Goal: Information Seeking & Learning: Learn about a topic

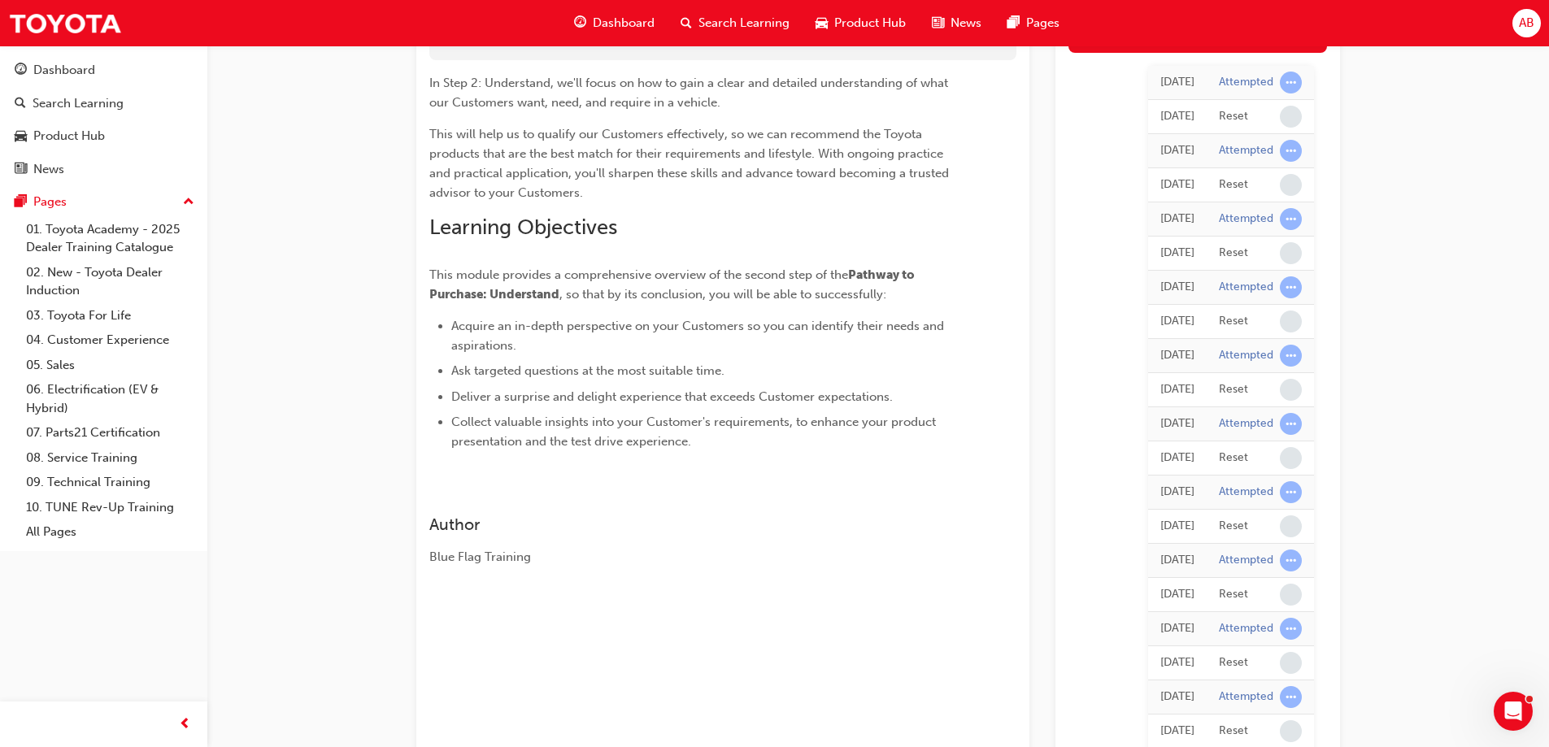
scroll to position [81, 0]
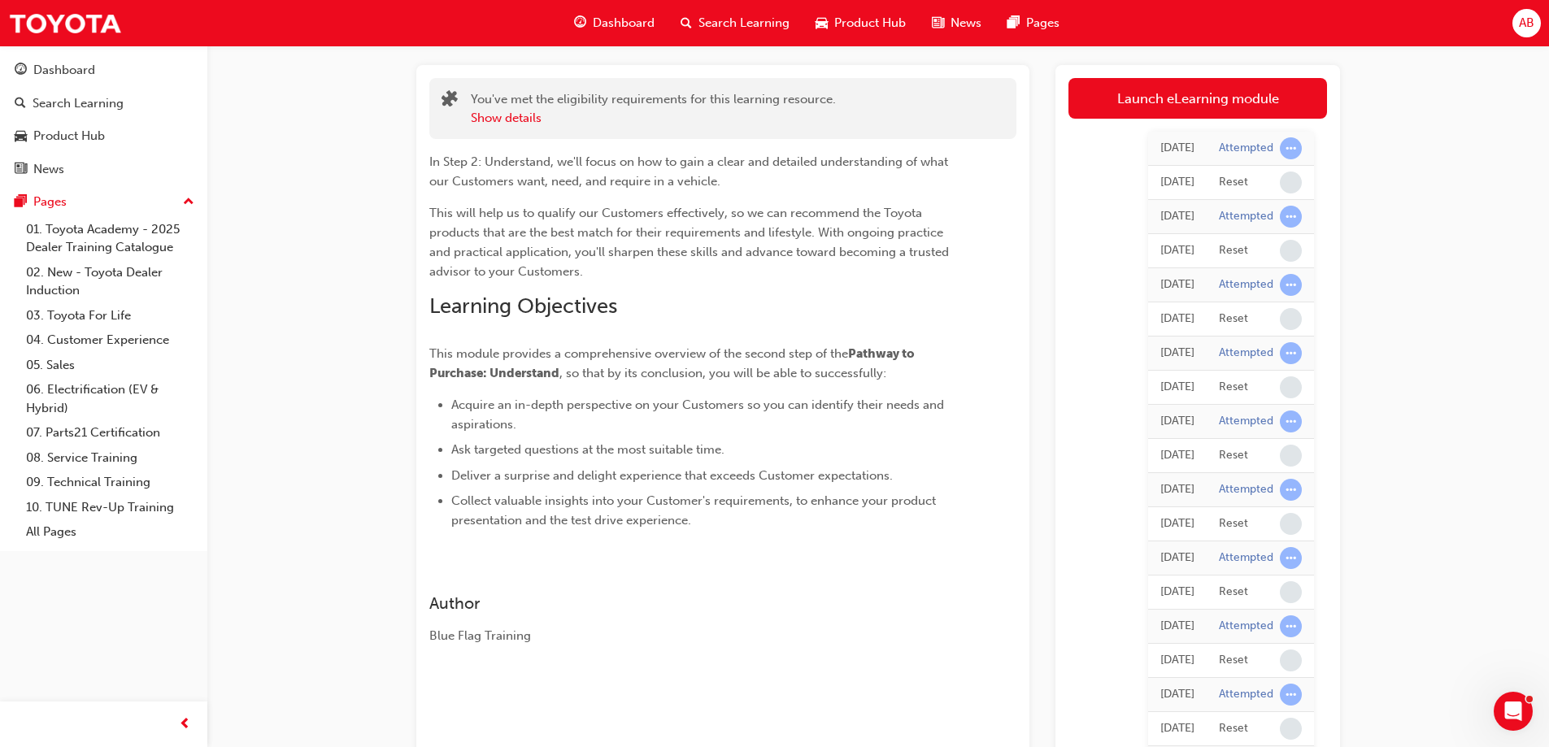
click at [1293, 143] on span "learningRecordVerb_ATTEMPT-icon" at bounding box center [1291, 148] width 22 height 22
click at [1290, 143] on span "learningRecordVerb_ATTEMPT-icon" at bounding box center [1291, 148] width 22 height 22
click at [1189, 98] on link "Launch eLearning module" at bounding box center [1198, 98] width 259 height 41
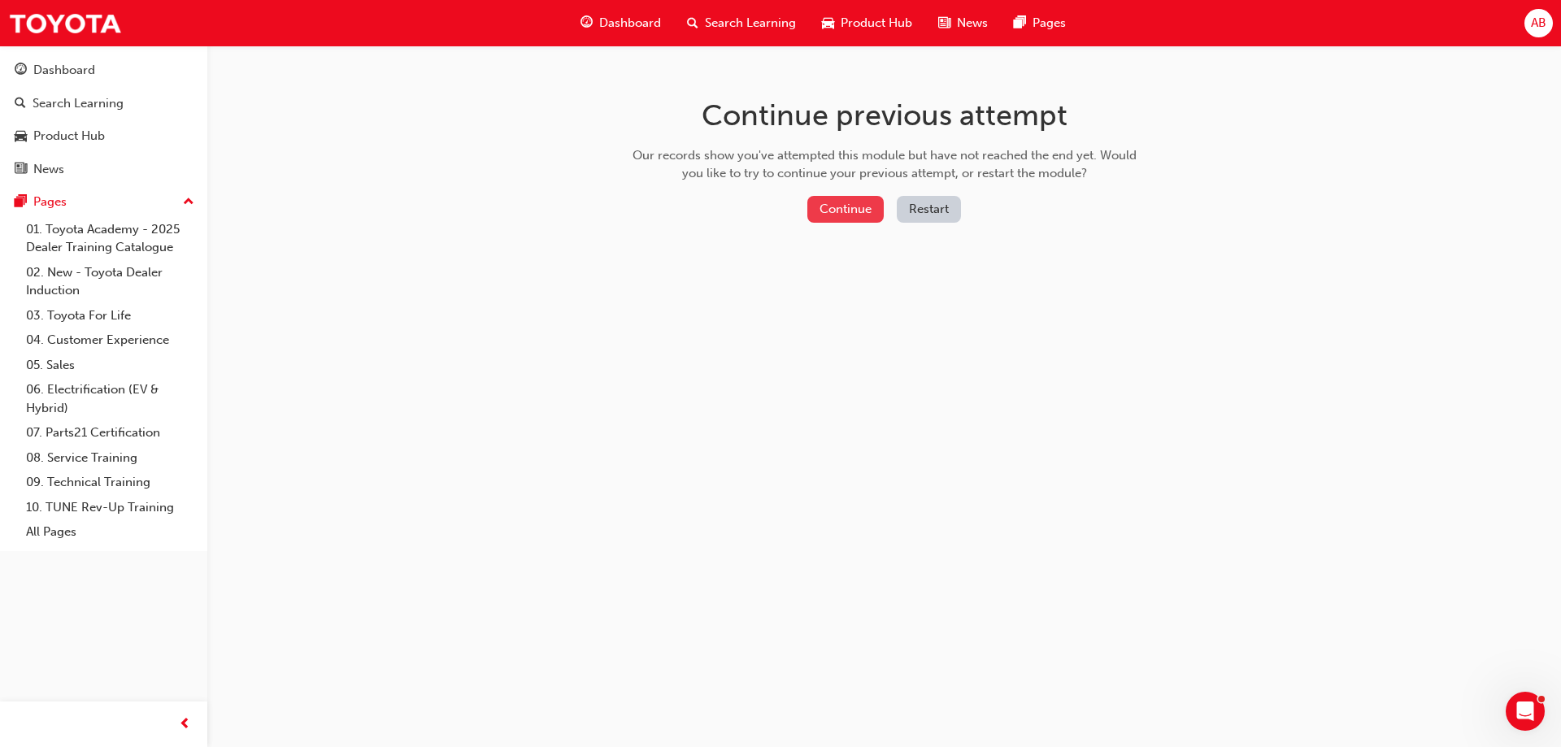
click at [847, 208] on button "Continue" at bounding box center [846, 209] width 76 height 27
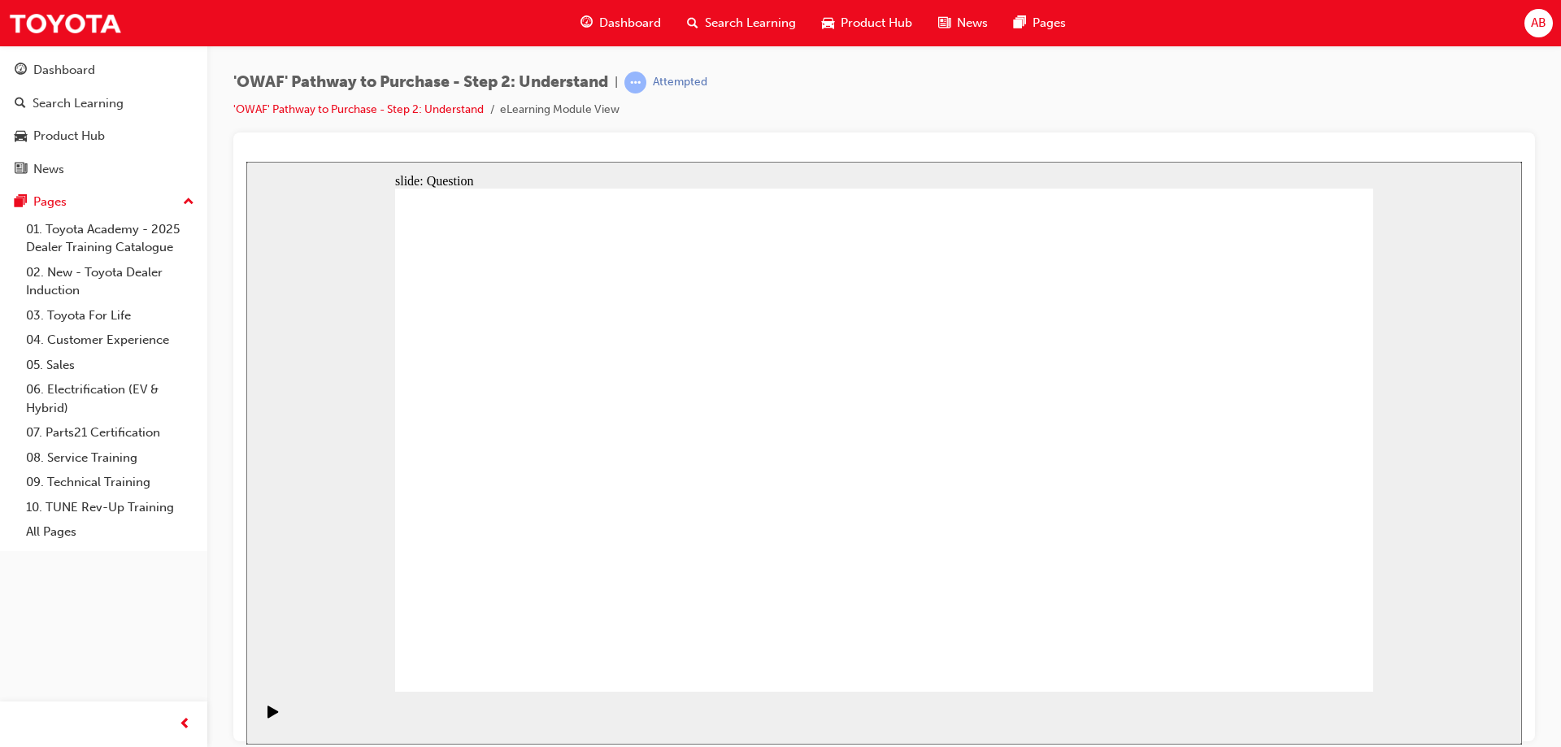
drag, startPoint x: 625, startPoint y: 557, endPoint x: 701, endPoint y: 401, distance: 173.5
drag, startPoint x: 813, startPoint y: 591, endPoint x: 904, endPoint y: 388, distance: 222.8
drag, startPoint x: 971, startPoint y: 645, endPoint x: 1086, endPoint y: 398, distance: 272.9
drag, startPoint x: 1141, startPoint y: 649, endPoint x: 895, endPoint y: 449, distance: 316.8
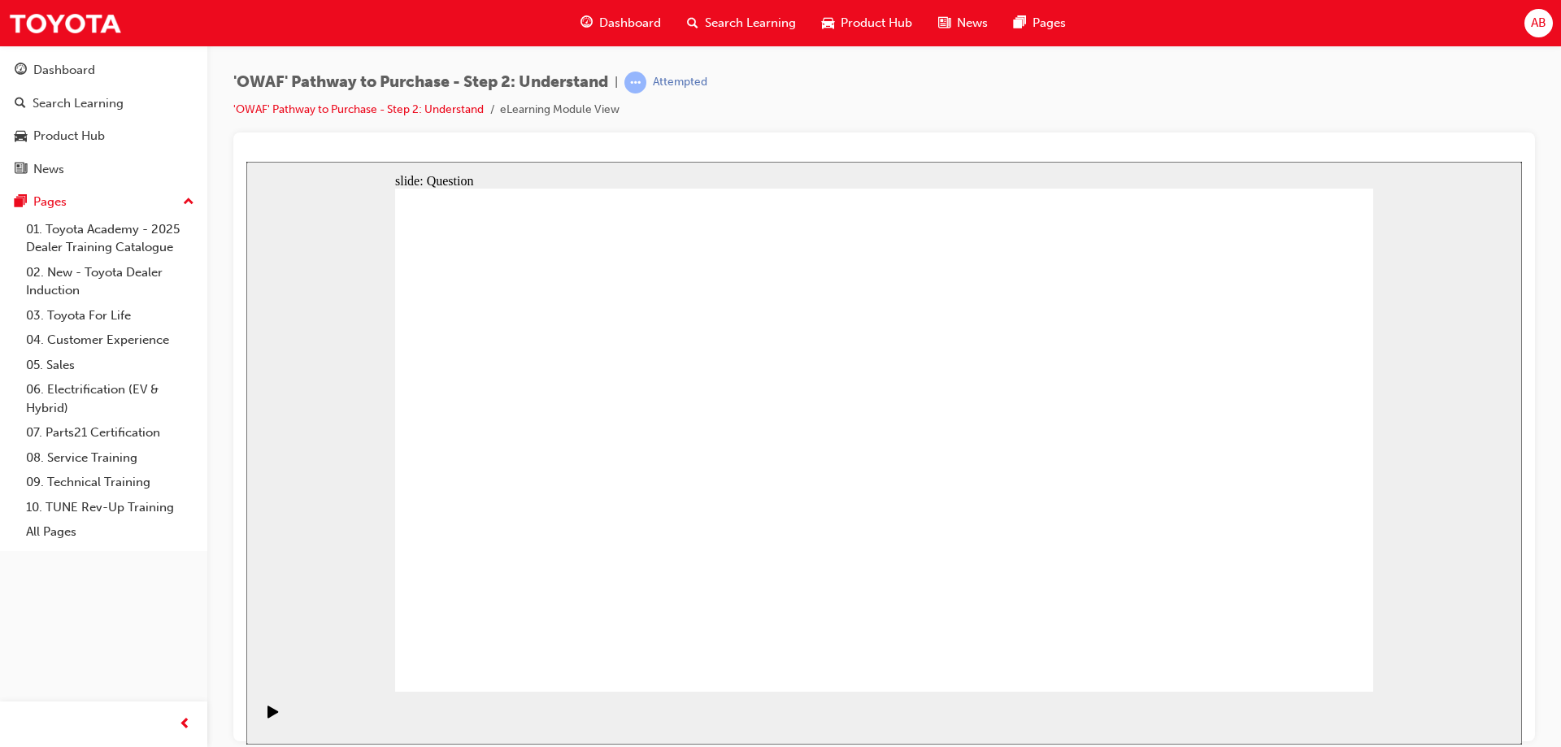
drag, startPoint x: 959, startPoint y: 542, endPoint x: 1075, endPoint y: 392, distance: 190.1
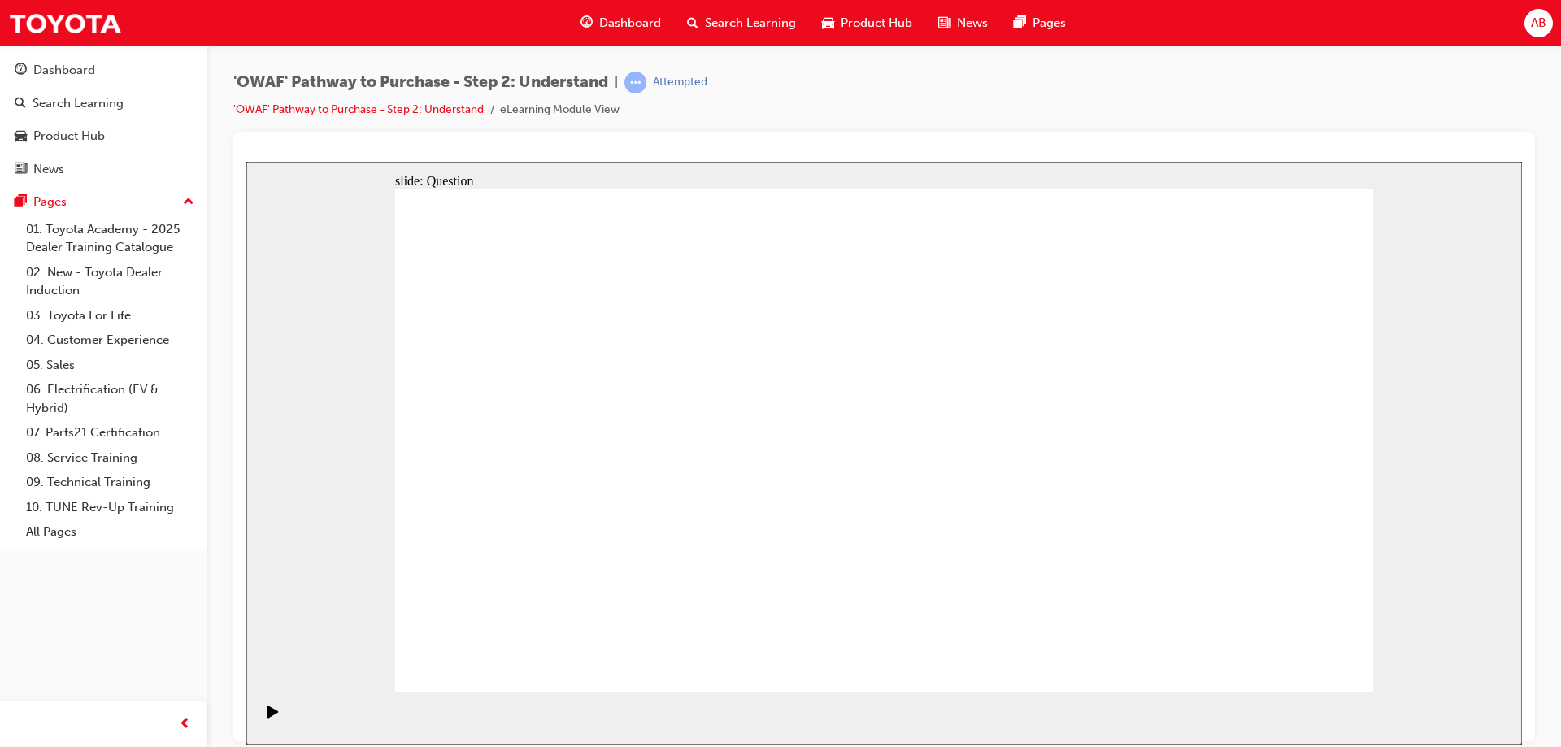
drag, startPoint x: 758, startPoint y: 468, endPoint x: 745, endPoint y: 520, distance: 54.4
drag, startPoint x: 745, startPoint y: 473, endPoint x: 729, endPoint y: 500, distance: 31.4
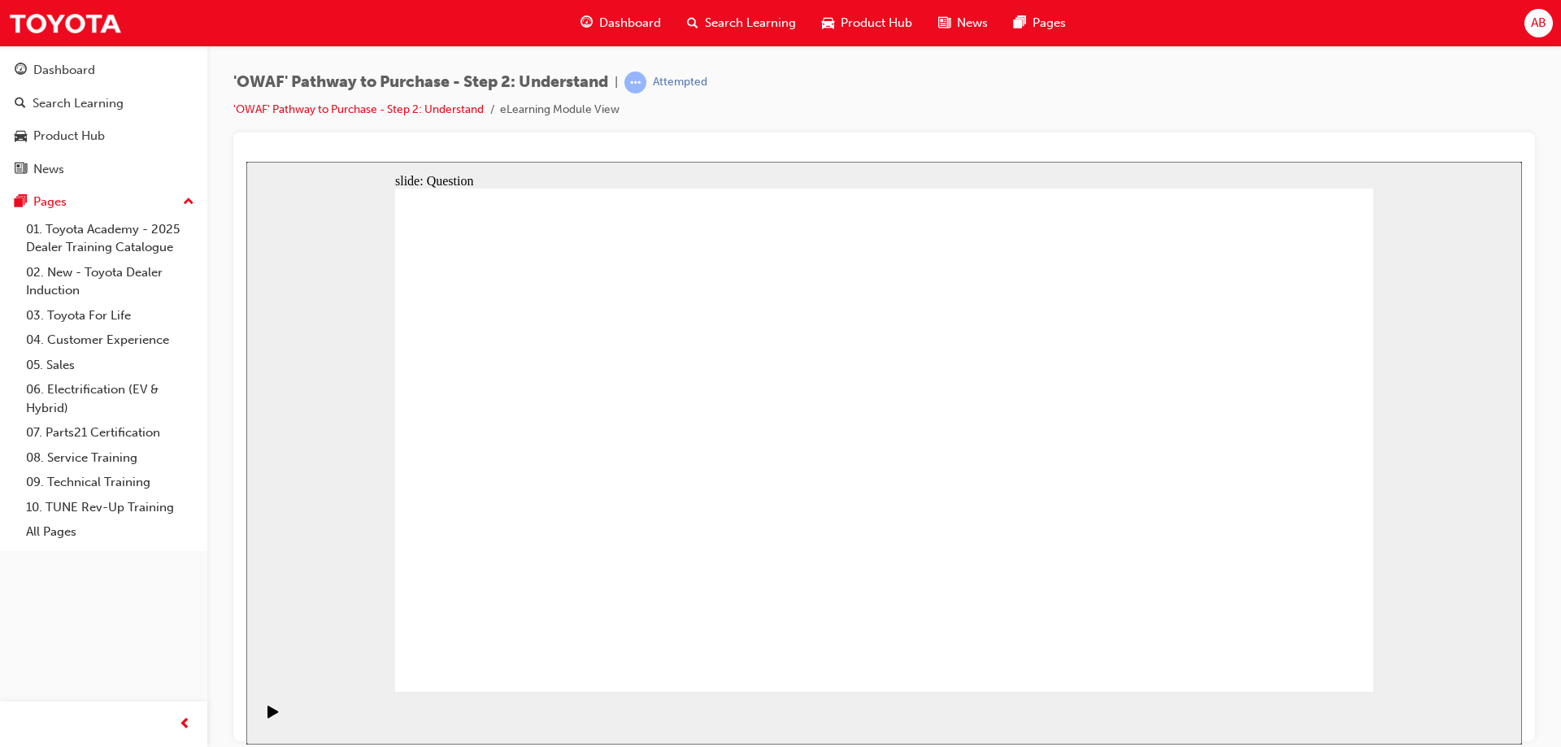
checkbox input "true"
drag, startPoint x: 629, startPoint y: 464, endPoint x: 638, endPoint y: 548, distance: 84.3
checkbox input "true"
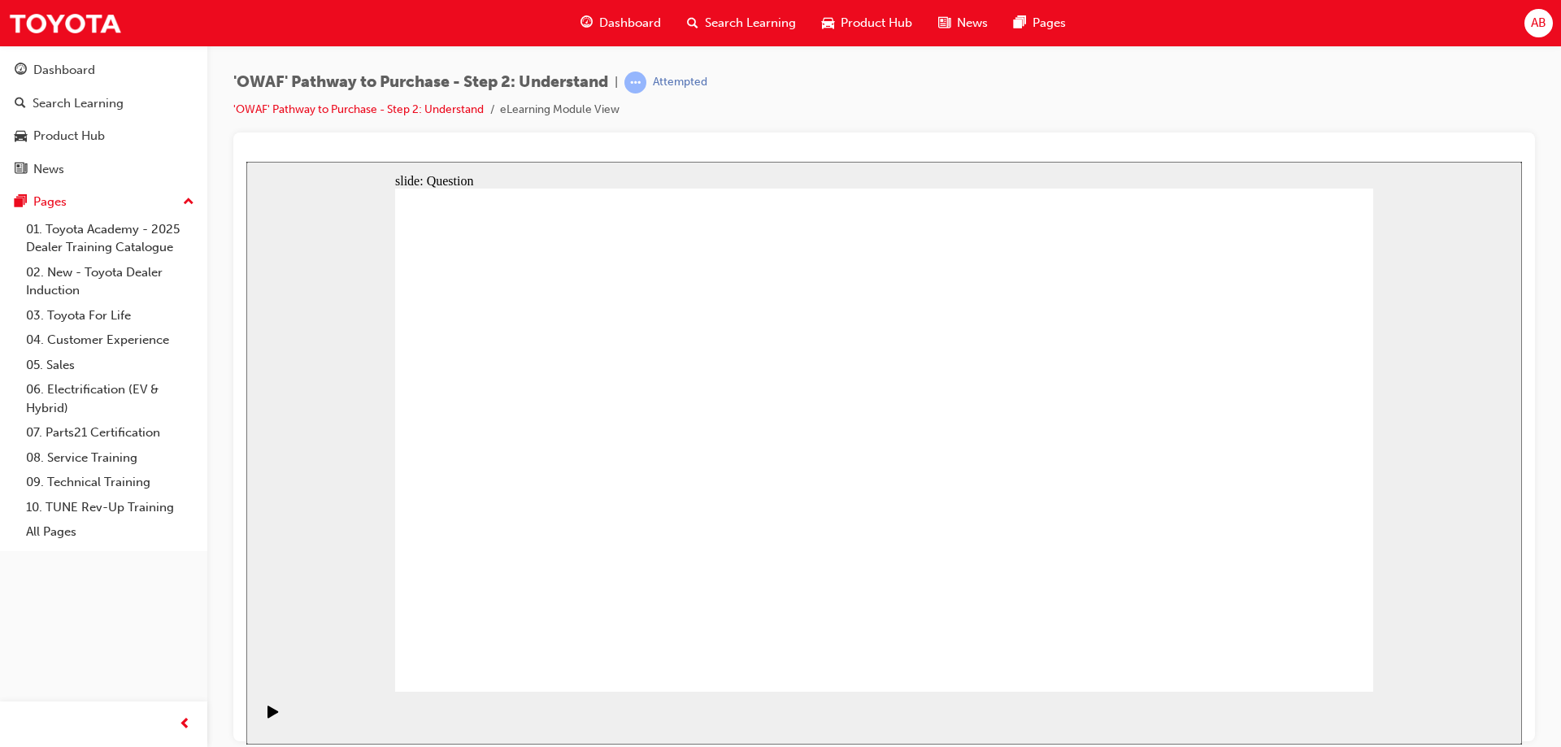
checkbox input "true"
checkbox input "false"
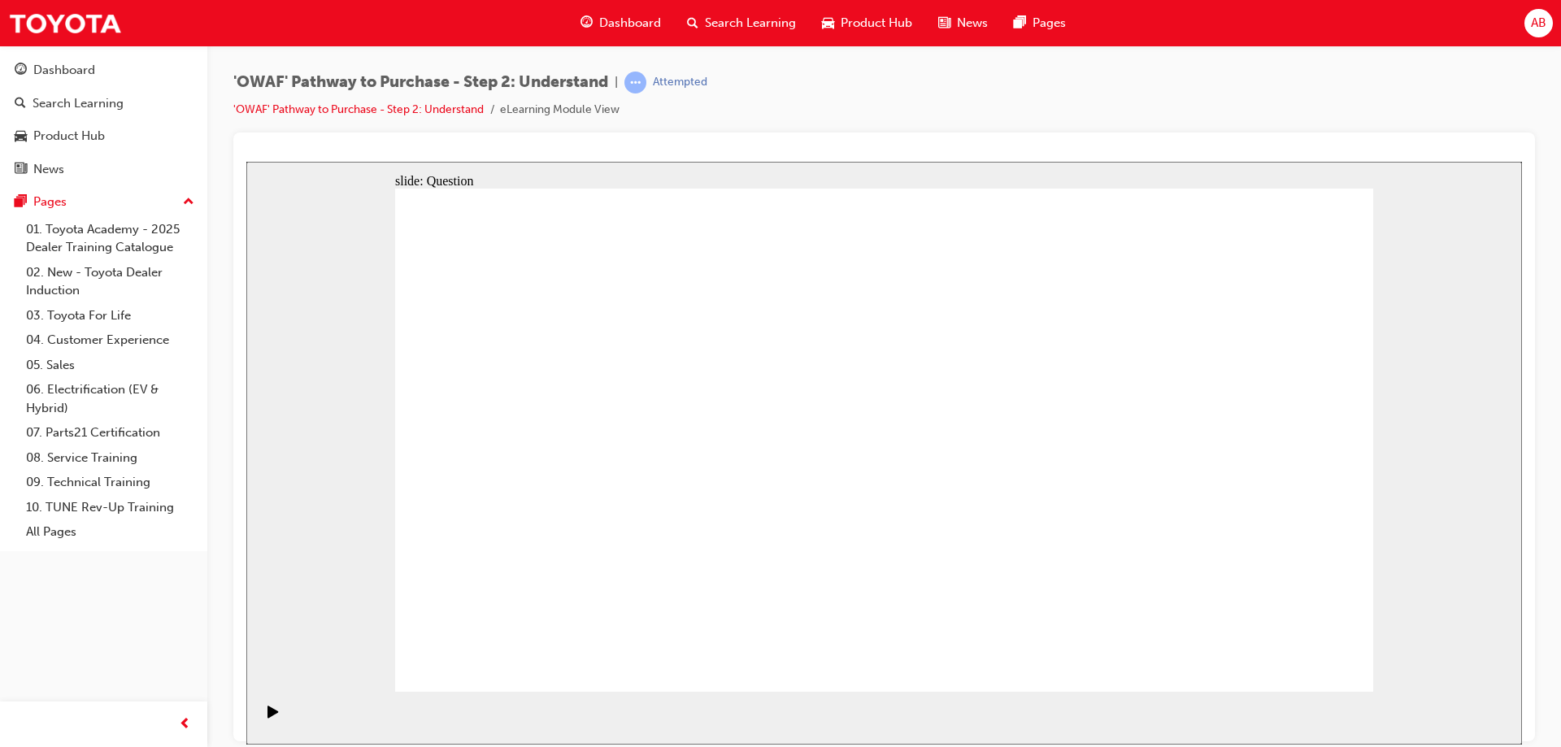
checkbox input "true"
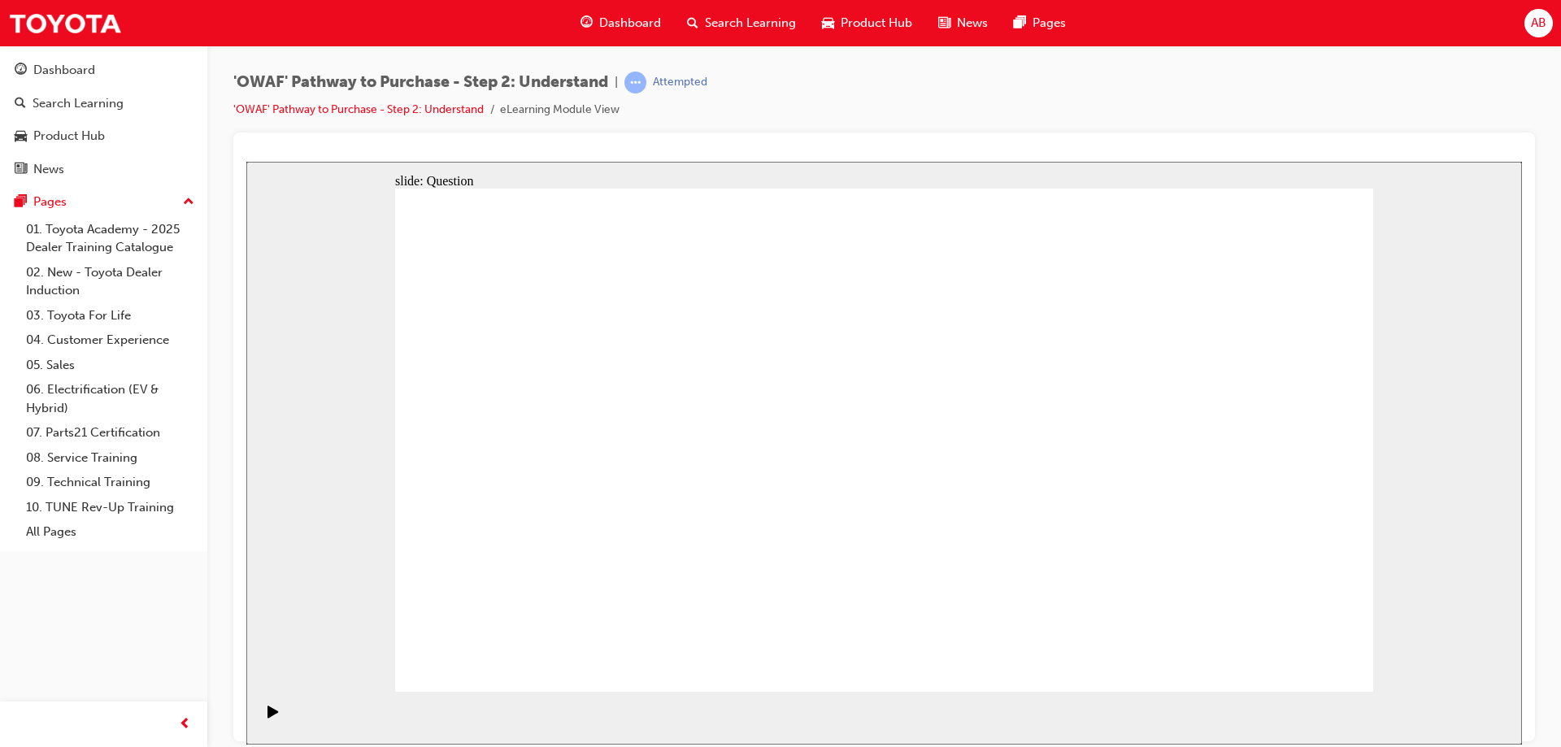
checkbox input "false"
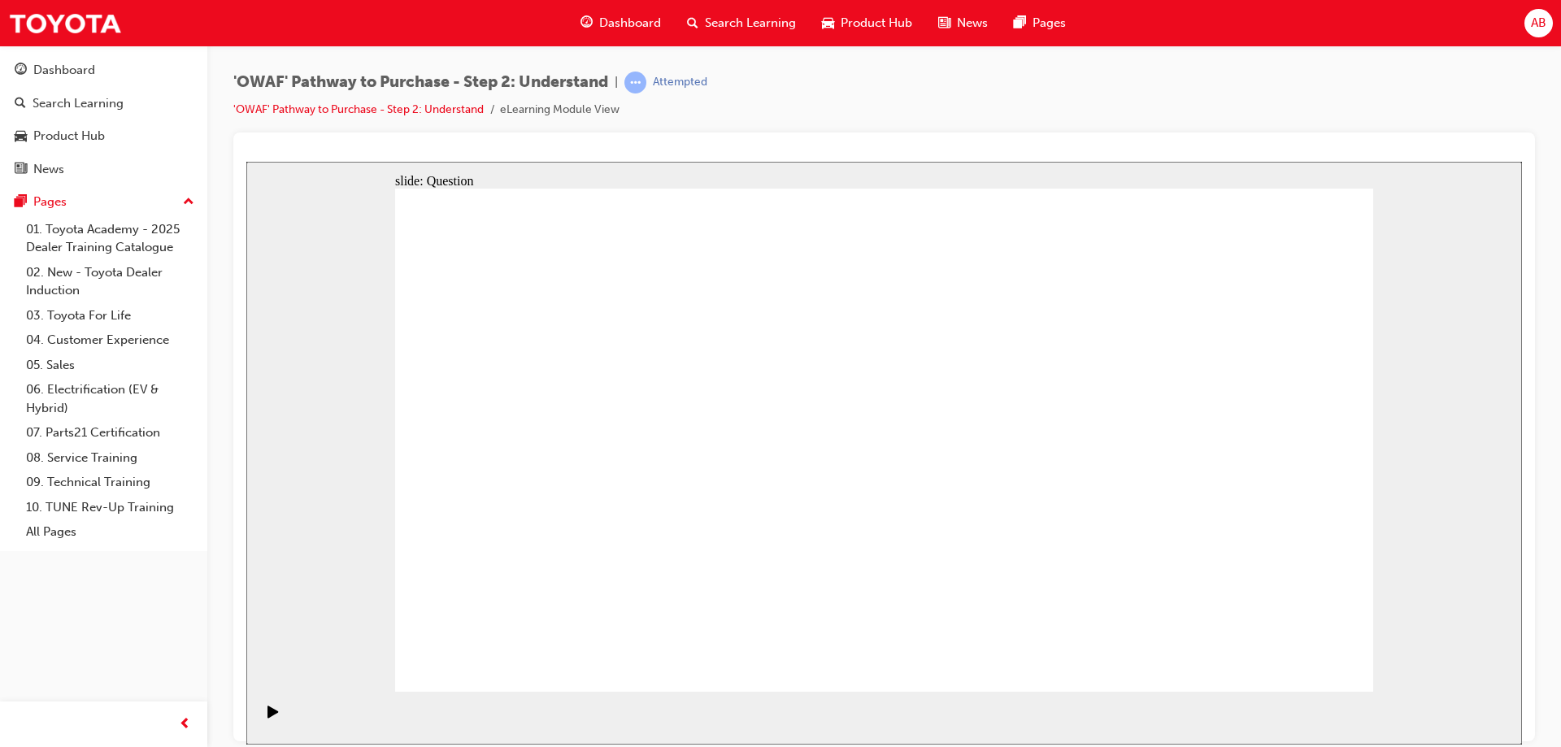
checkbox input "true"
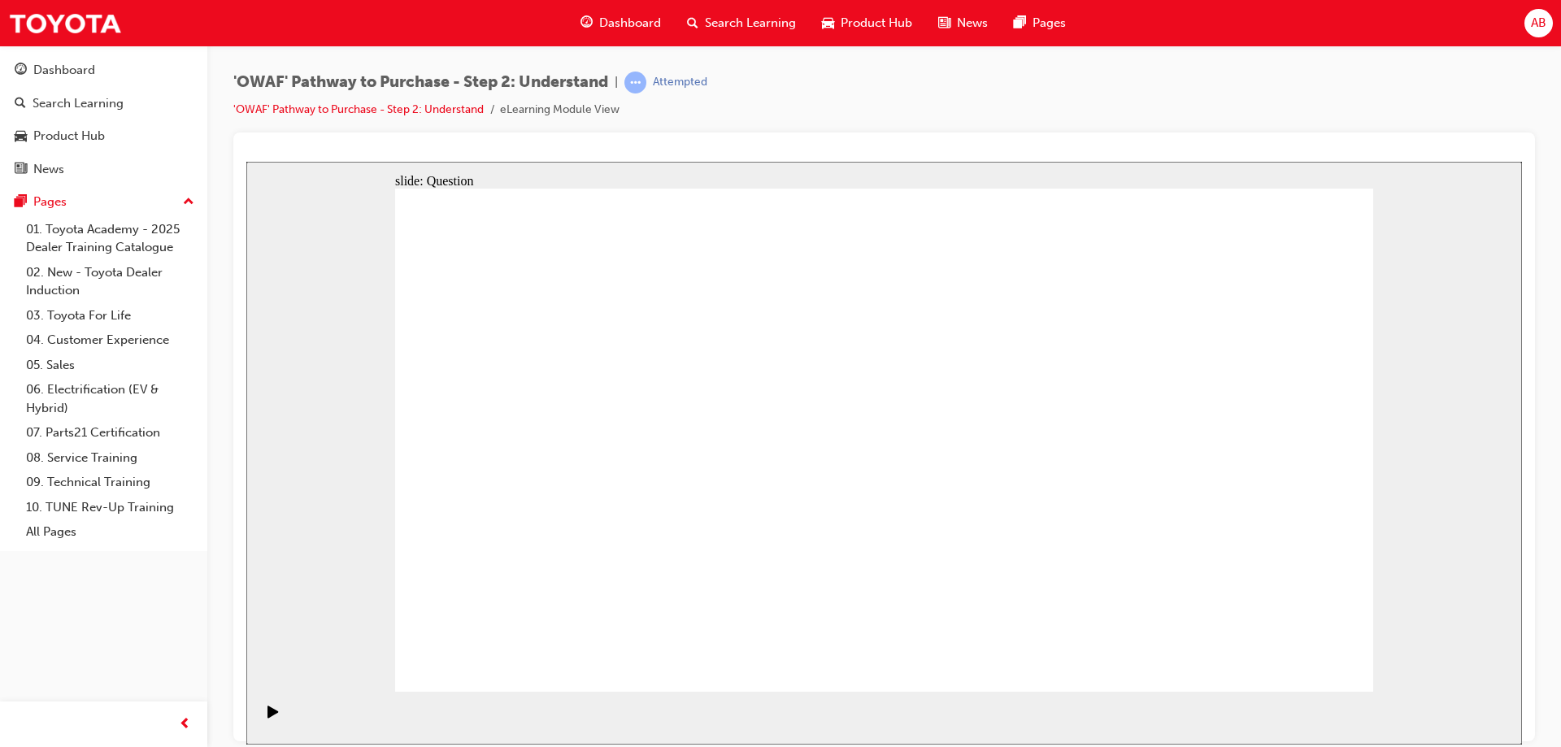
radio input "false"
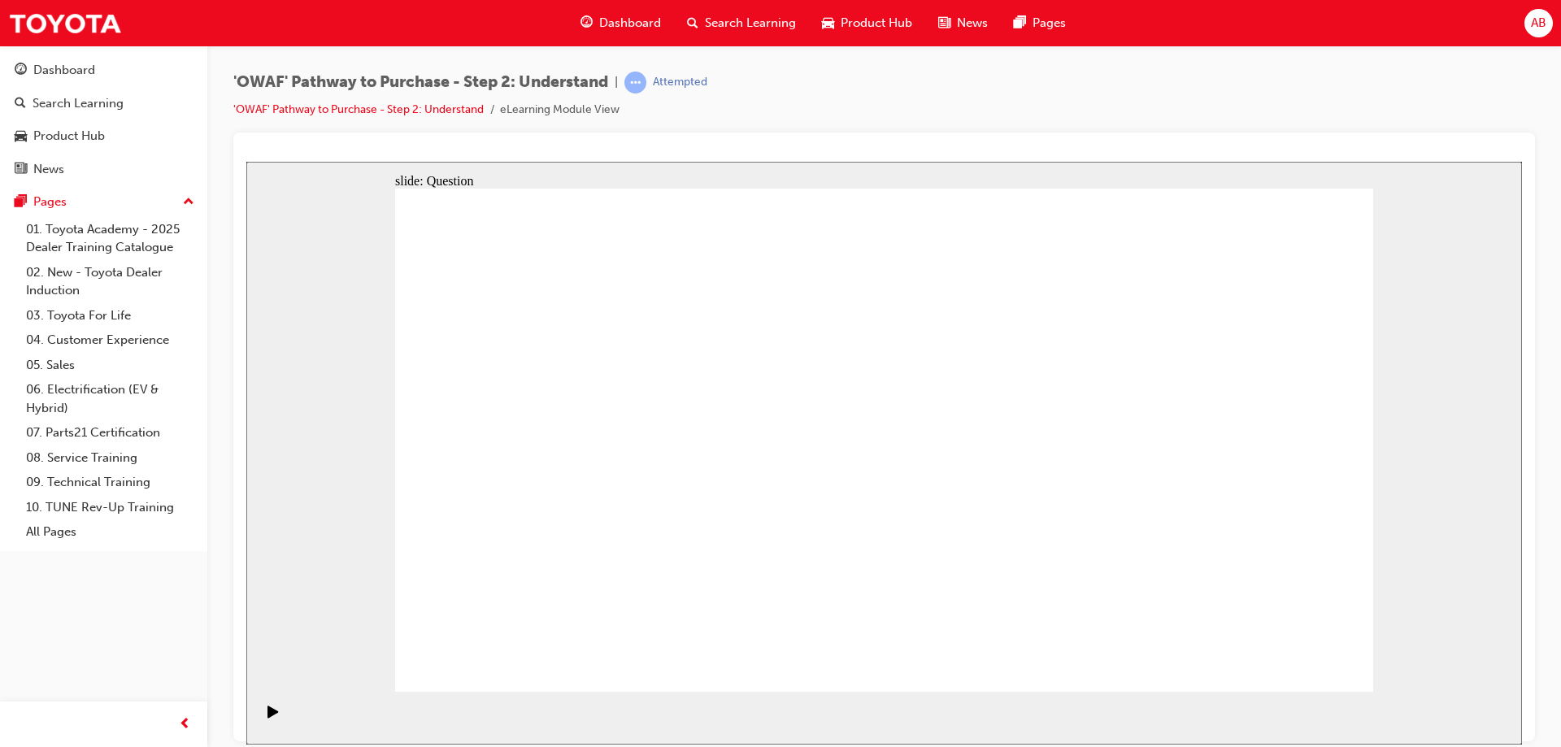
radio input "false"
radio input "true"
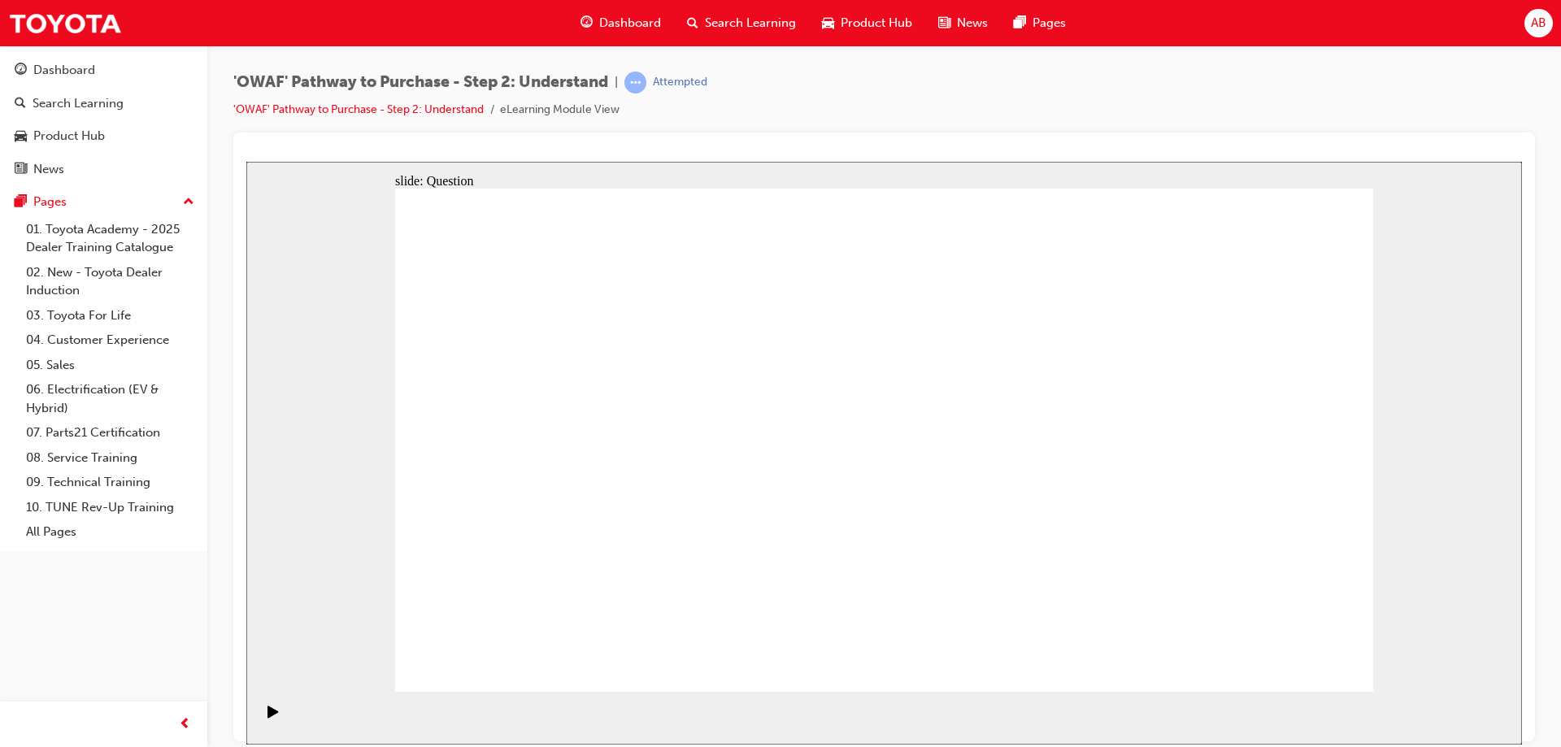
drag, startPoint x: 483, startPoint y: 520, endPoint x: 475, endPoint y: 573, distance: 54.3
drag, startPoint x: 504, startPoint y: 393, endPoint x: 498, endPoint y: 399, distance: 8.6
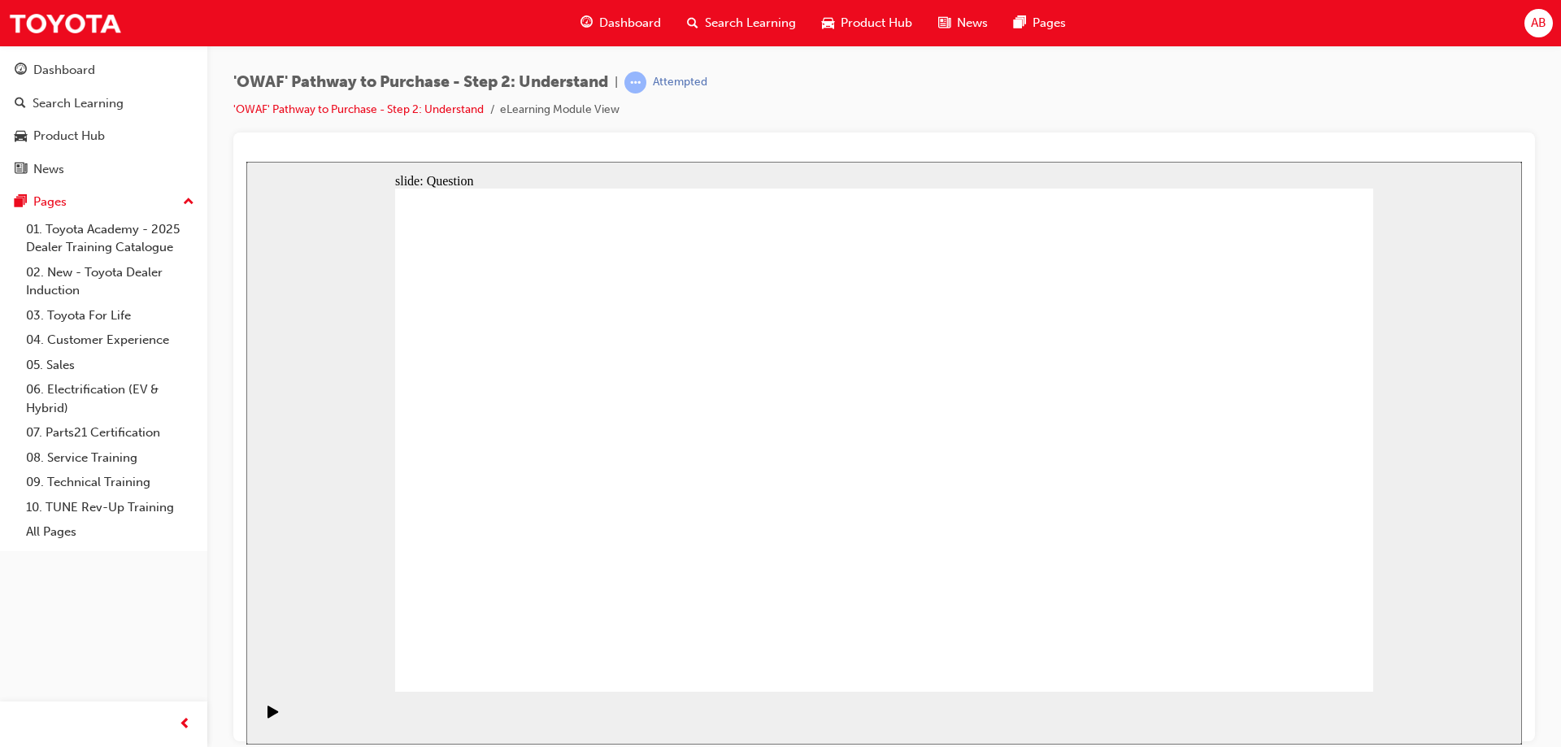
drag, startPoint x: 903, startPoint y: 375, endPoint x: 515, endPoint y: 564, distance: 431.3
drag, startPoint x: 602, startPoint y: 389, endPoint x: 894, endPoint y: 577, distance: 347.6
drag, startPoint x: 490, startPoint y: 381, endPoint x: 1168, endPoint y: 576, distance: 704.7
drag, startPoint x: 1269, startPoint y: 394, endPoint x: 781, endPoint y: 585, distance: 524.8
drag, startPoint x: 988, startPoint y: 390, endPoint x: 603, endPoint y: 584, distance: 430.6
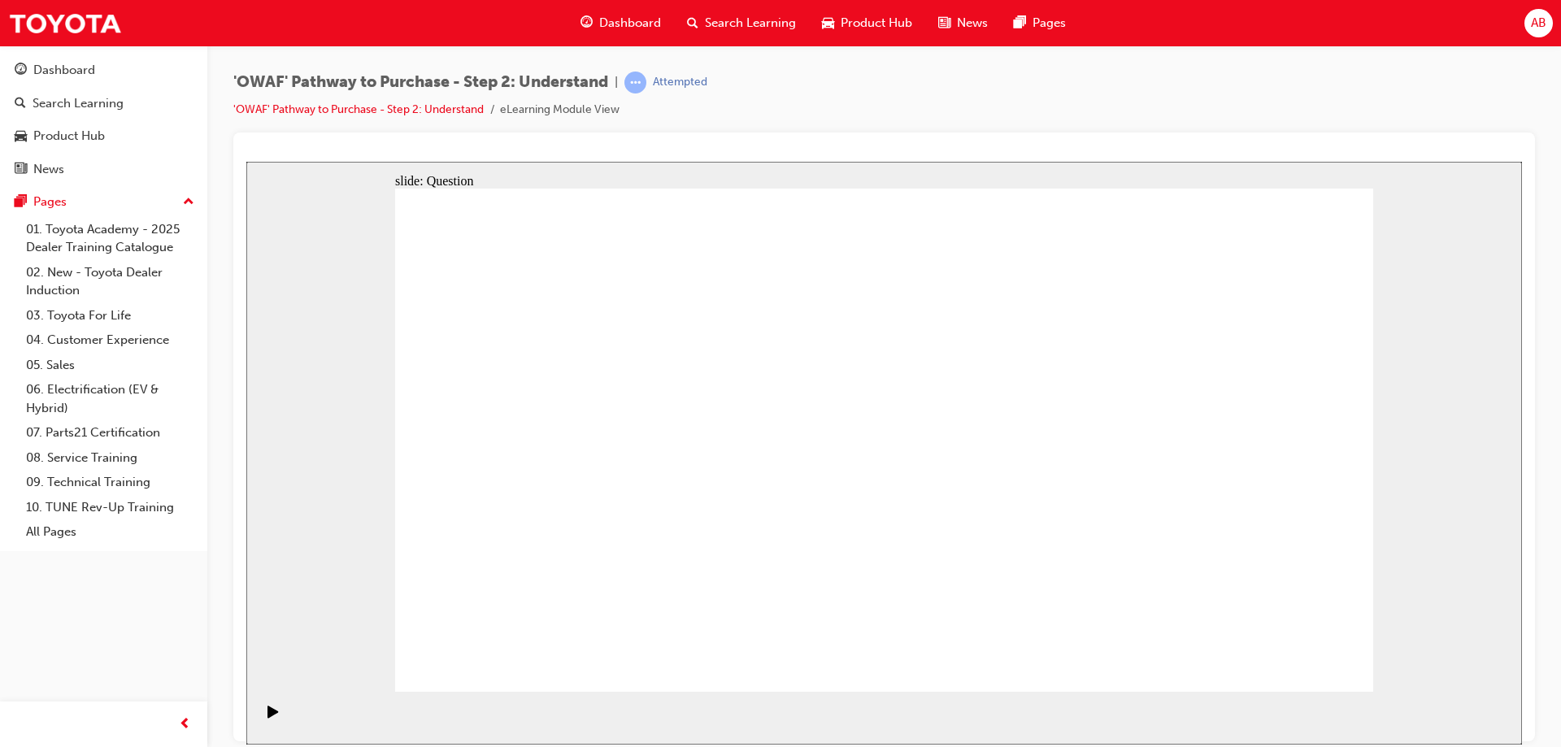
drag, startPoint x: 1079, startPoint y: 398, endPoint x: 695, endPoint y: 574, distance: 422.1
drag, startPoint x: 1167, startPoint y: 398, endPoint x: 965, endPoint y: 586, distance: 275.1
drag, startPoint x: 807, startPoint y: 389, endPoint x: 1084, endPoint y: 597, distance: 346.8
drag, startPoint x: 709, startPoint y: 387, endPoint x: 1295, endPoint y: 587, distance: 619.5
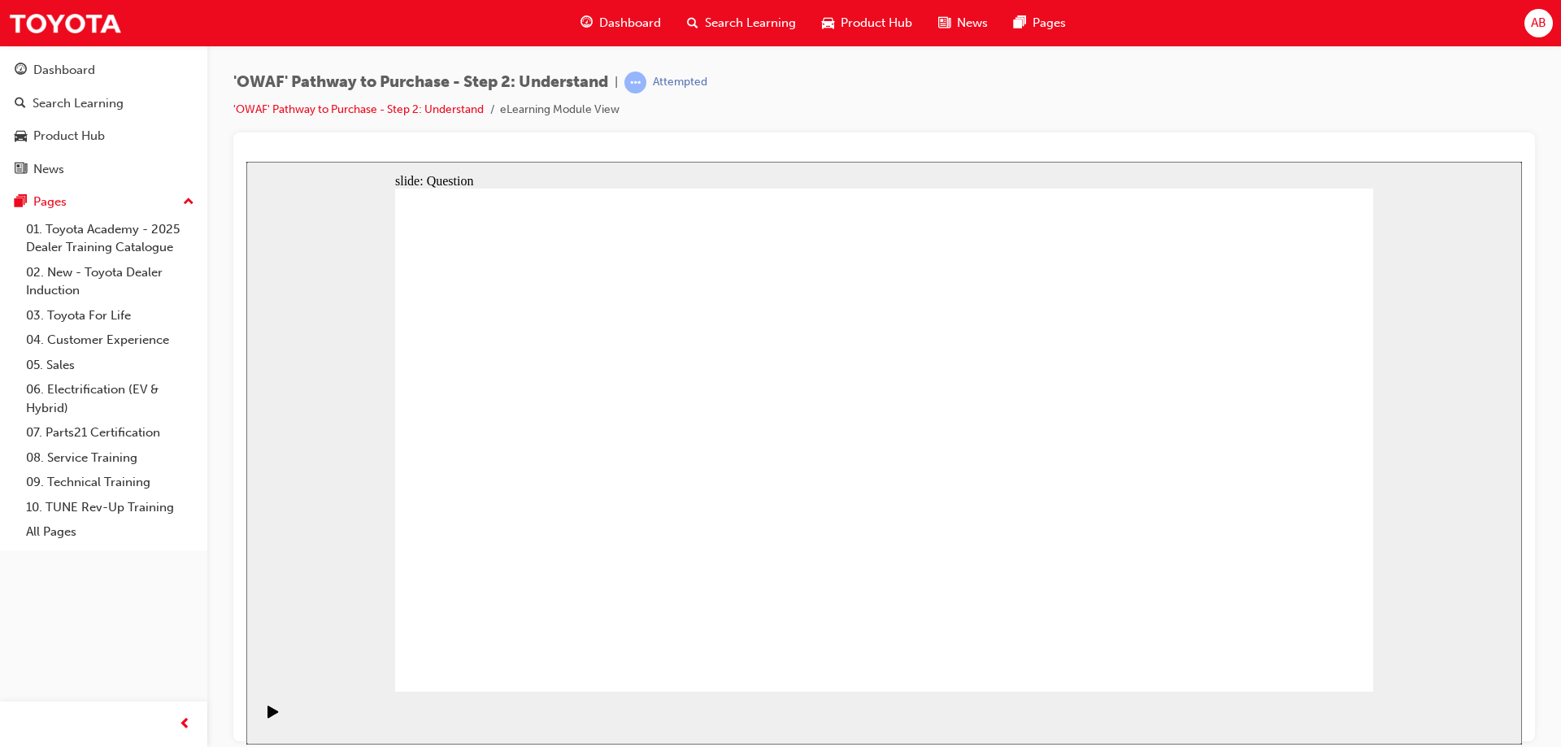
drag, startPoint x: 1053, startPoint y: 576, endPoint x: 1151, endPoint y: 588, distance: 98.3
drag, startPoint x: 488, startPoint y: 372, endPoint x: 1068, endPoint y: 567, distance: 611.8
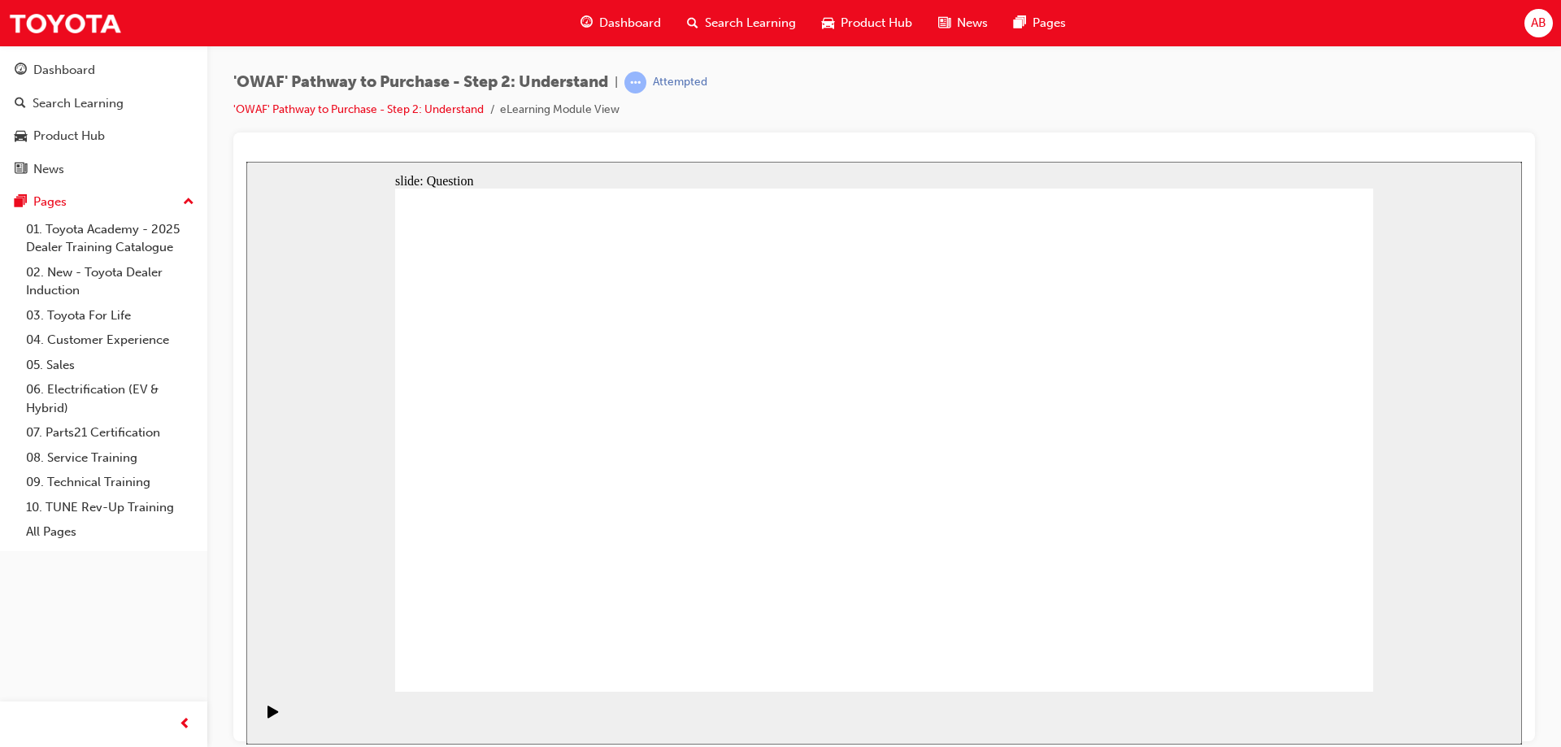
click at [70, 195] on div "Pages" at bounding box center [104, 202] width 178 height 20
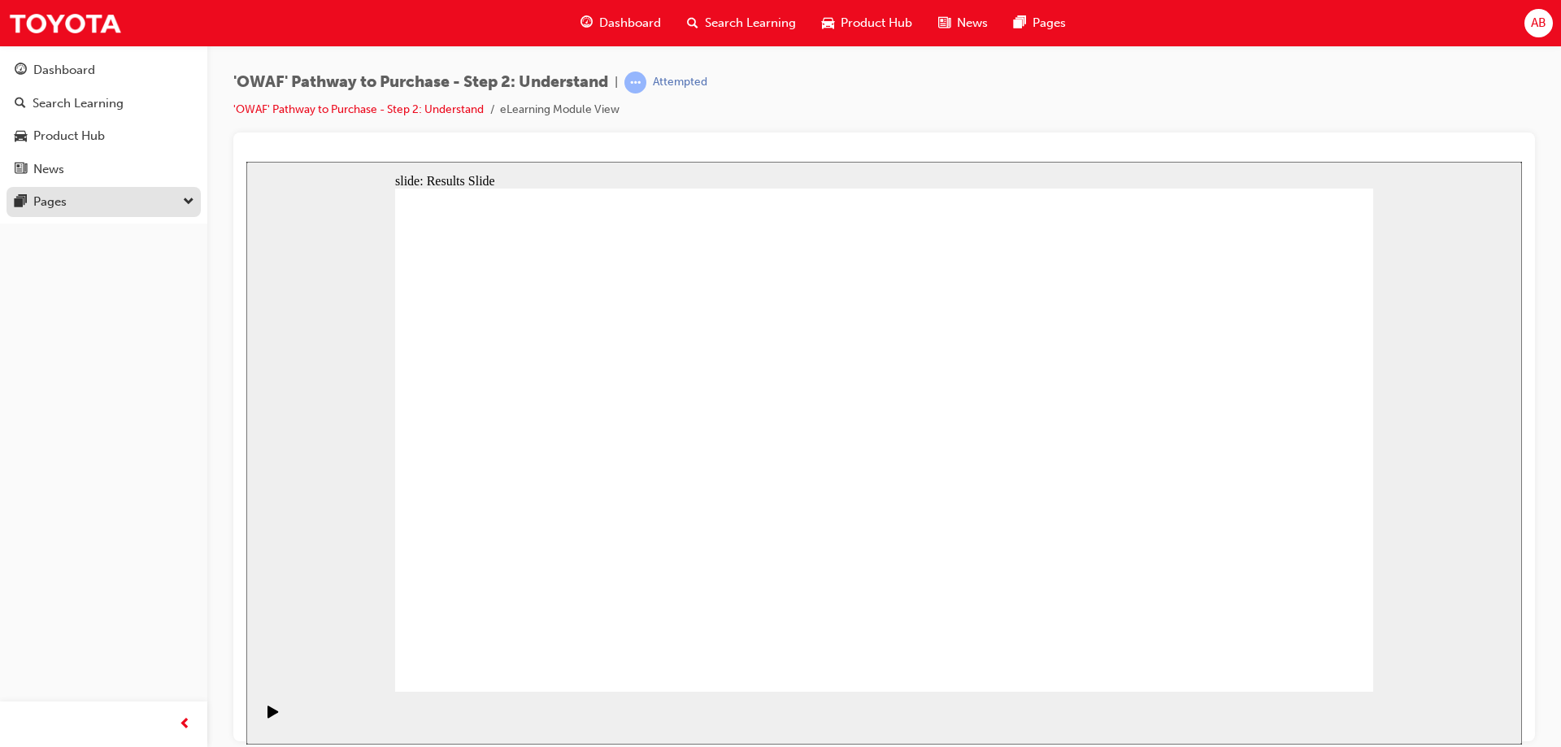
click at [98, 207] on div "Pages" at bounding box center [104, 202] width 178 height 20
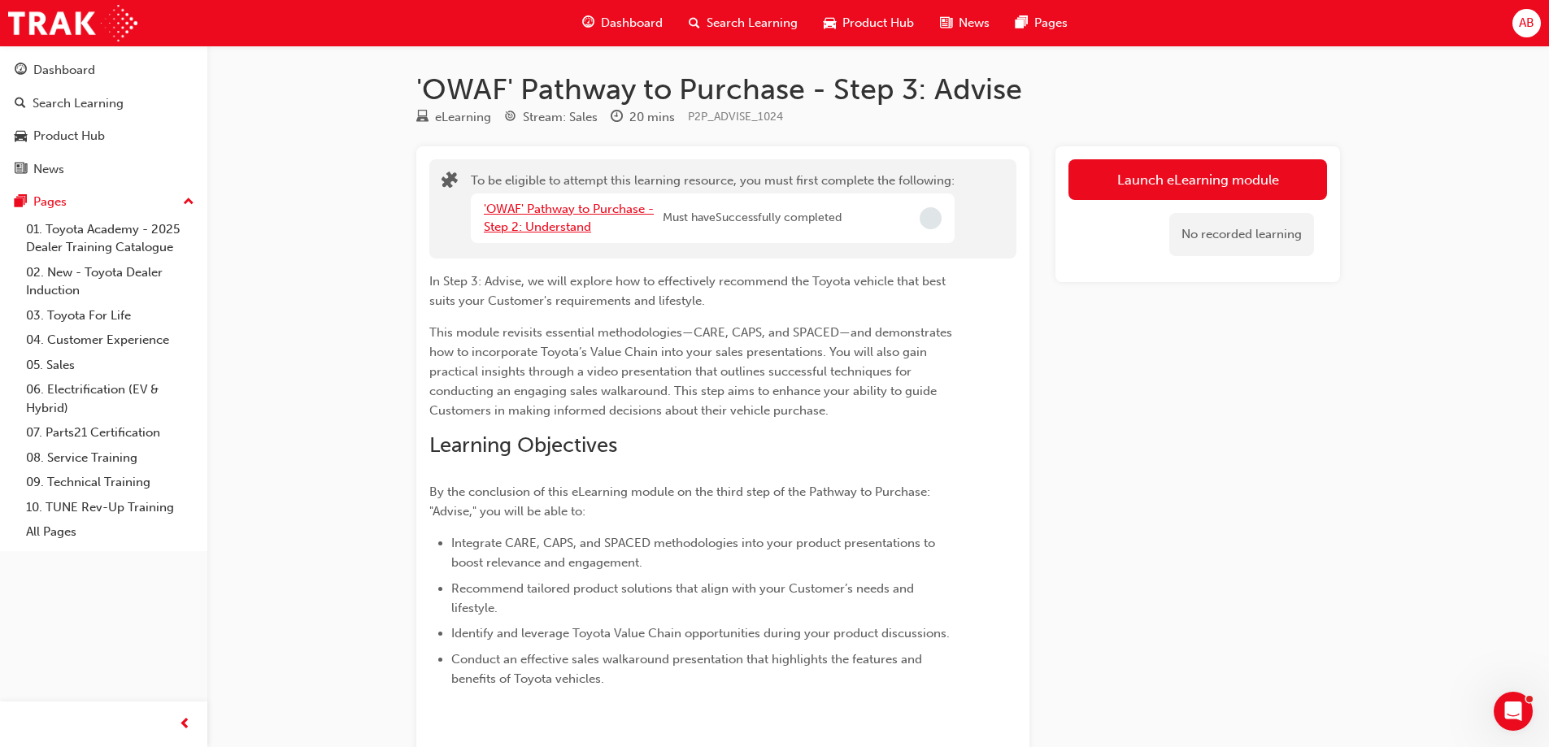
click at [564, 211] on link "'OWAF' Pathway to Purchase - Step 2: Understand" at bounding box center [569, 218] width 170 height 33
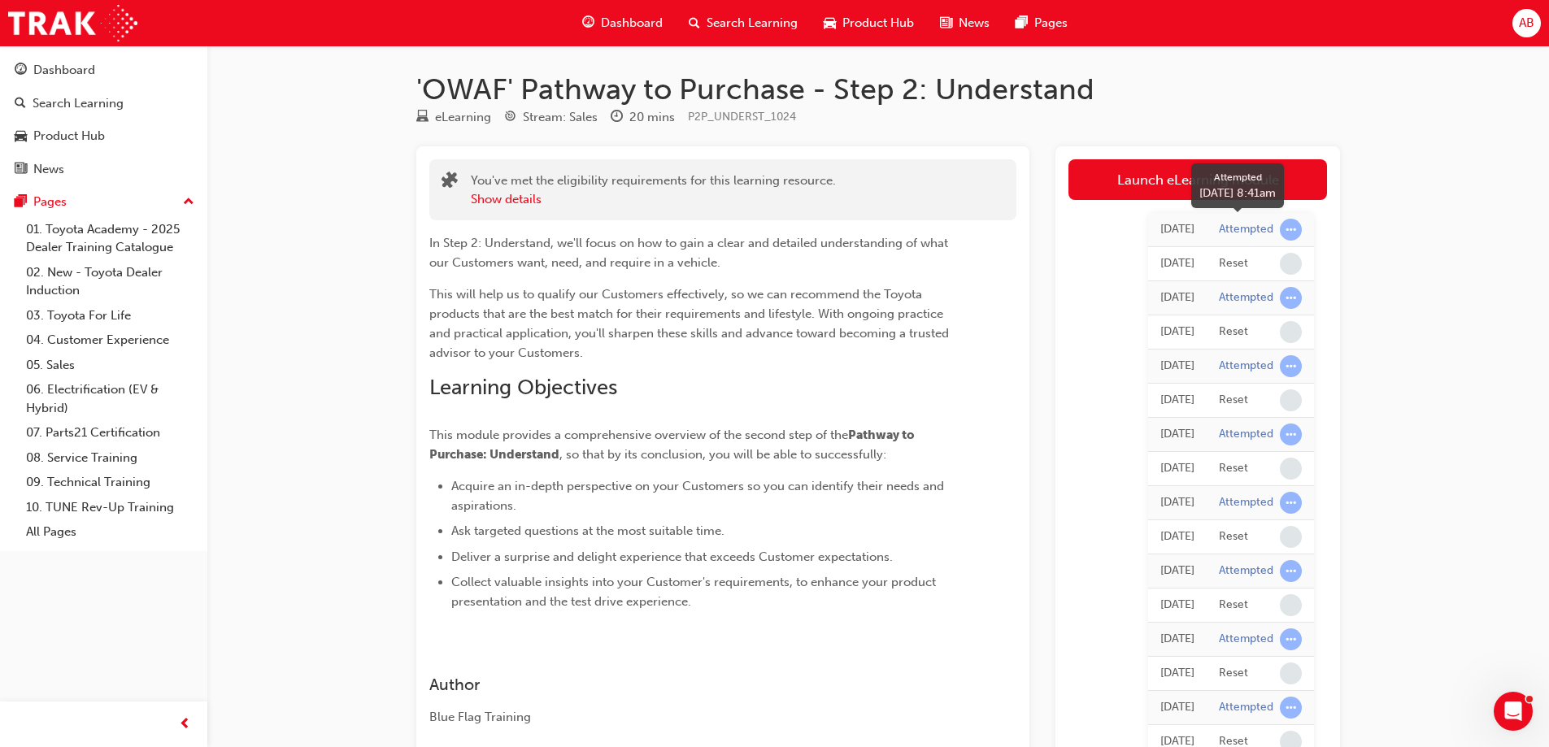
click at [1288, 228] on span "learningRecordVerb_ATTEMPT-icon" at bounding box center [1291, 230] width 22 height 22
click at [1295, 233] on span "learningRecordVerb_ATTEMPT-icon" at bounding box center [1291, 230] width 22 height 22
click at [1281, 232] on span "learningRecordVerb_ATTEMPT-icon" at bounding box center [1291, 230] width 22 height 22
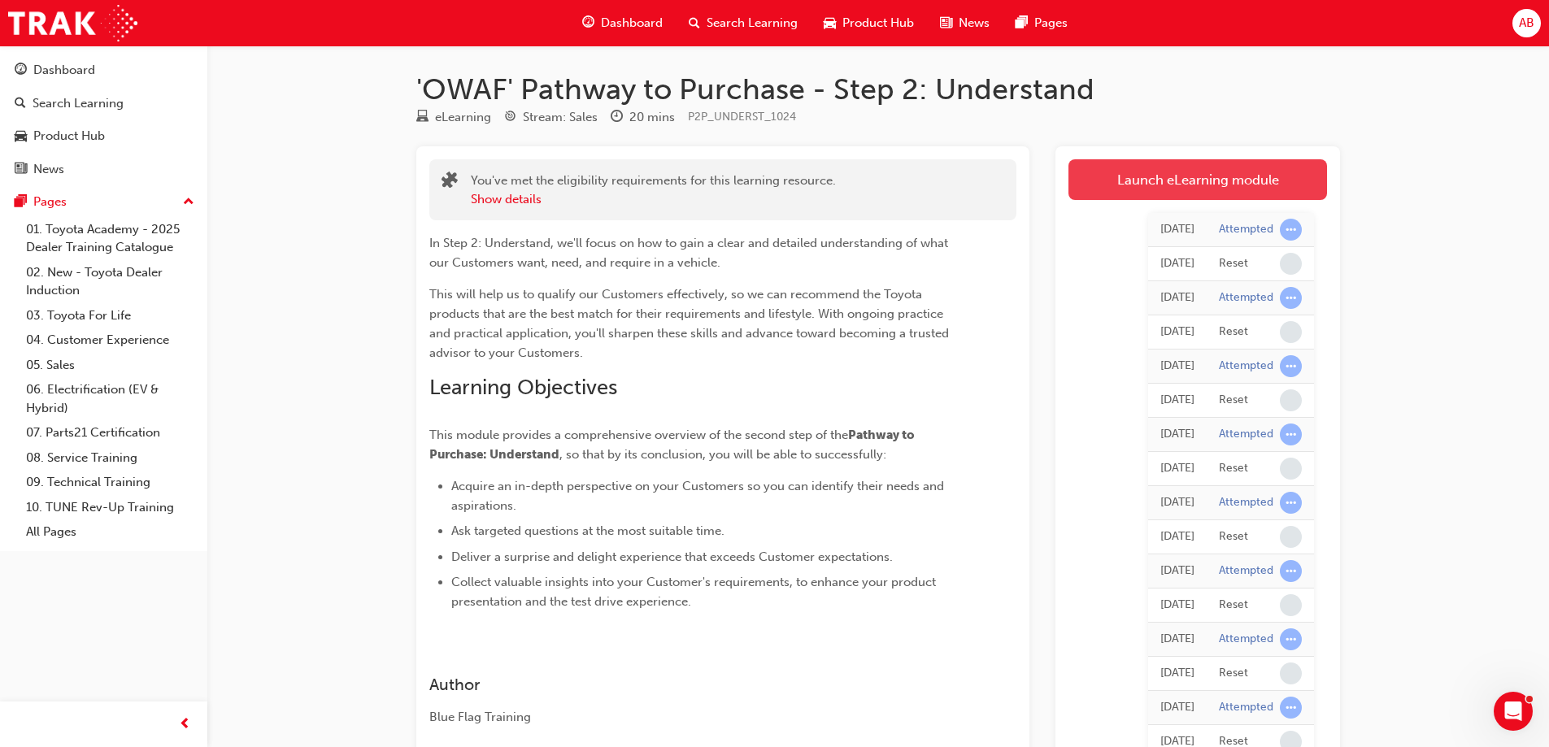
click at [1199, 184] on link "Launch eLearning module" at bounding box center [1198, 179] width 259 height 41
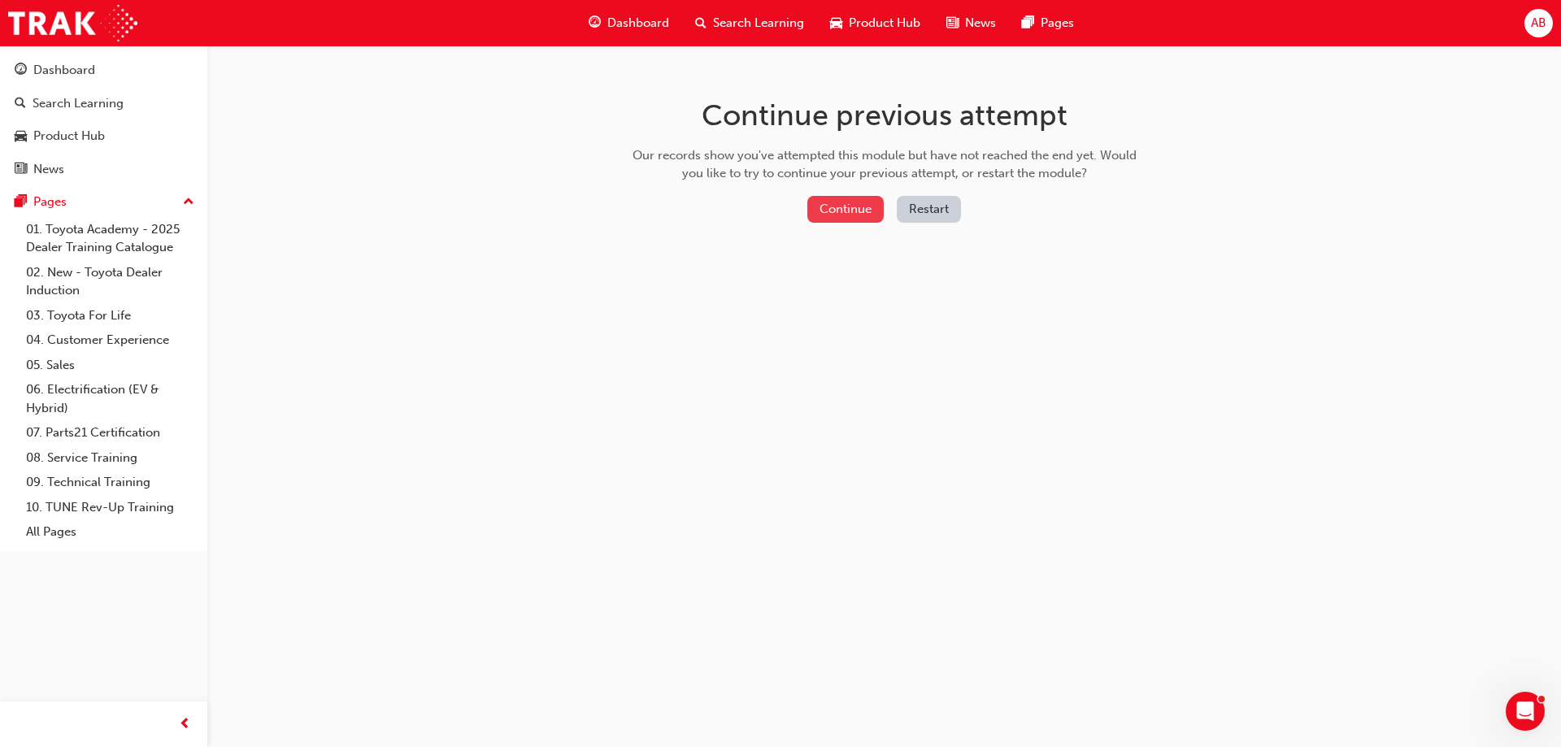
click at [835, 210] on button "Continue" at bounding box center [846, 209] width 76 height 27
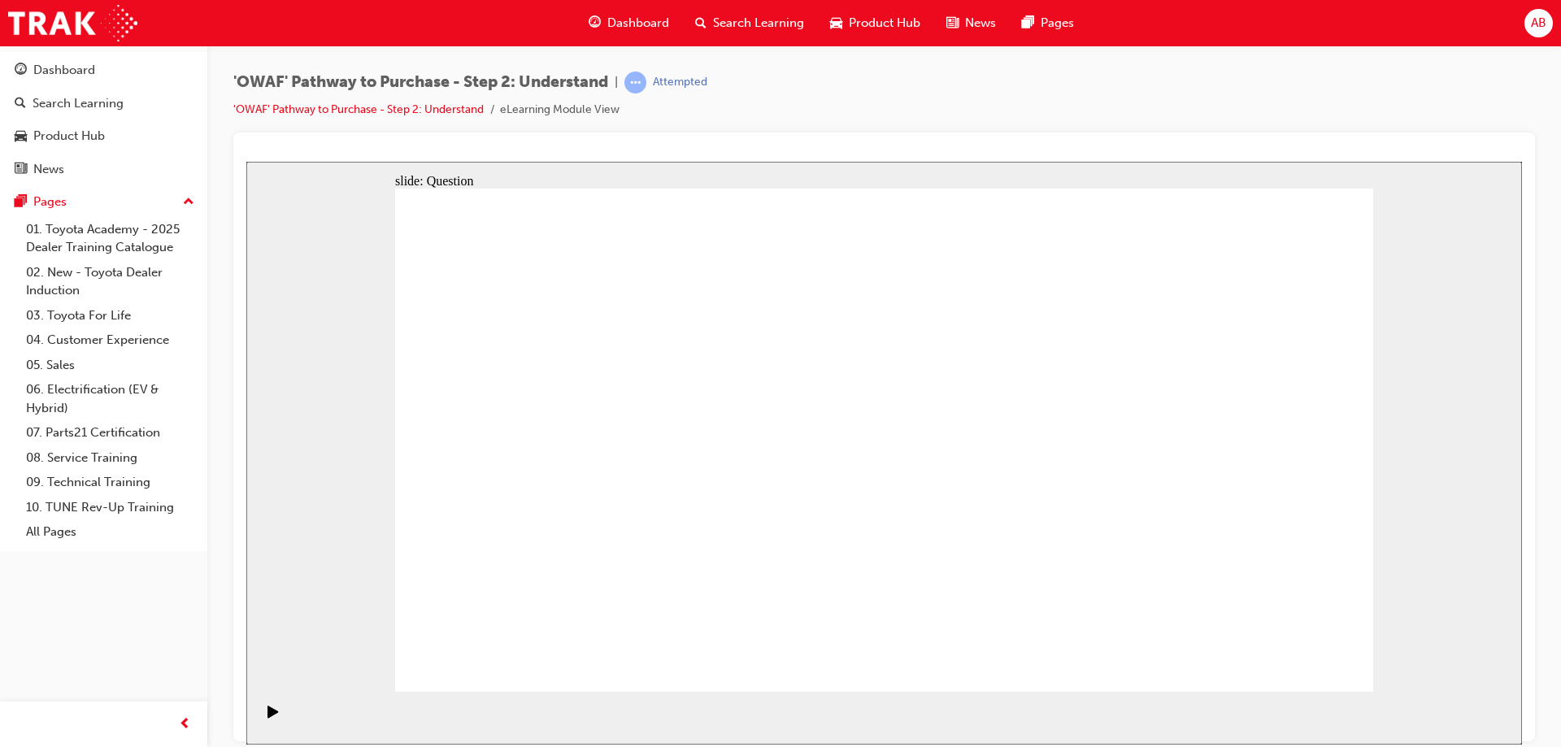
drag, startPoint x: 1198, startPoint y: 483, endPoint x: 739, endPoint y: 347, distance: 478.3
drag, startPoint x: 1214, startPoint y: 478, endPoint x: 628, endPoint y: 458, distance: 586.7
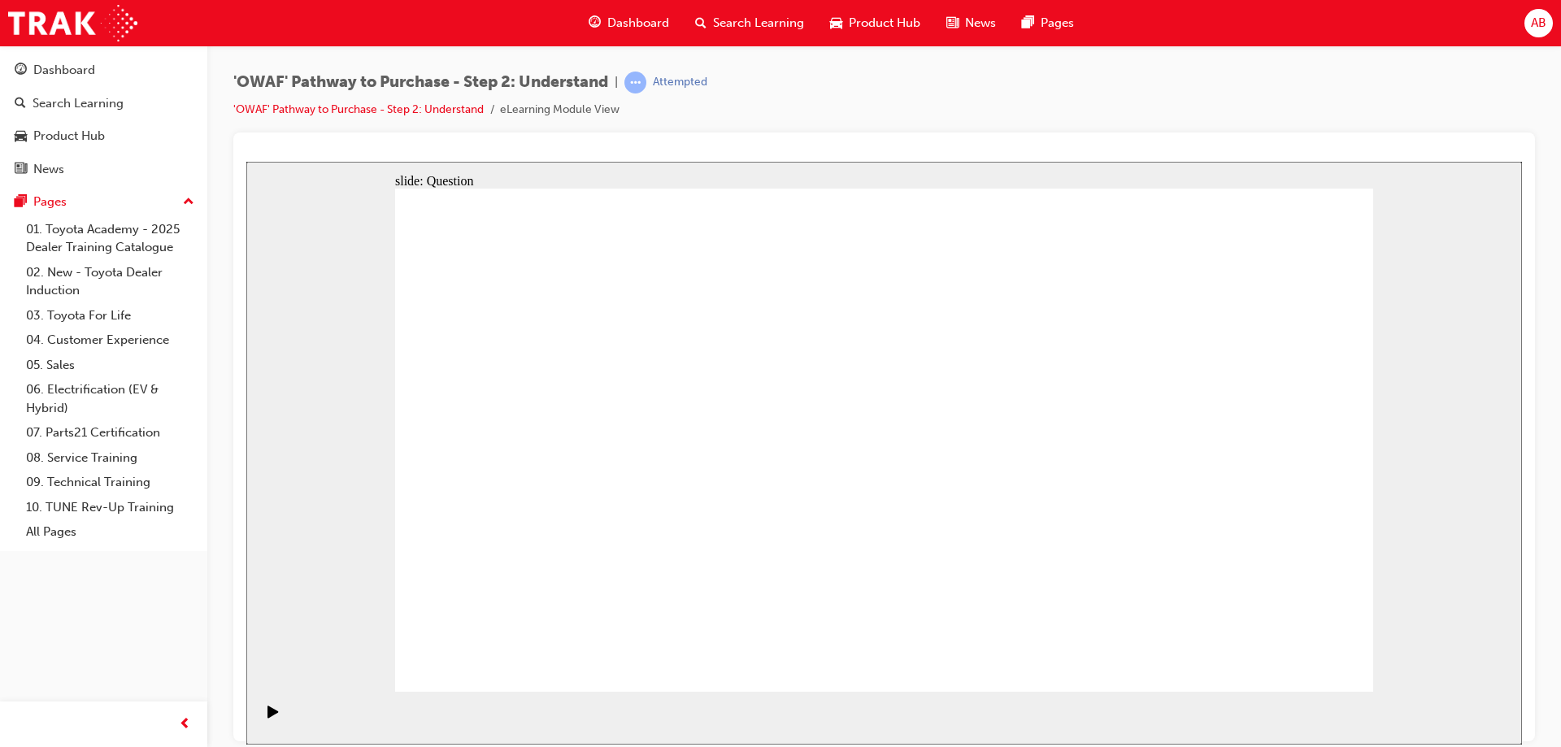
drag, startPoint x: 1205, startPoint y: 535, endPoint x: 587, endPoint y: 477, distance: 620.7
drag, startPoint x: 1173, startPoint y: 543, endPoint x: 563, endPoint y: 498, distance: 611.5
drag, startPoint x: 1215, startPoint y: 524, endPoint x: 947, endPoint y: 503, distance: 268.3
drag, startPoint x: 1215, startPoint y: 496, endPoint x: 984, endPoint y: 507, distance: 231.2
drag, startPoint x: 1163, startPoint y: 509, endPoint x: 710, endPoint y: 507, distance: 453.0
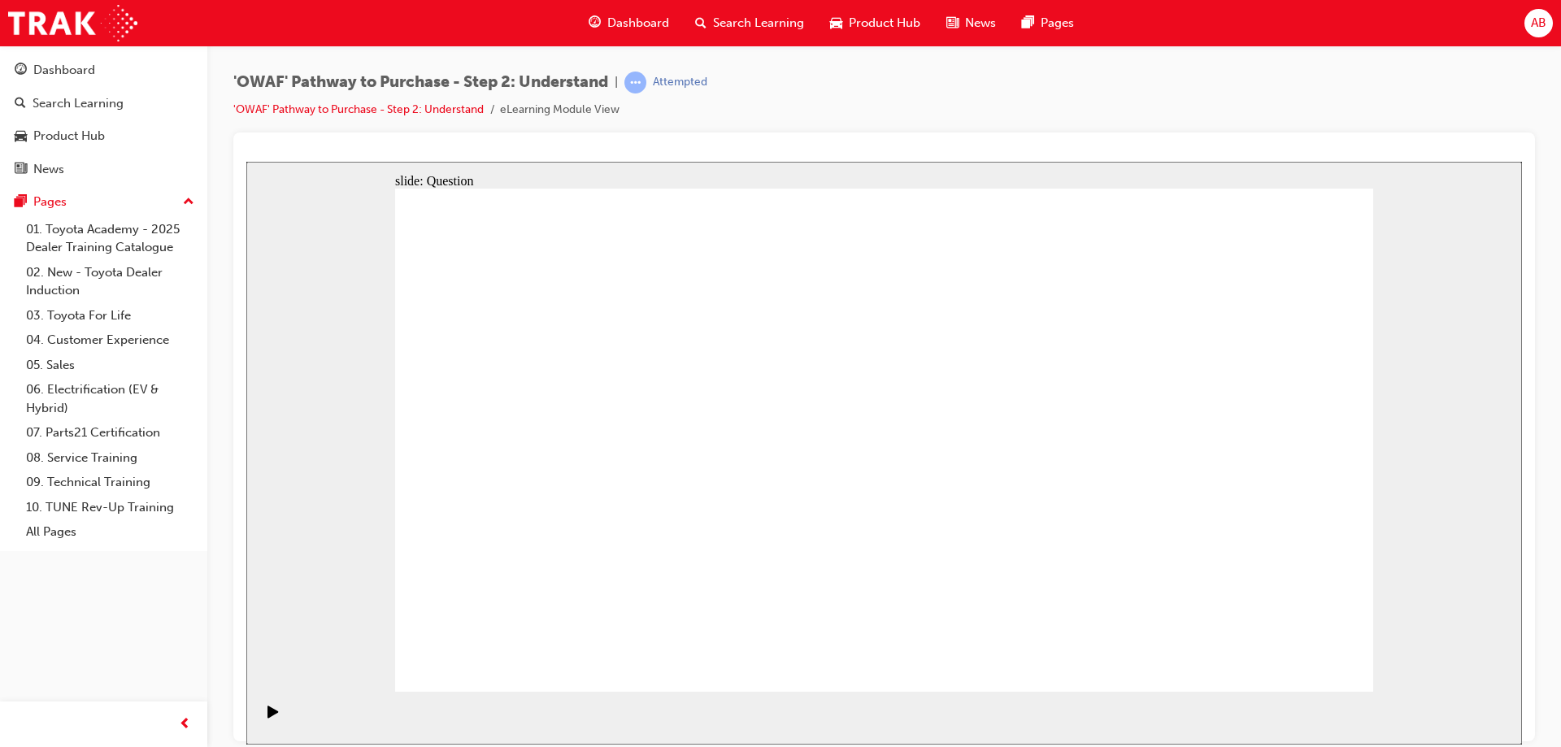
drag, startPoint x: 1102, startPoint y: 494, endPoint x: 1003, endPoint y: 498, distance: 98.5
drag, startPoint x: 1184, startPoint y: 520, endPoint x: 902, endPoint y: 511, distance: 282.4
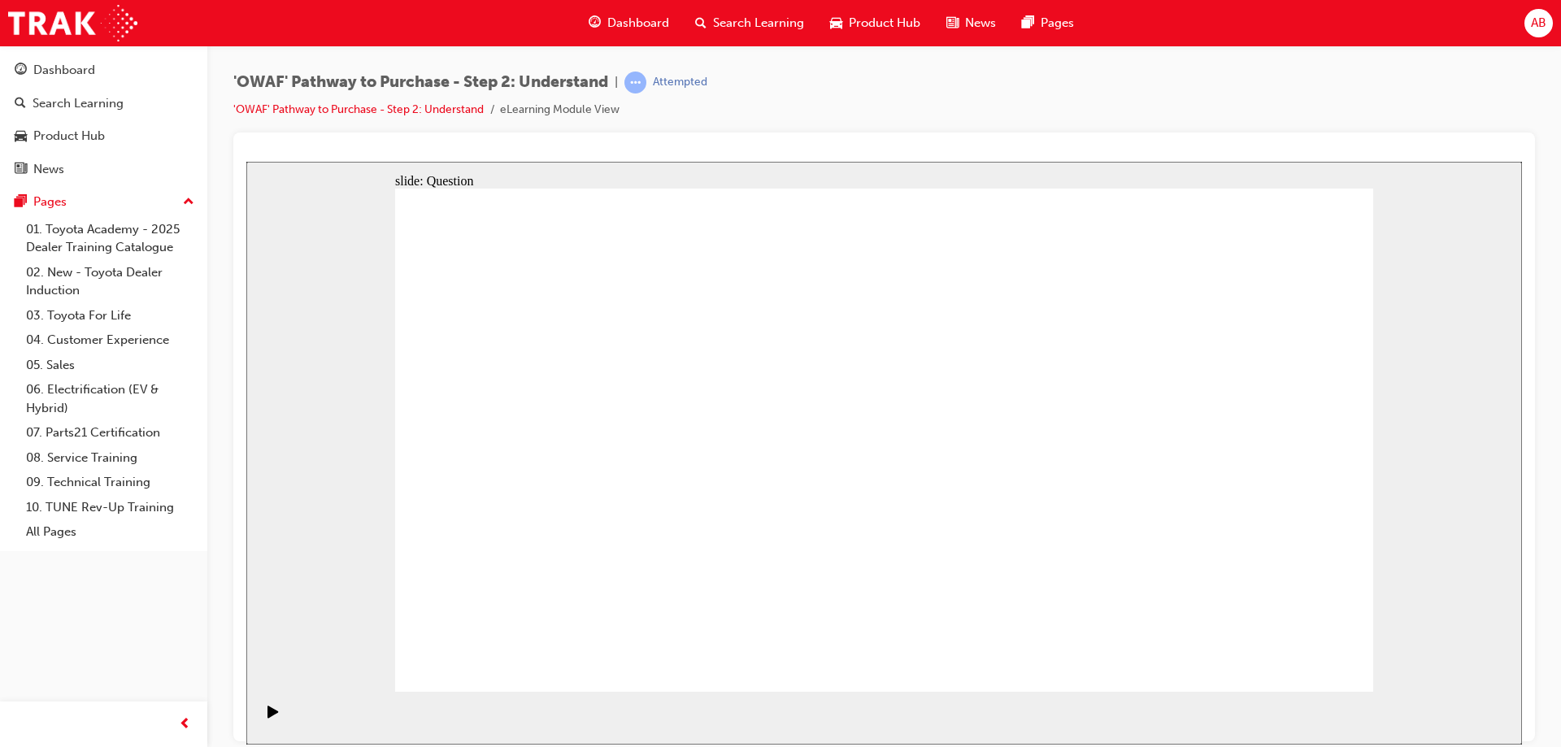
drag, startPoint x: 1217, startPoint y: 512, endPoint x: 628, endPoint y: 487, distance: 589.3
drag, startPoint x: 1228, startPoint y: 507, endPoint x: 611, endPoint y: 499, distance: 617.3
drag, startPoint x: 1204, startPoint y: 517, endPoint x: 917, endPoint y: 510, distance: 287.2
drag, startPoint x: 1169, startPoint y: 498, endPoint x: 559, endPoint y: 487, distance: 610.0
drag, startPoint x: 1204, startPoint y: 510, endPoint x: 881, endPoint y: 498, distance: 323.9
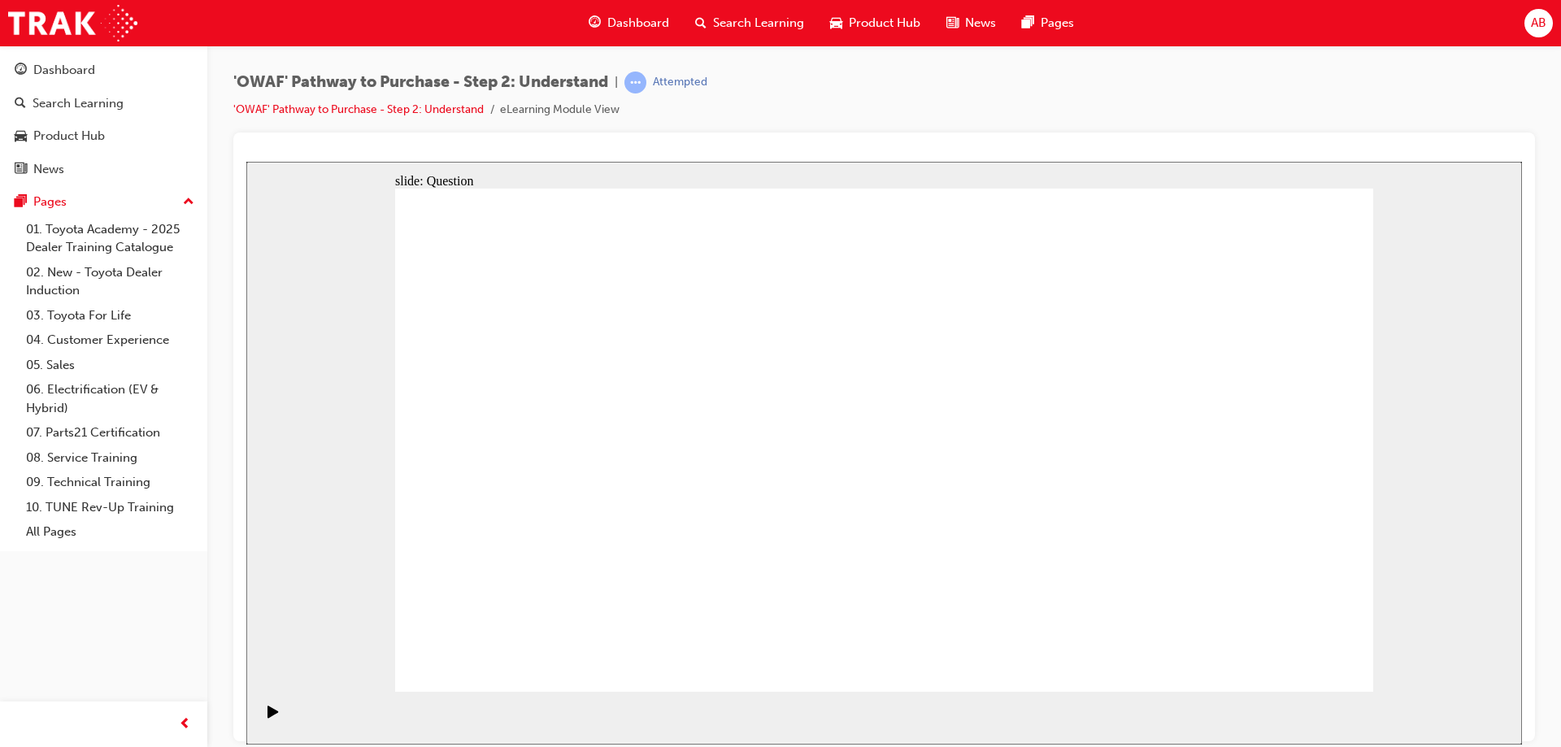
drag, startPoint x: 1217, startPoint y: 503, endPoint x: 895, endPoint y: 490, distance: 322.3
drag, startPoint x: 1212, startPoint y: 504, endPoint x: 978, endPoint y: 492, distance: 234.5
drag, startPoint x: 1186, startPoint y: 473, endPoint x: 599, endPoint y: 459, distance: 587.3
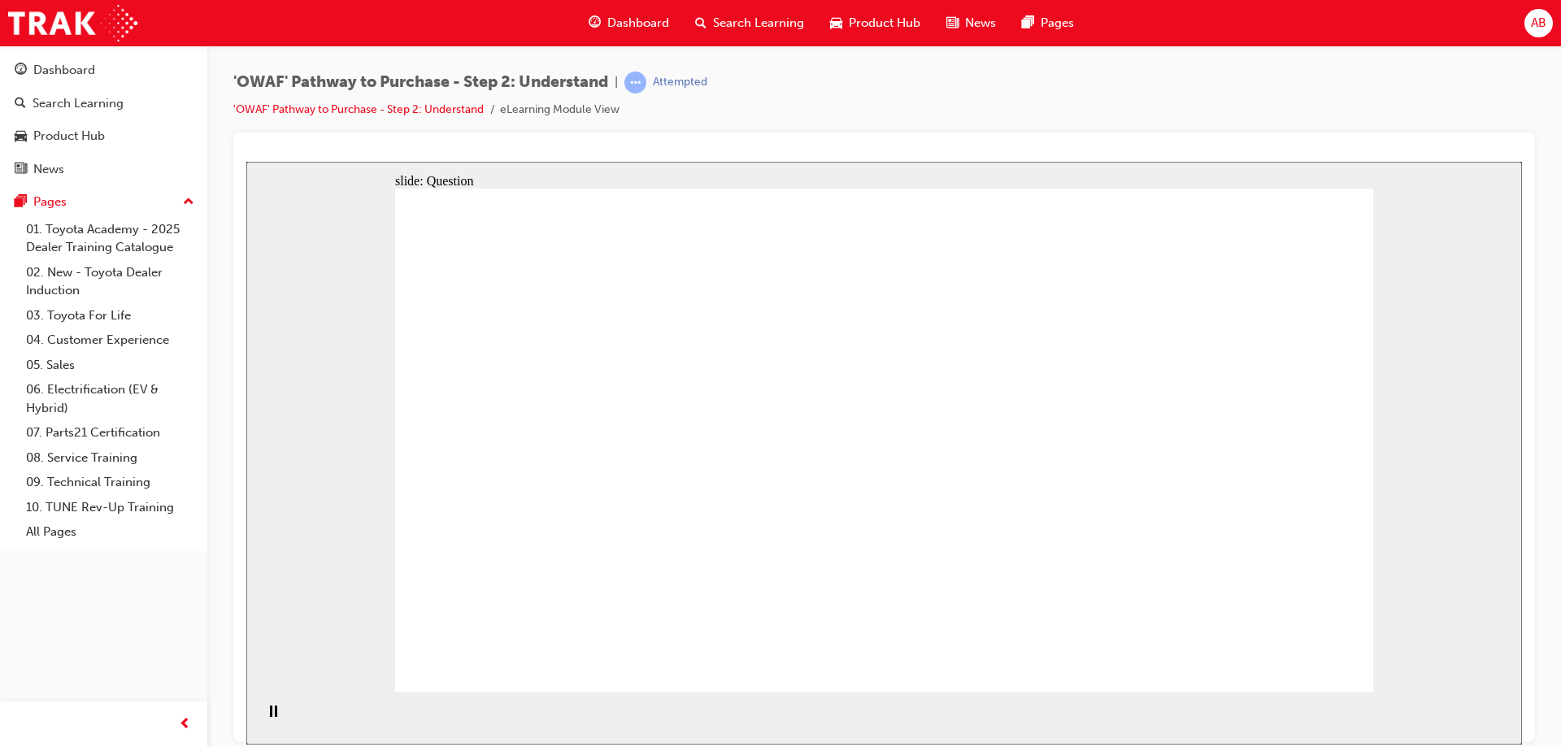
drag, startPoint x: 634, startPoint y: 546, endPoint x: 690, endPoint y: 394, distance: 161.3
drag, startPoint x: 804, startPoint y: 550, endPoint x: 891, endPoint y: 405, distance: 168.9
drag, startPoint x: 955, startPoint y: 552, endPoint x: 1061, endPoint y: 392, distance: 192.4
drag, startPoint x: 1143, startPoint y: 645, endPoint x: 895, endPoint y: 453, distance: 313.6
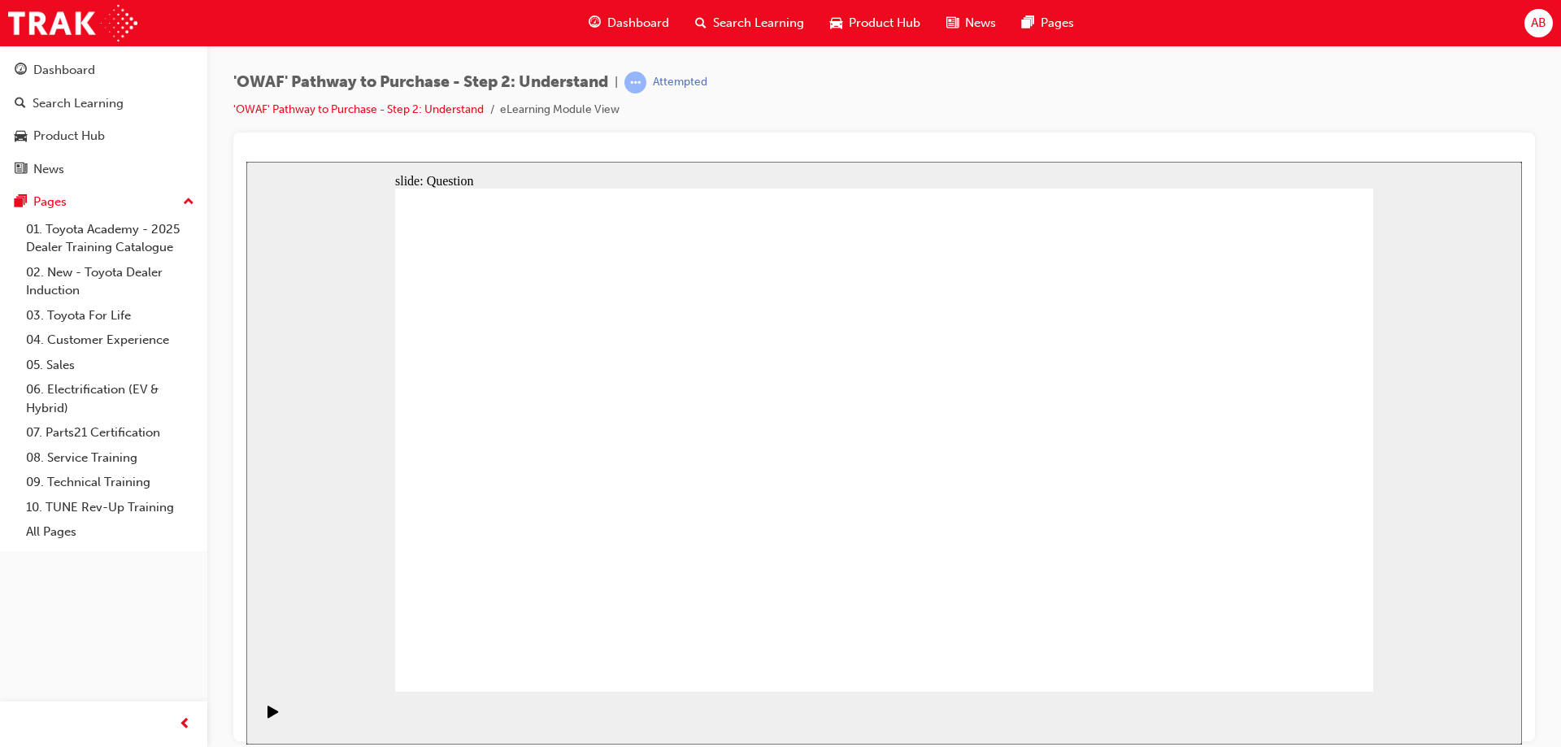
drag, startPoint x: 969, startPoint y: 594, endPoint x: 1077, endPoint y: 387, distance: 233.9
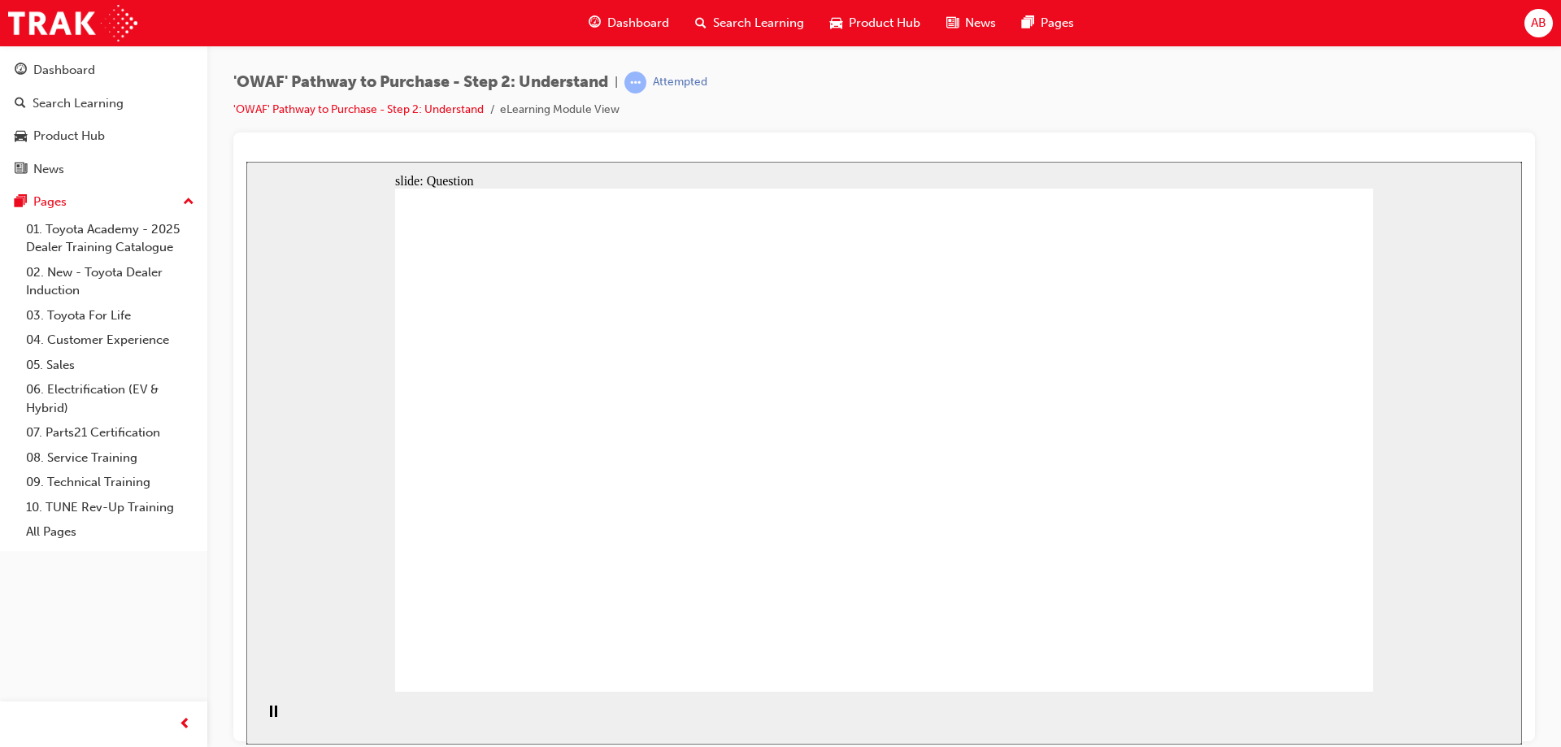
checkbox input "true"
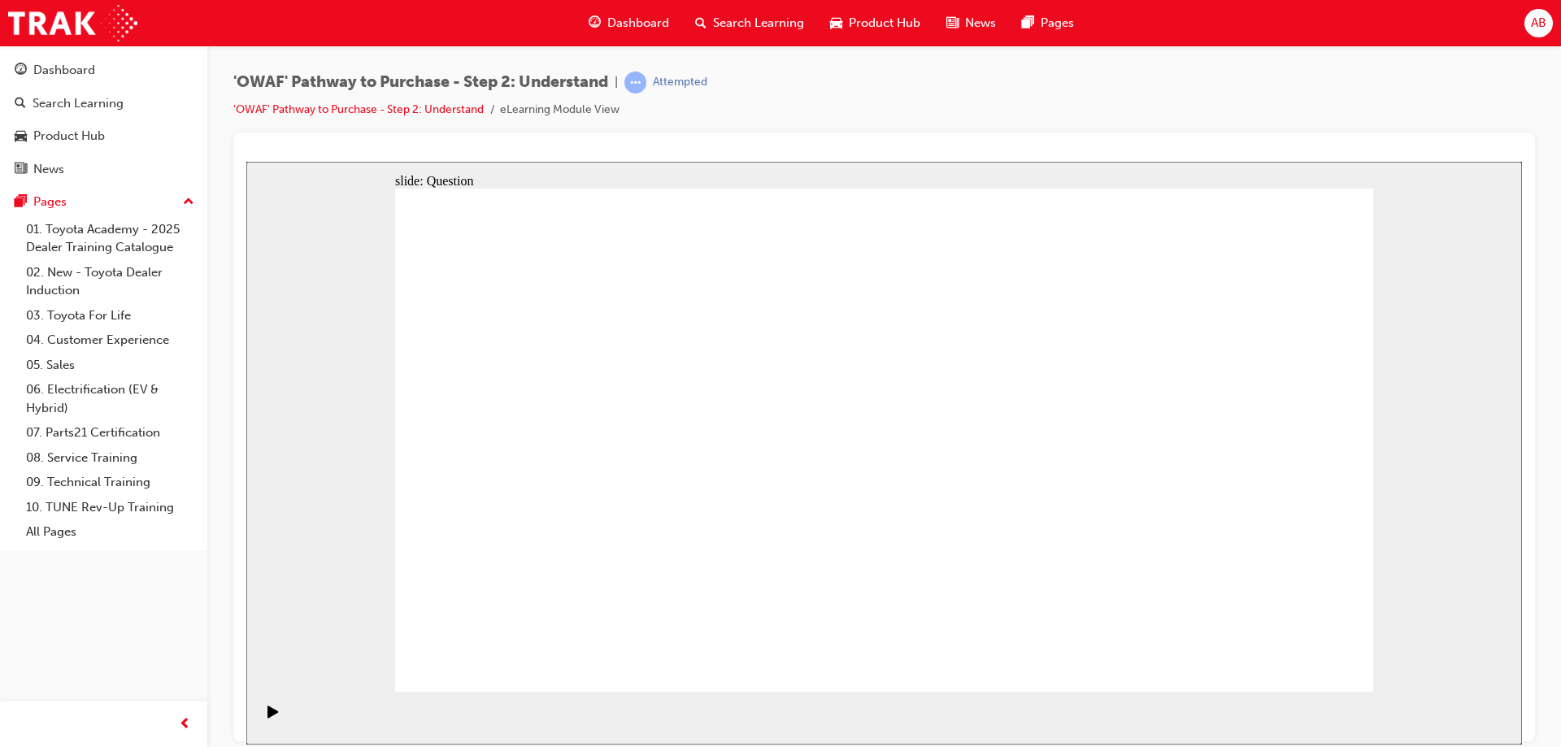
checkbox input "true"
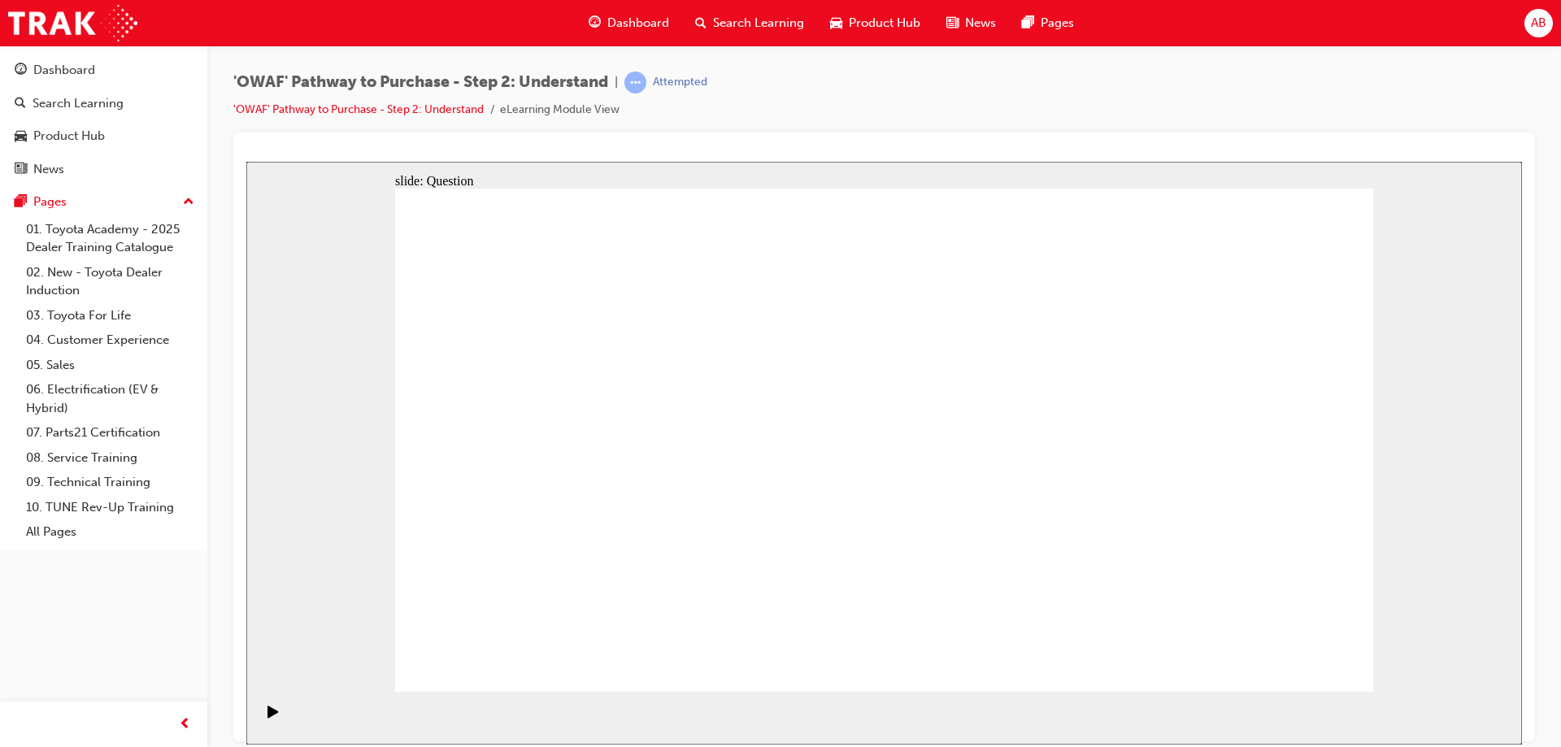
radio input "false"
radio input "true"
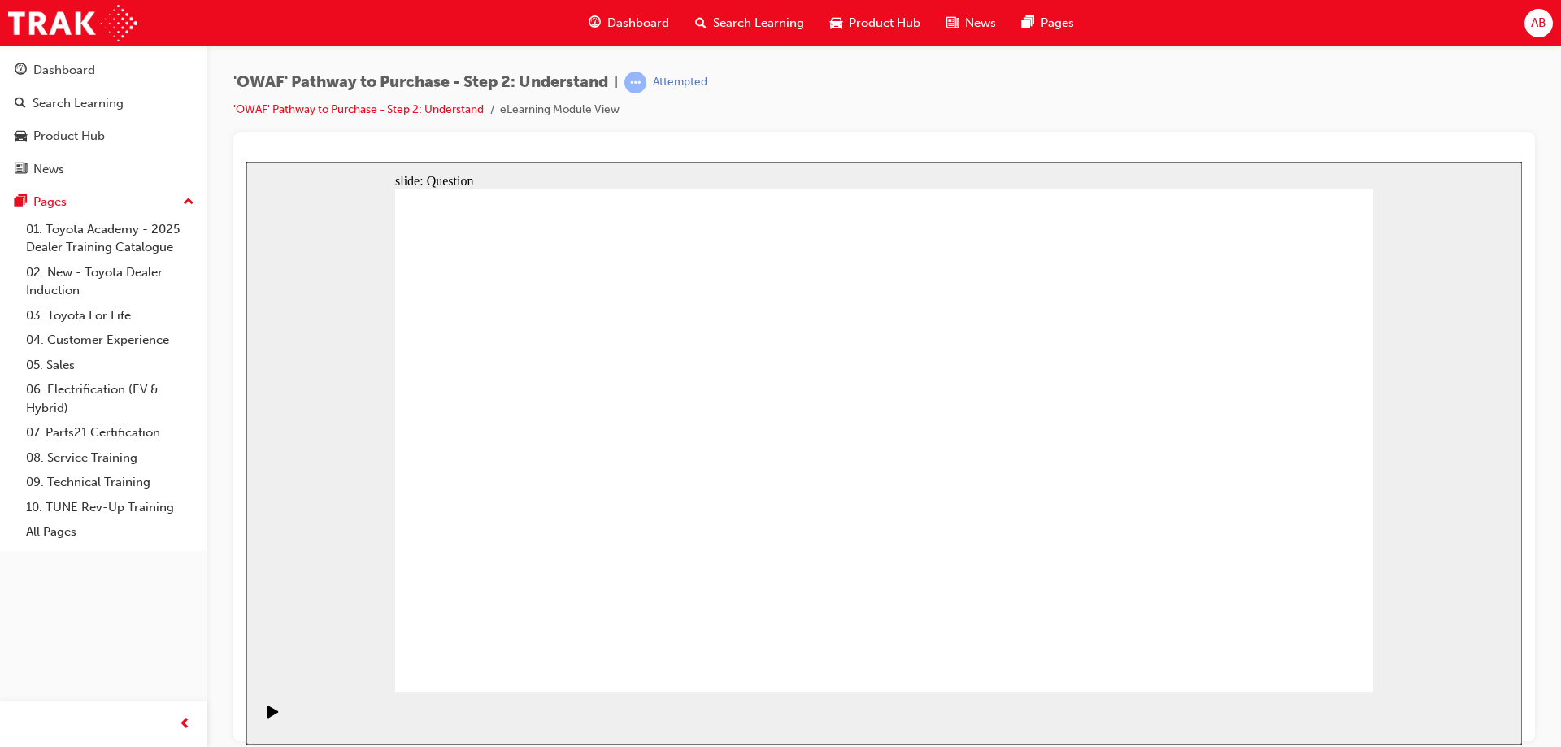
drag, startPoint x: 1284, startPoint y: 390, endPoint x: 798, endPoint y: 577, distance: 521.3
drag, startPoint x: 493, startPoint y: 386, endPoint x: 1171, endPoint y: 580, distance: 705.3
drag, startPoint x: 891, startPoint y: 390, endPoint x: 500, endPoint y: 577, distance: 433.9
drag, startPoint x: 702, startPoint y: 391, endPoint x: 895, endPoint y: 582, distance: 272.0
drag, startPoint x: 1001, startPoint y: 388, endPoint x: 991, endPoint y: 598, distance: 210.0
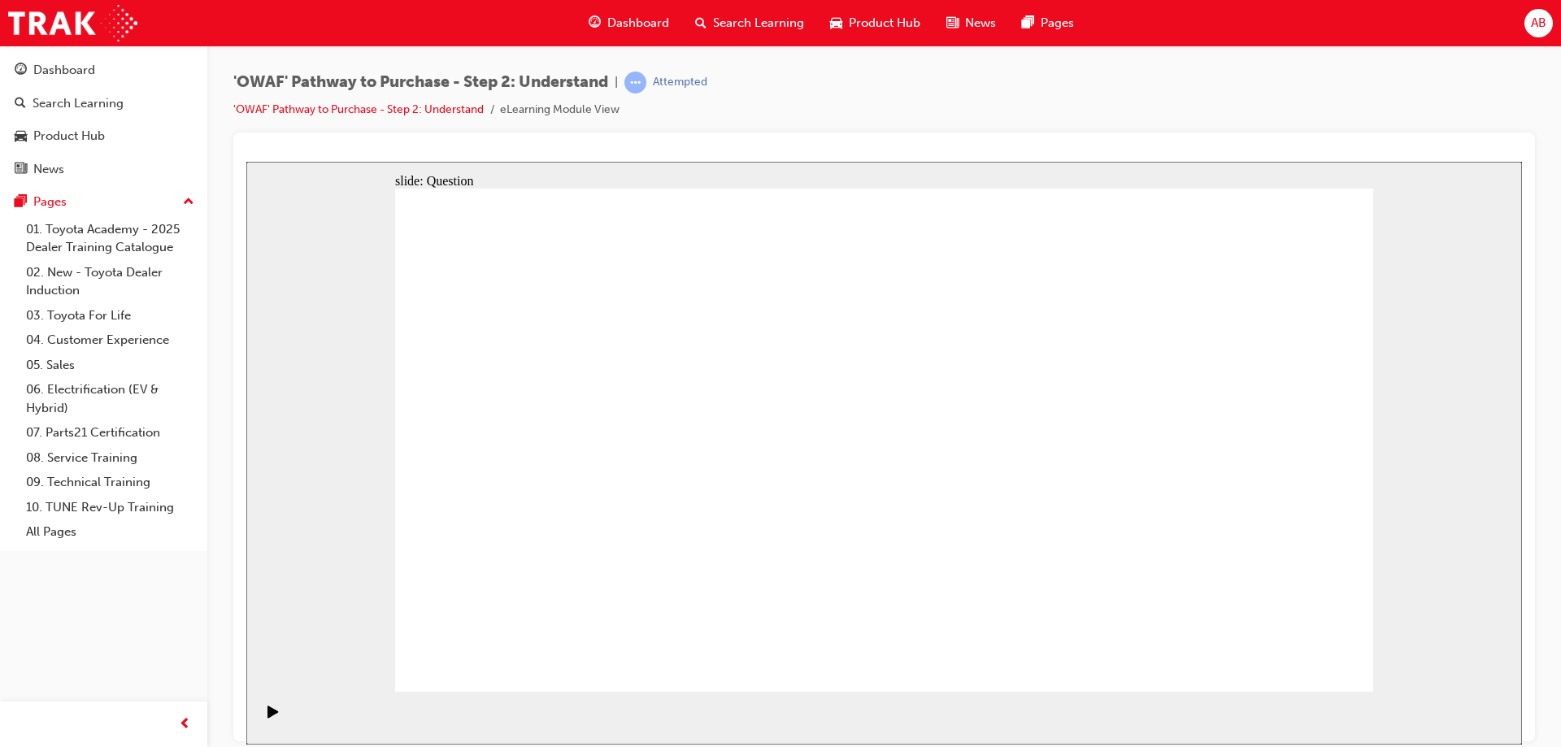
drag, startPoint x: 1191, startPoint y: 403, endPoint x: 626, endPoint y: 588, distance: 594.0
drag, startPoint x: 1104, startPoint y: 392, endPoint x: 725, endPoint y: 599, distance: 430.9
drag, startPoint x: 796, startPoint y: 392, endPoint x: 1290, endPoint y: 594, distance: 533.5
drag, startPoint x: 612, startPoint y: 375, endPoint x: 1099, endPoint y: 564, distance: 522.4
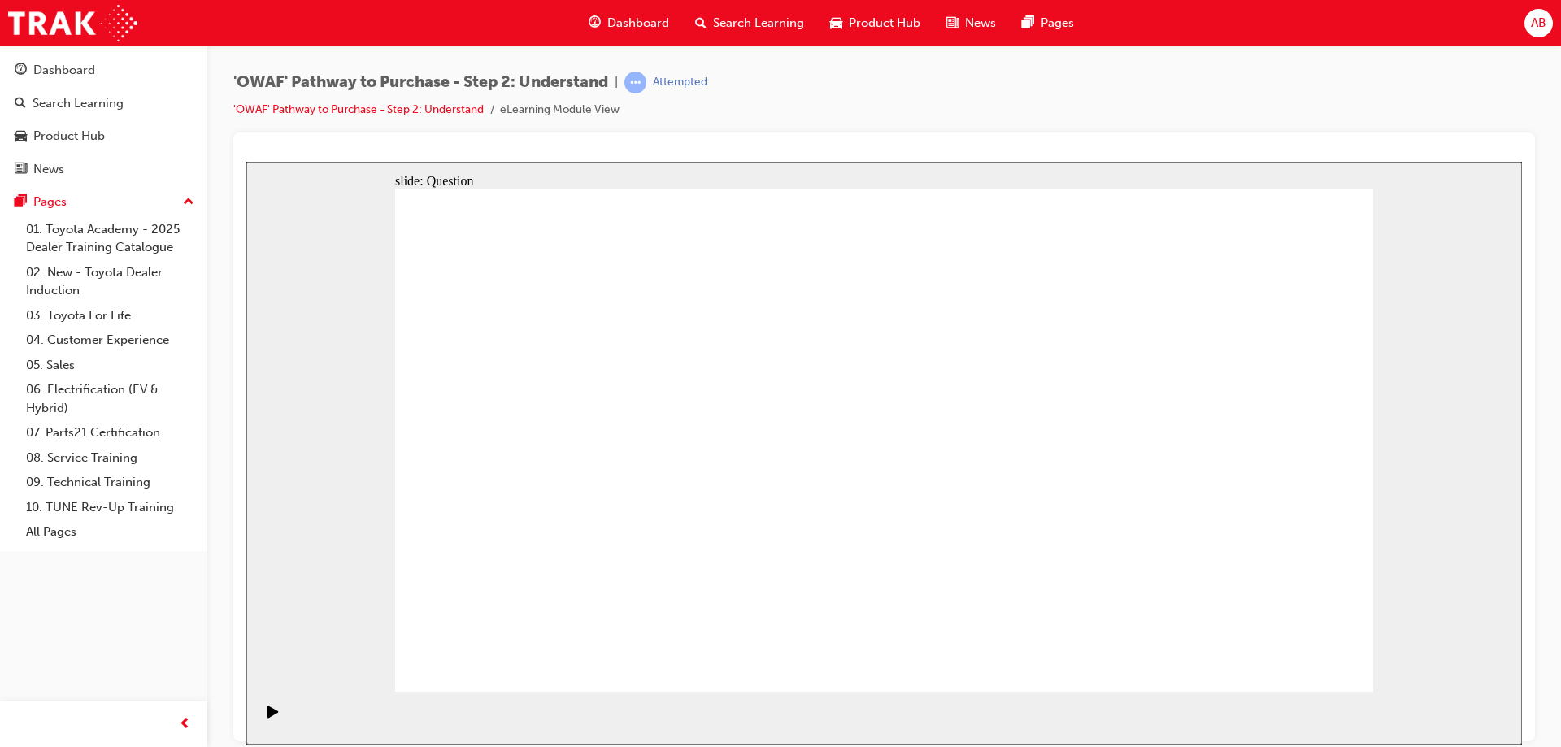
drag, startPoint x: 1247, startPoint y: 572, endPoint x: 1046, endPoint y: 575, distance: 200.9
drag, startPoint x: 576, startPoint y: 376, endPoint x: 1270, endPoint y: 573, distance: 722.0
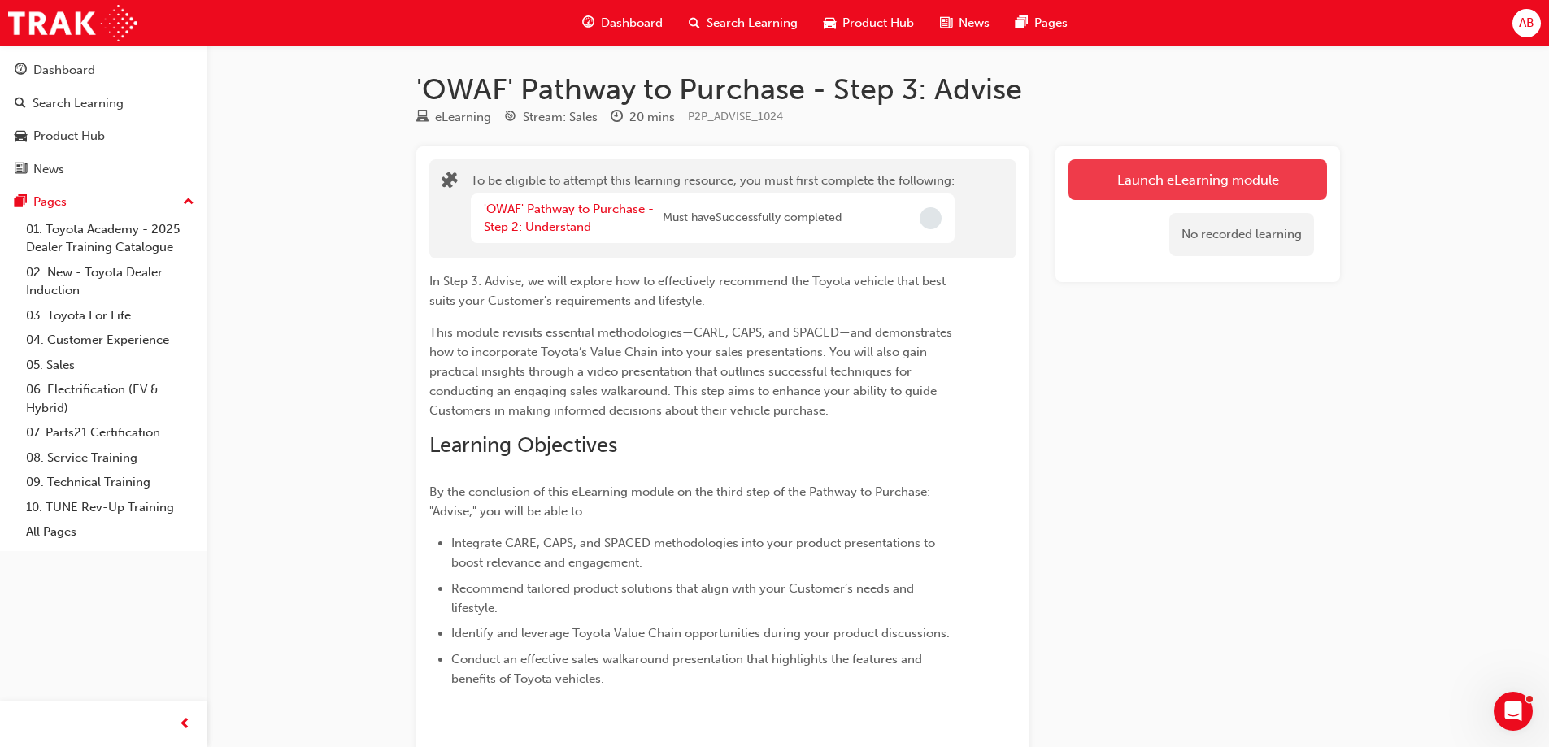
click at [1212, 177] on button "Launch eLearning module" at bounding box center [1198, 179] width 259 height 41
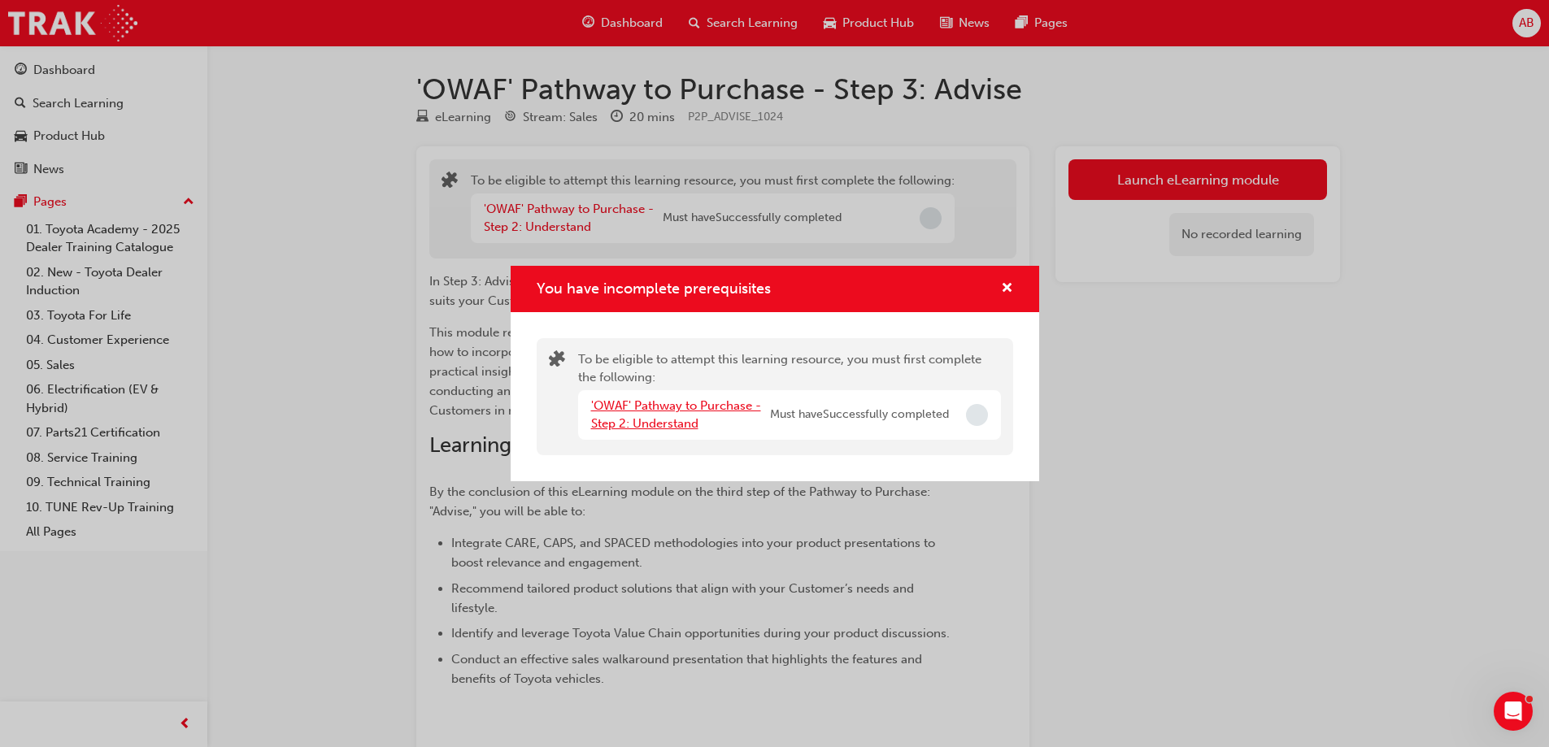
click at [660, 424] on link "'OWAF' Pathway to Purchase - Step 2: Understand" at bounding box center [676, 414] width 170 height 33
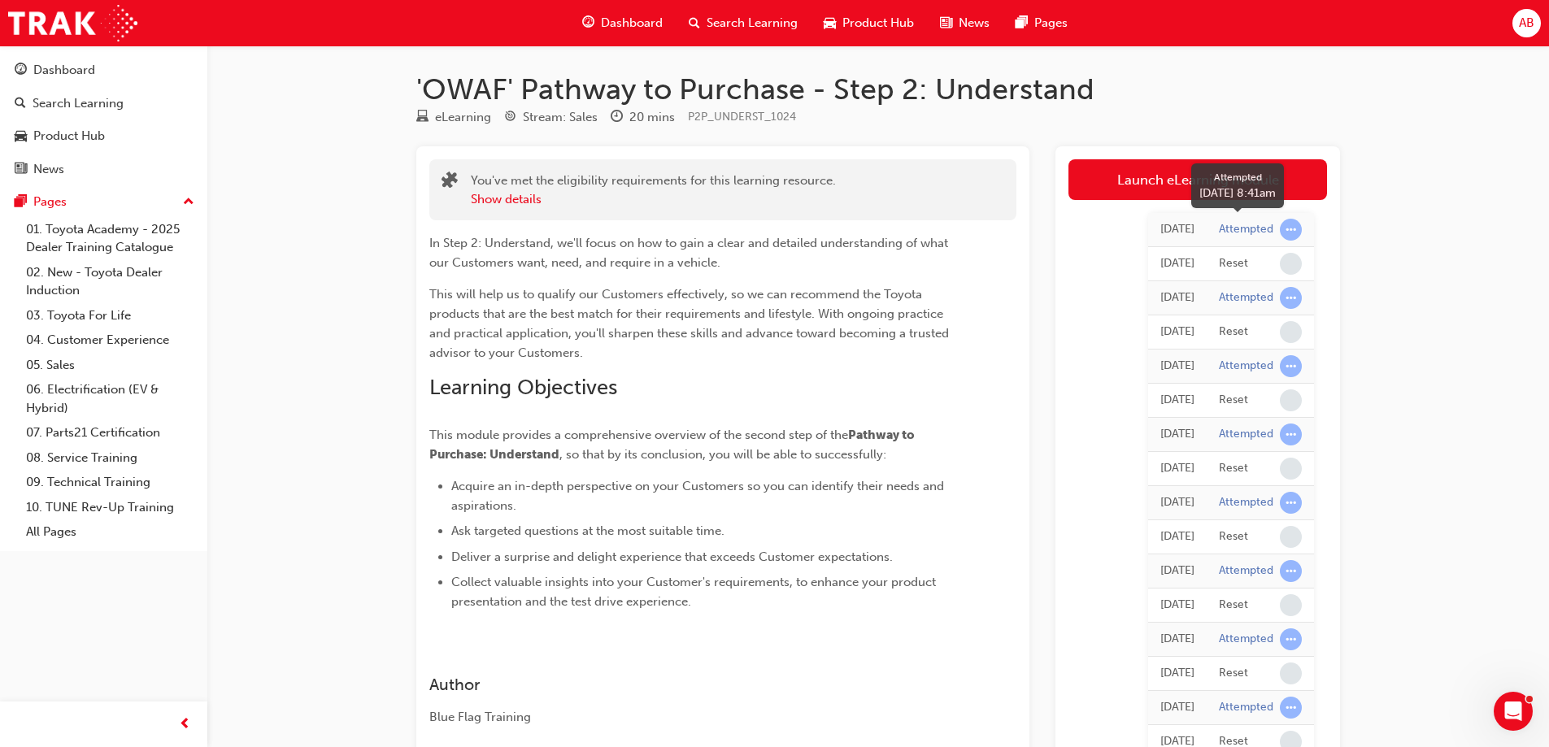
click at [1290, 229] on span "learningRecordVerb_ATTEMPT-icon" at bounding box center [1291, 230] width 22 height 22
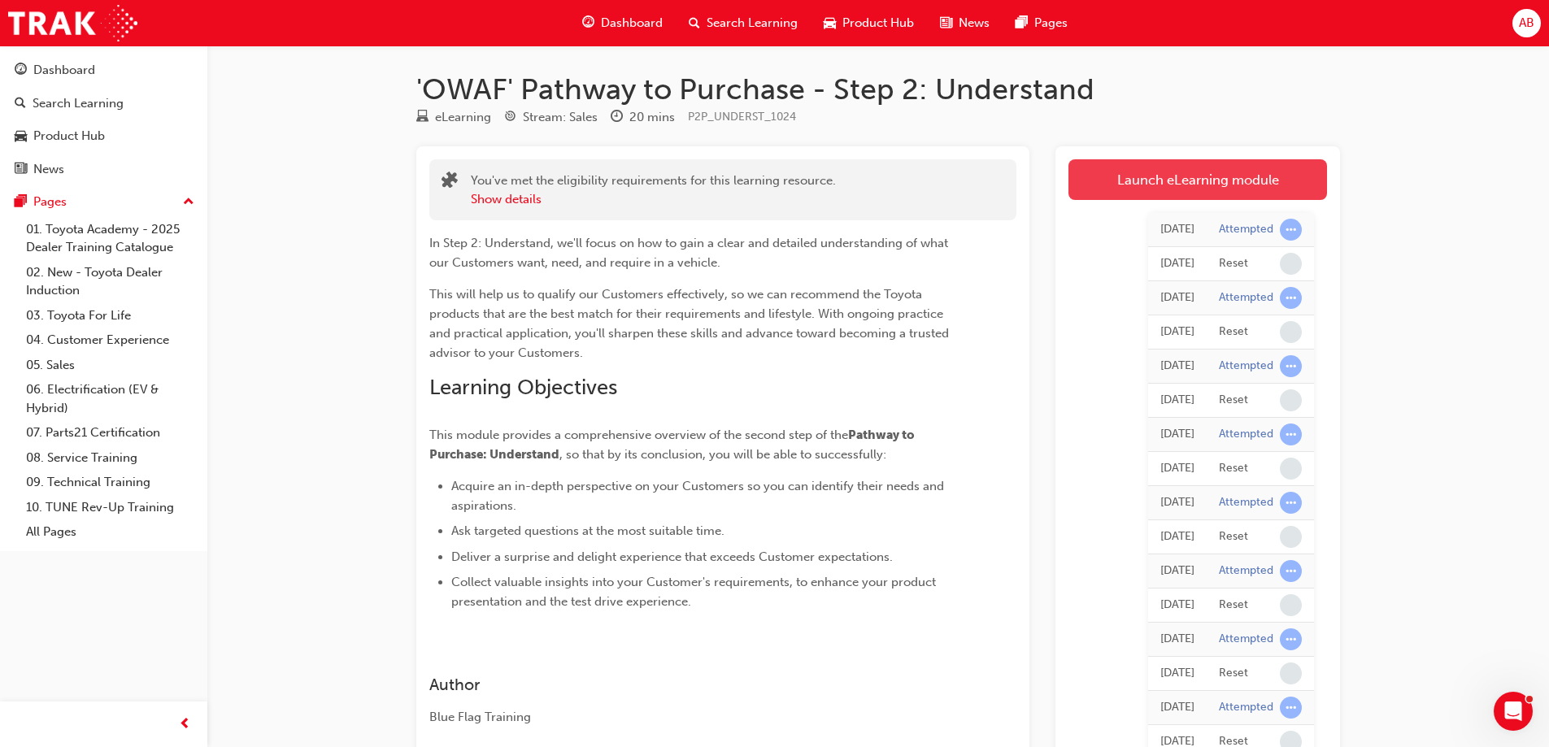
click at [1173, 177] on link "Launch eLearning module" at bounding box center [1198, 179] width 259 height 41
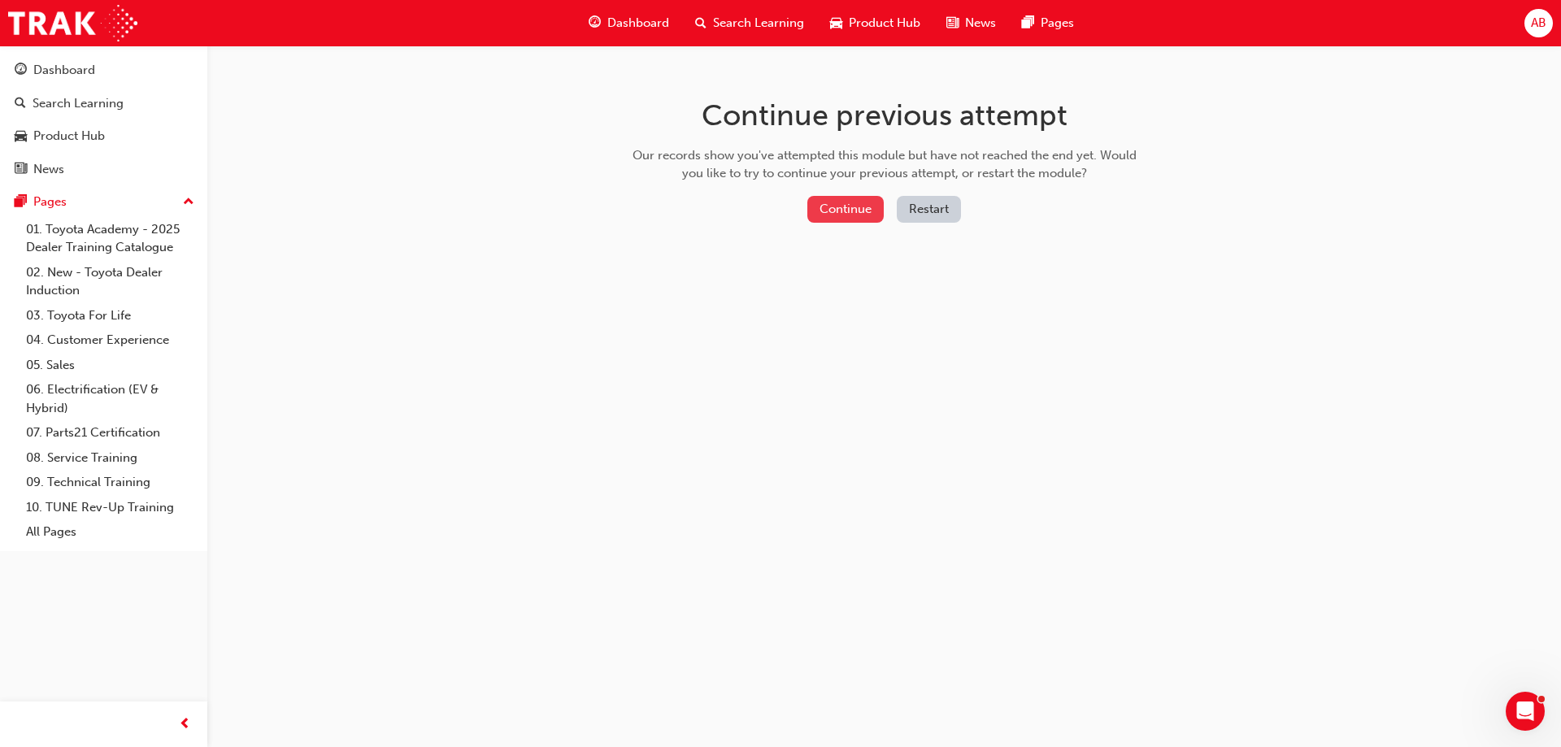
click at [847, 206] on button "Continue" at bounding box center [846, 209] width 76 height 27
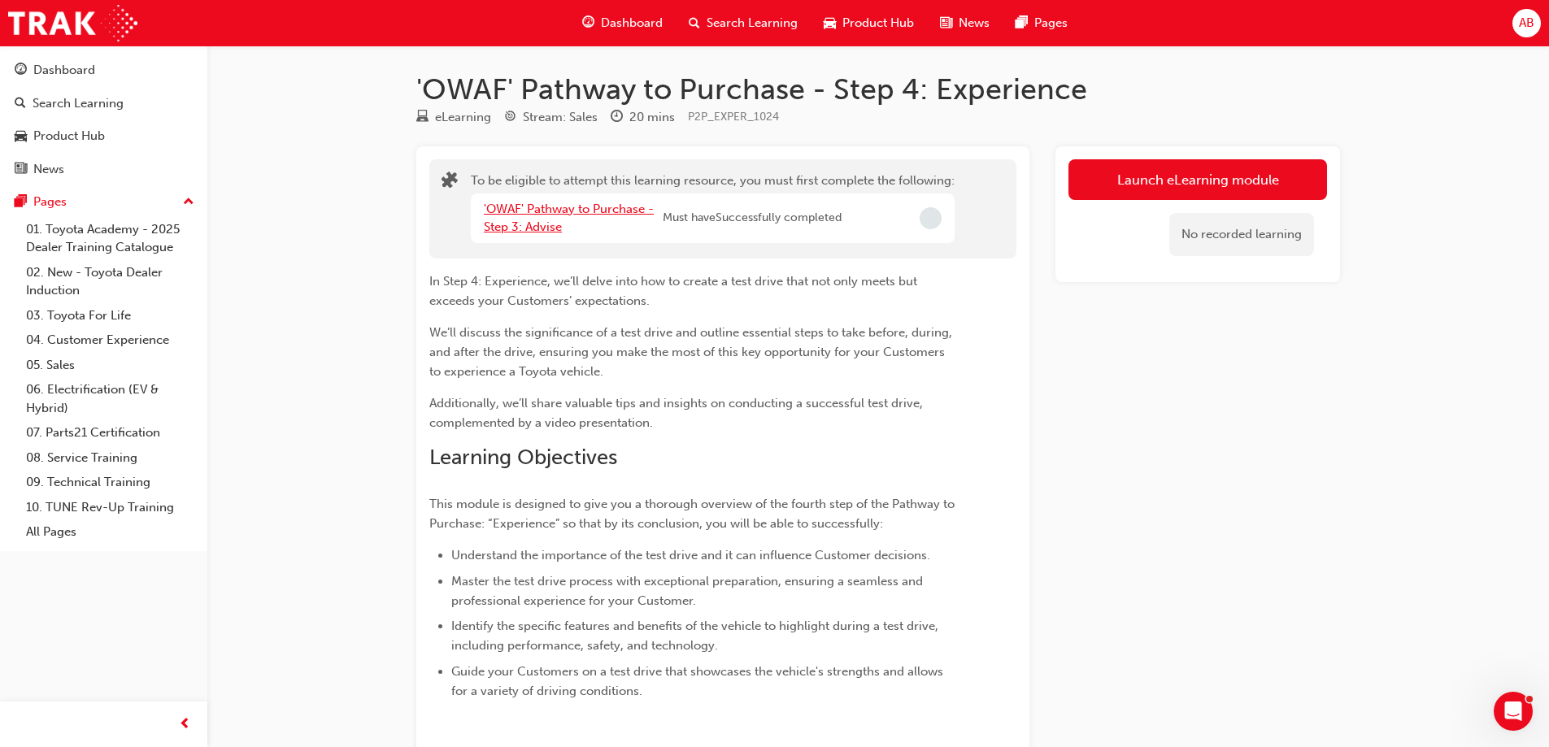
click at [548, 202] on link "'OWAF' Pathway to Purchase - Step 3: Advise" at bounding box center [569, 218] width 170 height 33
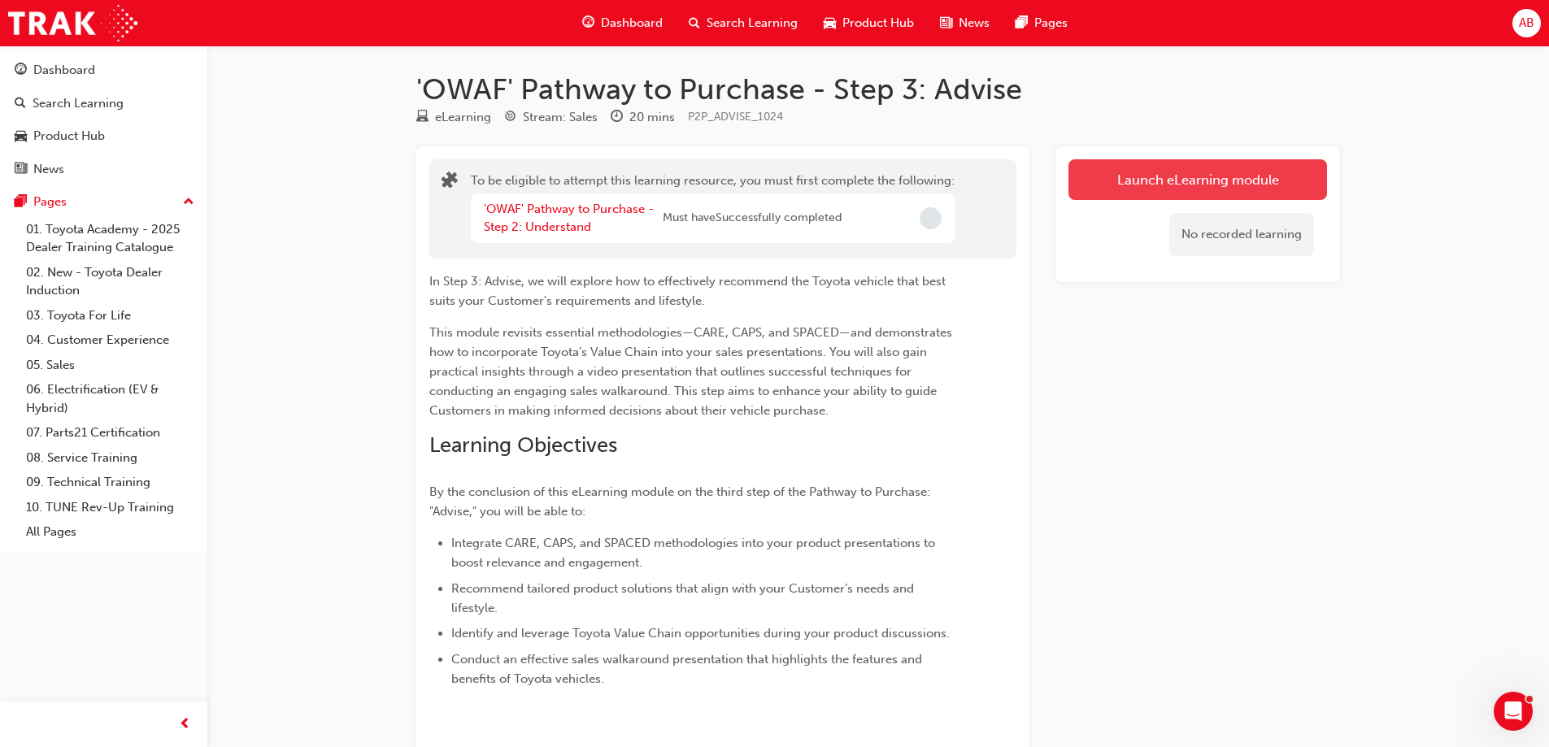
click at [1212, 181] on button "Launch eLearning module" at bounding box center [1198, 179] width 259 height 41
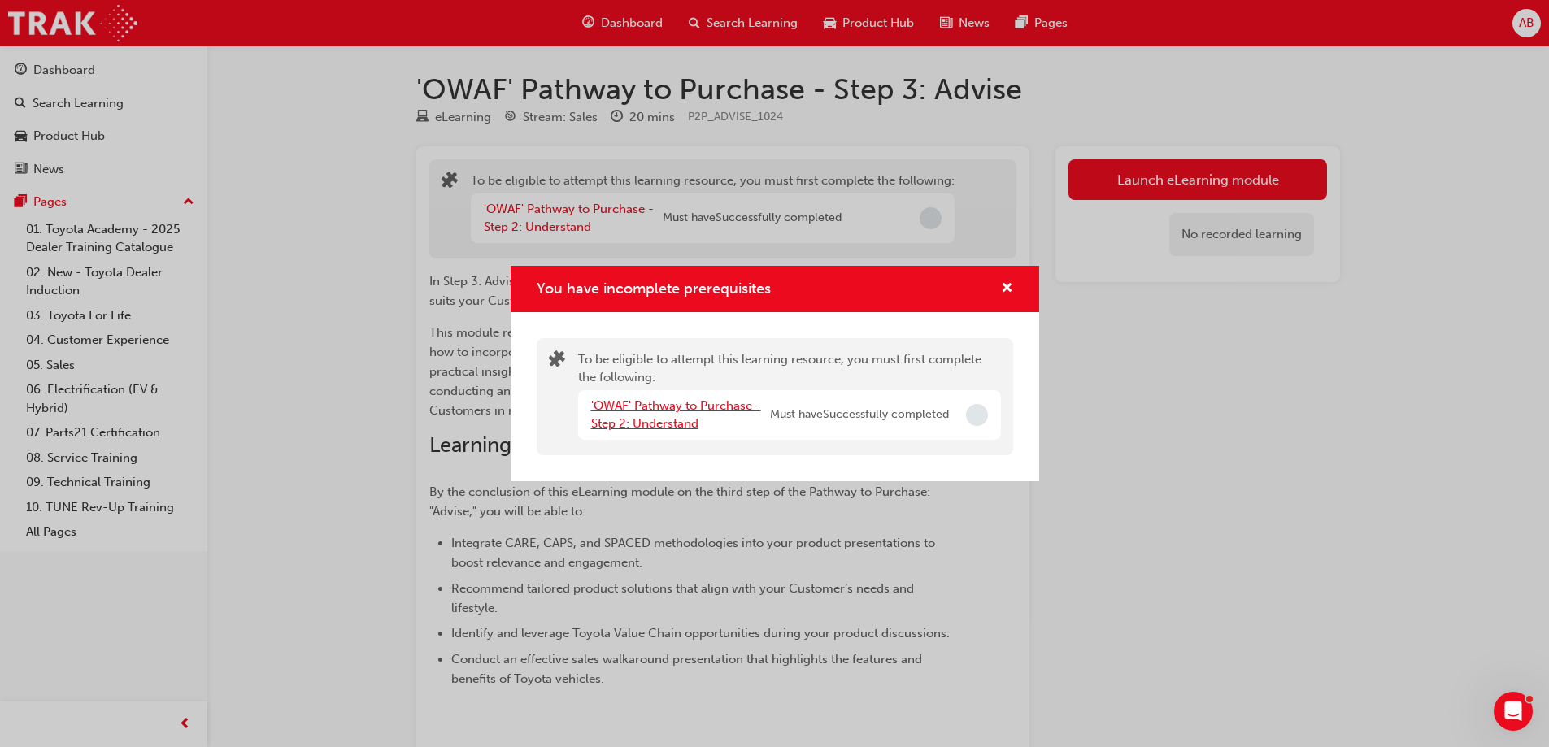
click at [658, 403] on link "'OWAF' Pathway to Purchase - Step 2: Understand" at bounding box center [676, 414] width 170 height 33
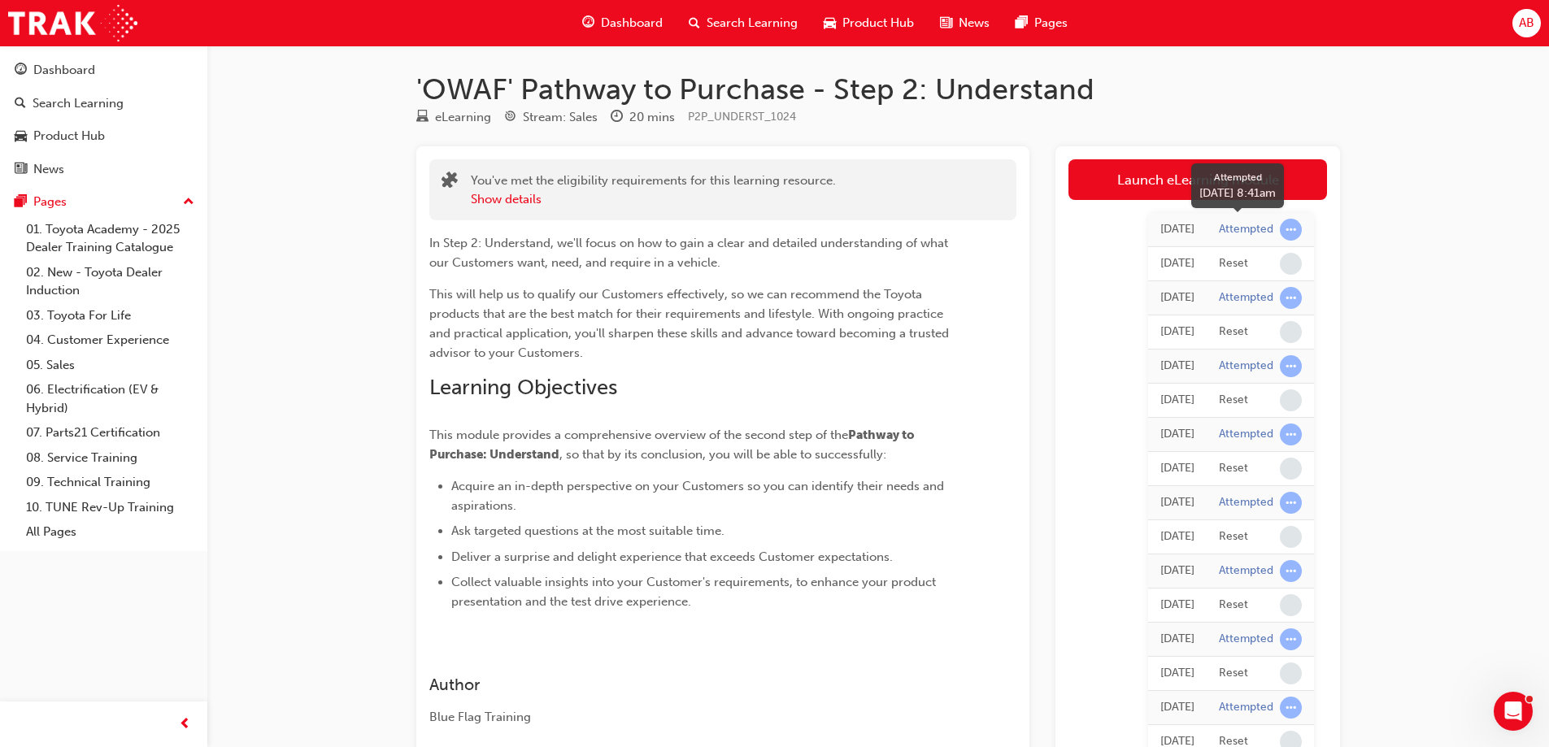
click at [1291, 232] on span "learningRecordVerb_ATTEMPT-icon" at bounding box center [1291, 230] width 22 height 22
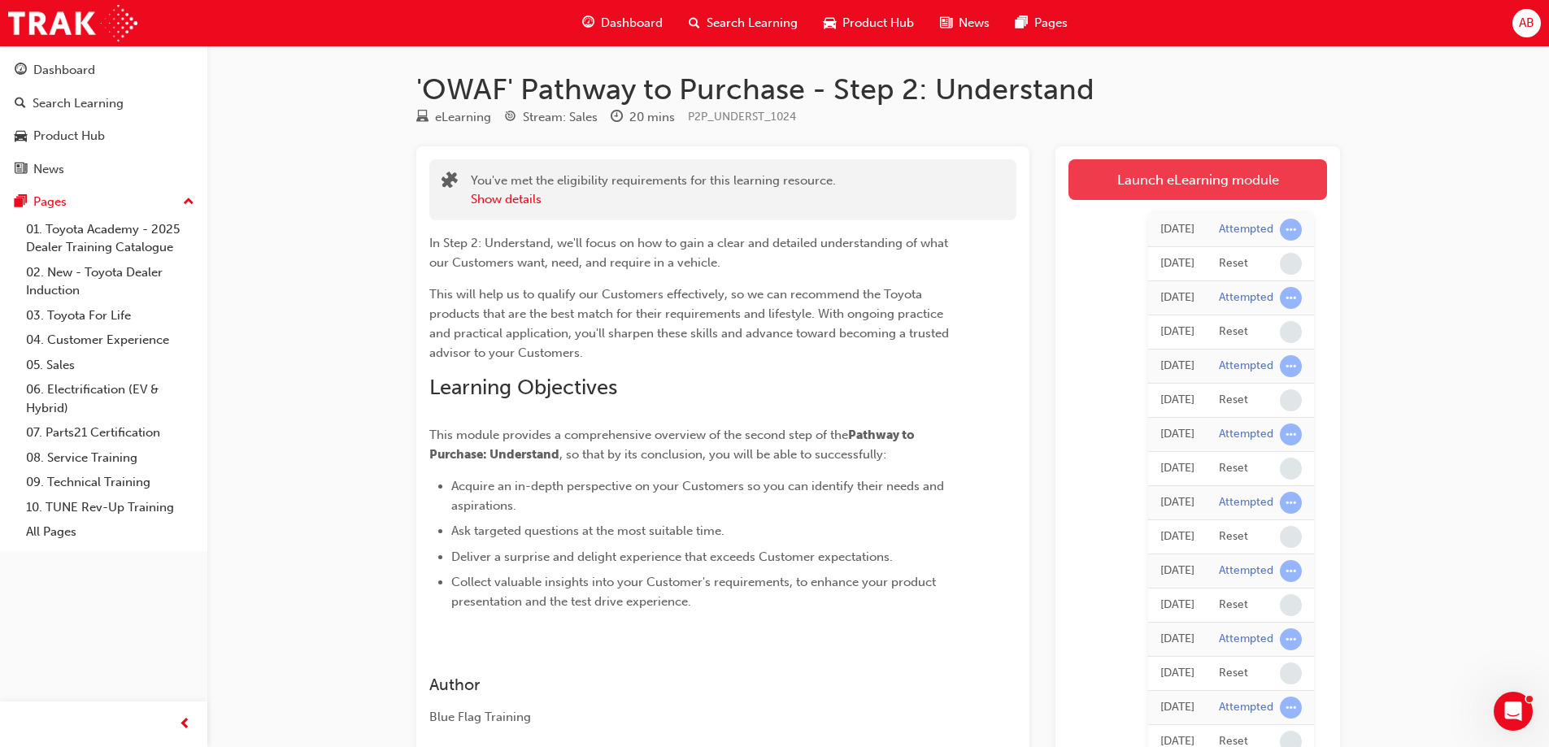
click at [1148, 185] on link "Launch eLearning module" at bounding box center [1198, 179] width 259 height 41
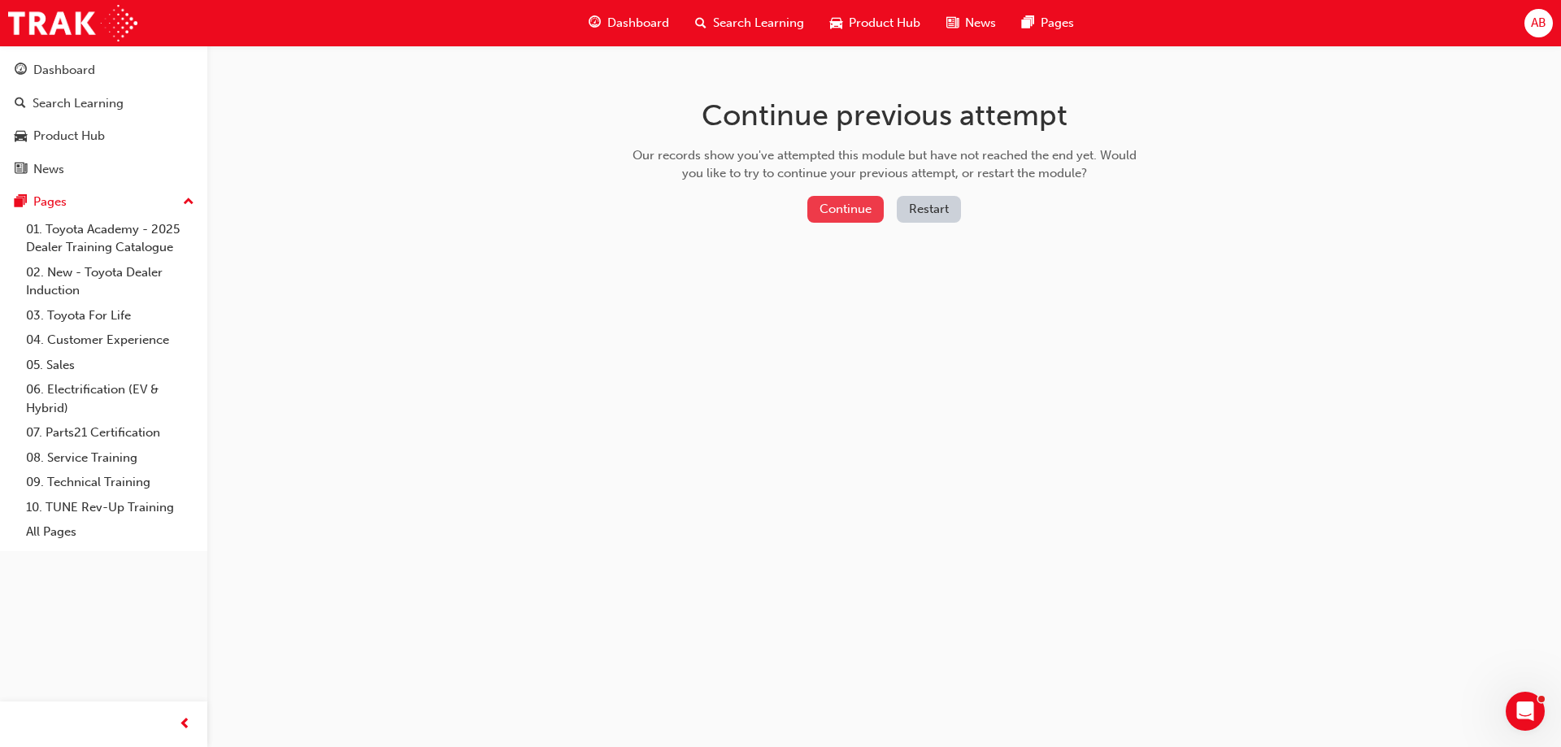
click at [873, 211] on button "Continue" at bounding box center [846, 209] width 76 height 27
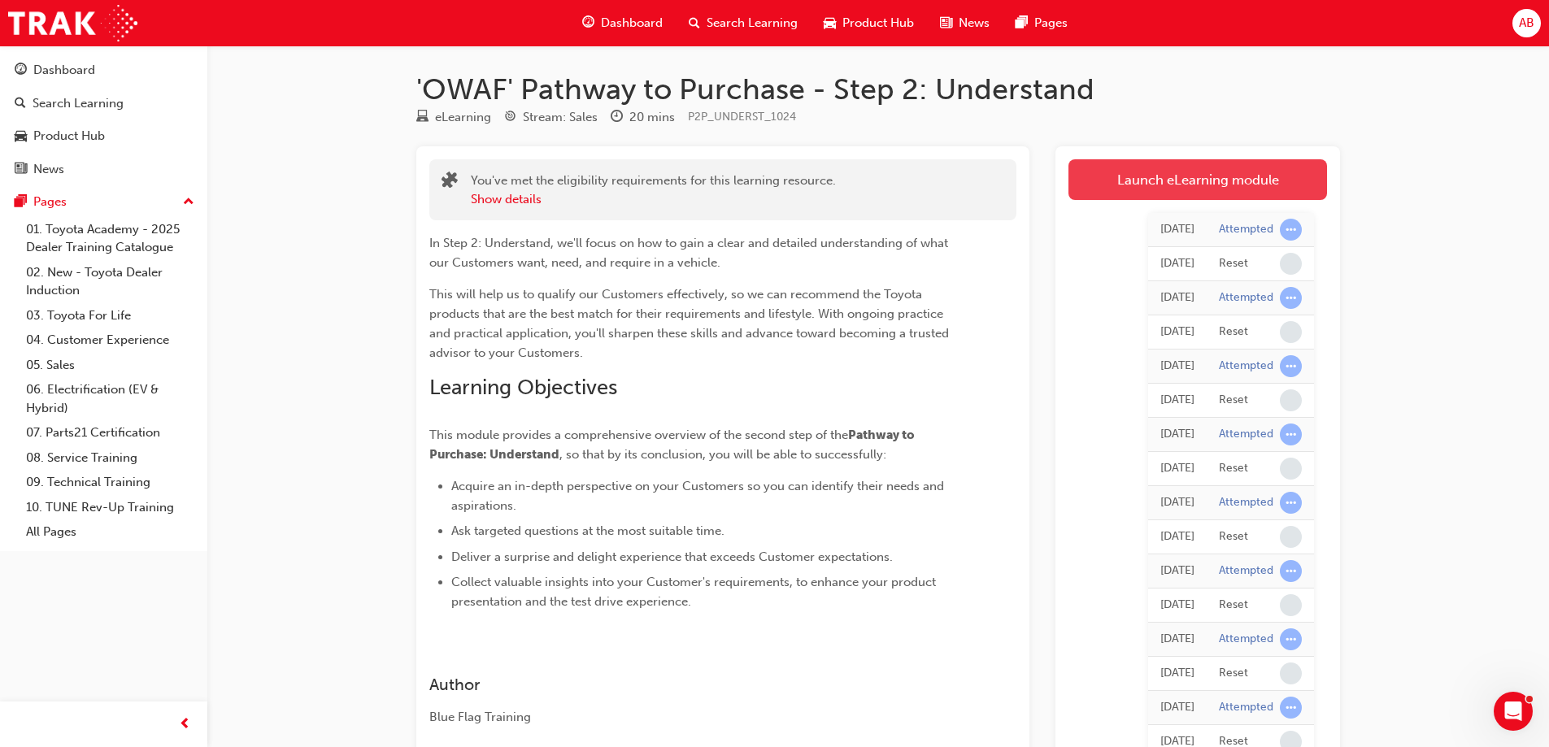
click at [1183, 181] on link "Launch eLearning module" at bounding box center [1198, 179] width 259 height 41
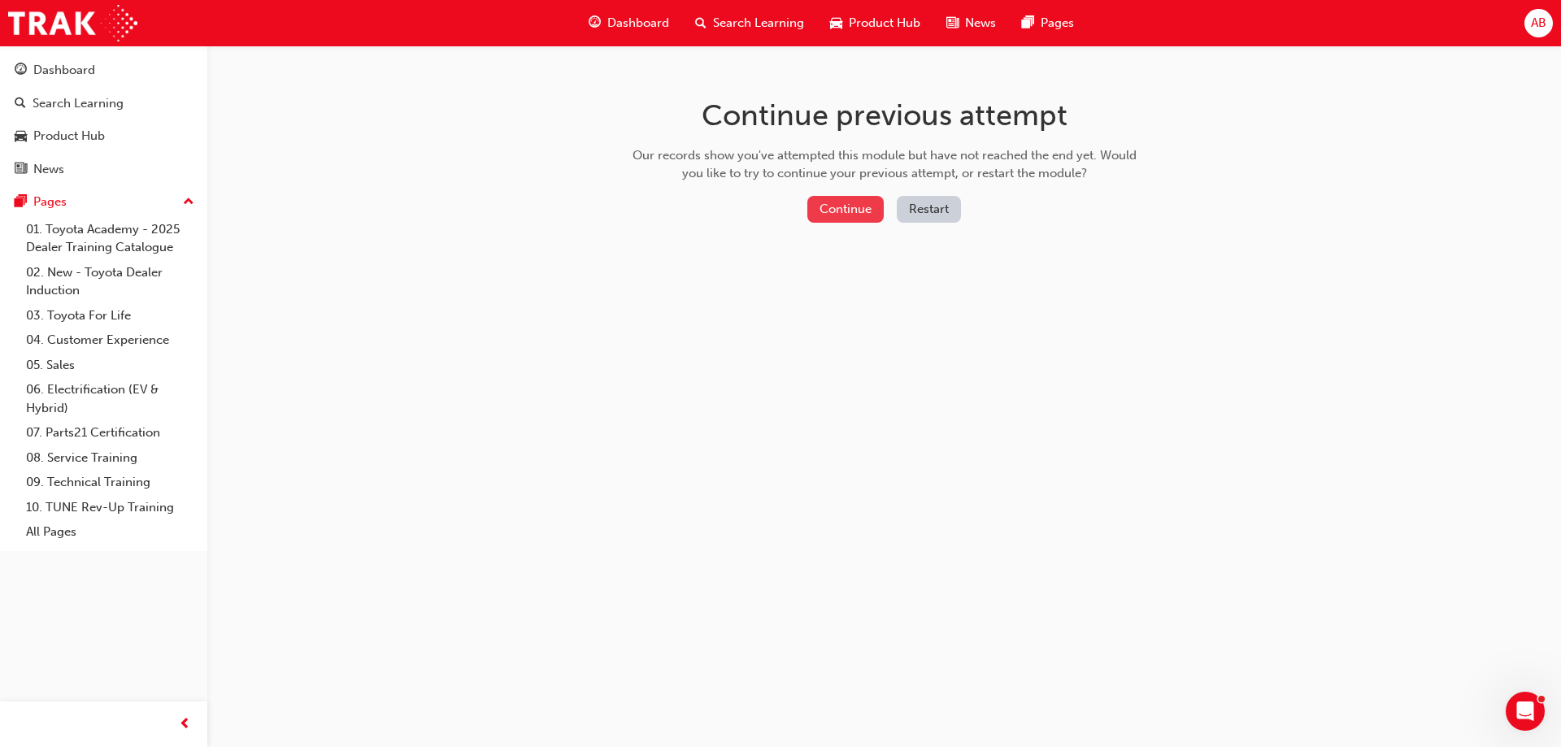
click at [822, 211] on button "Continue" at bounding box center [846, 209] width 76 height 27
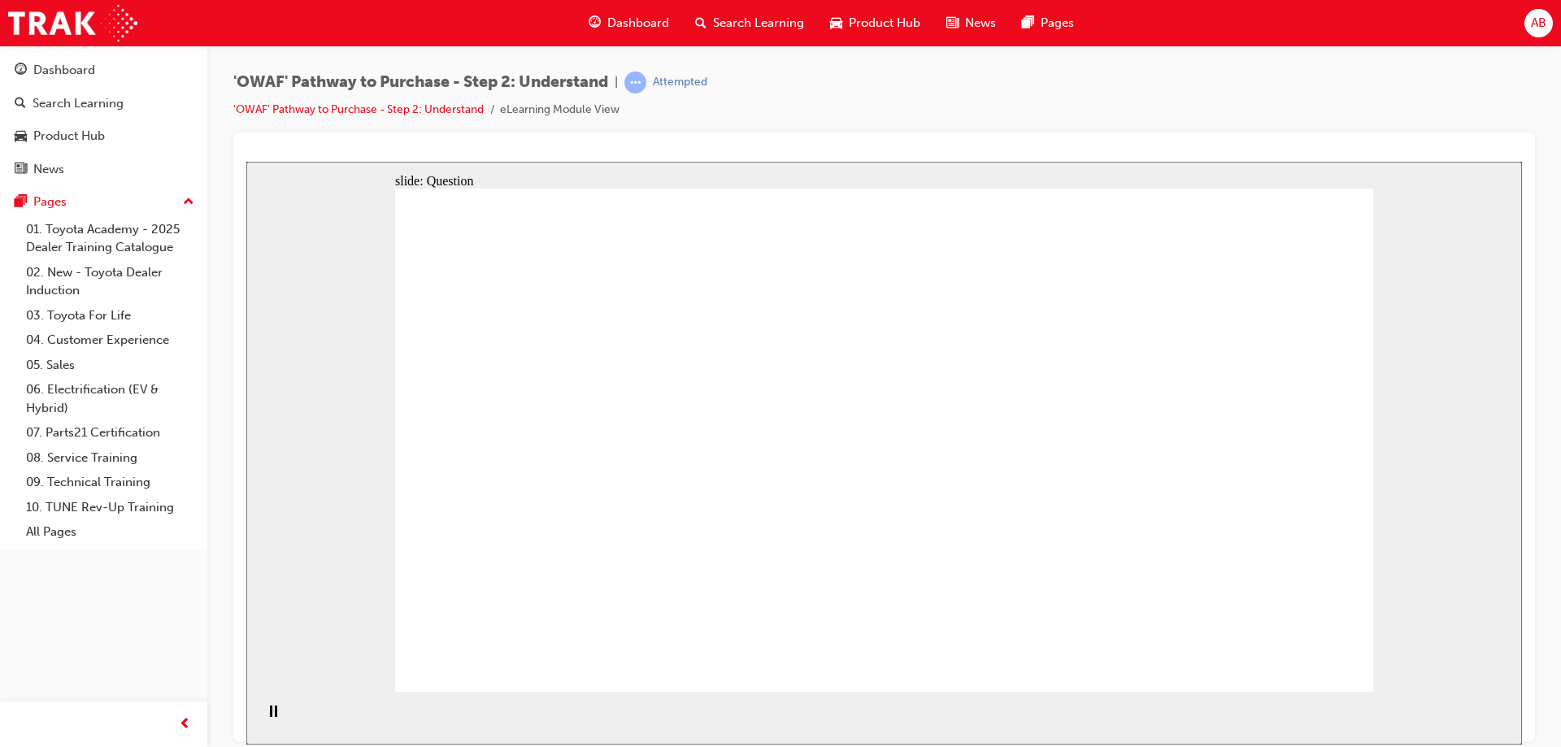
drag, startPoint x: 1186, startPoint y: 490, endPoint x: 604, endPoint y: 472, distance: 581.7
drag, startPoint x: 1205, startPoint y: 483, endPoint x: 968, endPoint y: 494, distance: 237.7
drag, startPoint x: 1186, startPoint y: 513, endPoint x: 656, endPoint y: 494, distance: 529.7
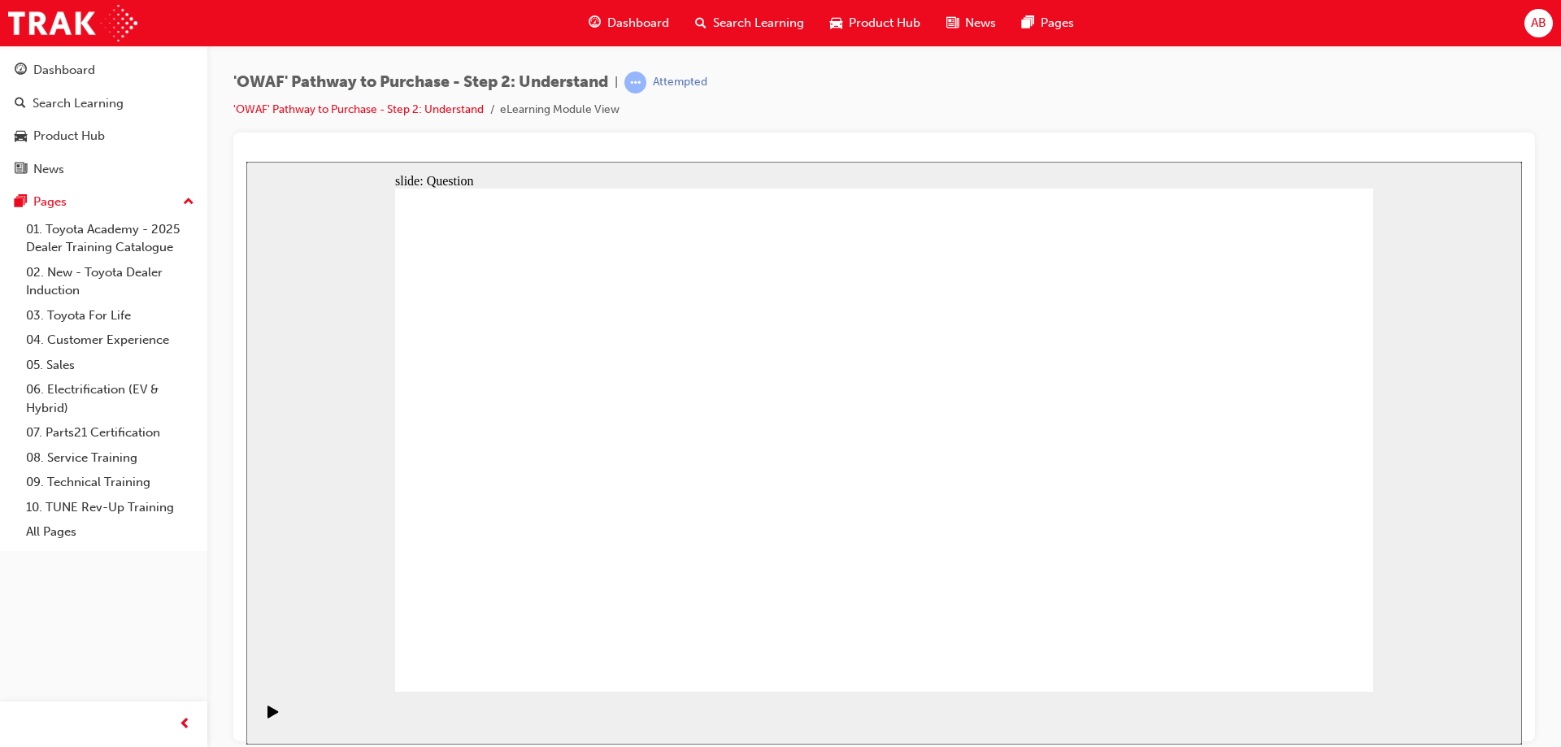
drag, startPoint x: 1172, startPoint y: 503, endPoint x: 584, endPoint y: 481, distance: 588.4
drag, startPoint x: 1215, startPoint y: 516, endPoint x: 611, endPoint y: 496, distance: 604.6
drag, startPoint x: 1134, startPoint y: 475, endPoint x: 865, endPoint y: 472, distance: 268.4
drag, startPoint x: 1208, startPoint y: 503, endPoint x: 629, endPoint y: 516, distance: 578.3
drag, startPoint x: 1184, startPoint y: 503, endPoint x: 581, endPoint y: 503, distance: 603.4
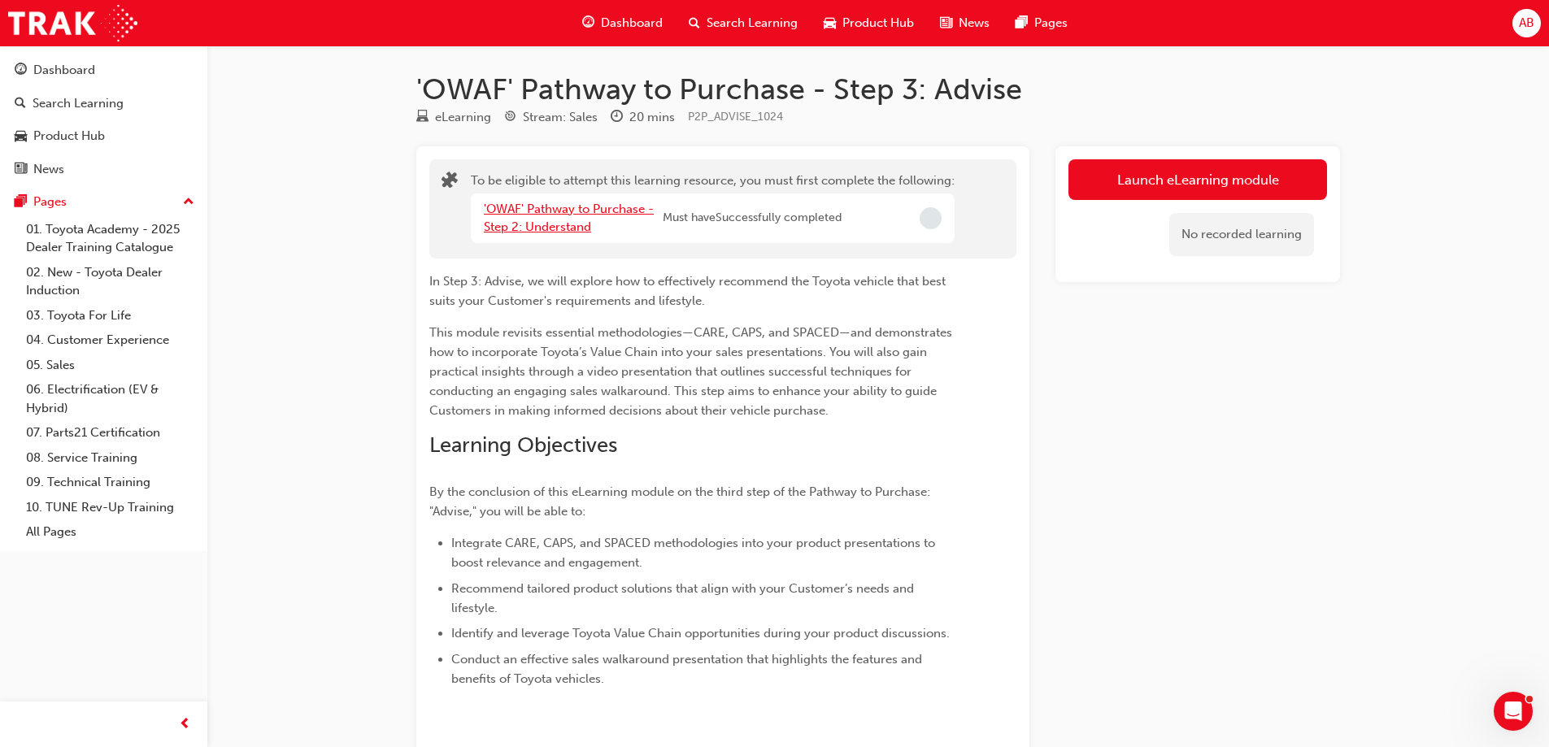
click at [584, 209] on link "'OWAF' Pathway to Purchase - Step 2: Understand" at bounding box center [569, 218] width 170 height 33
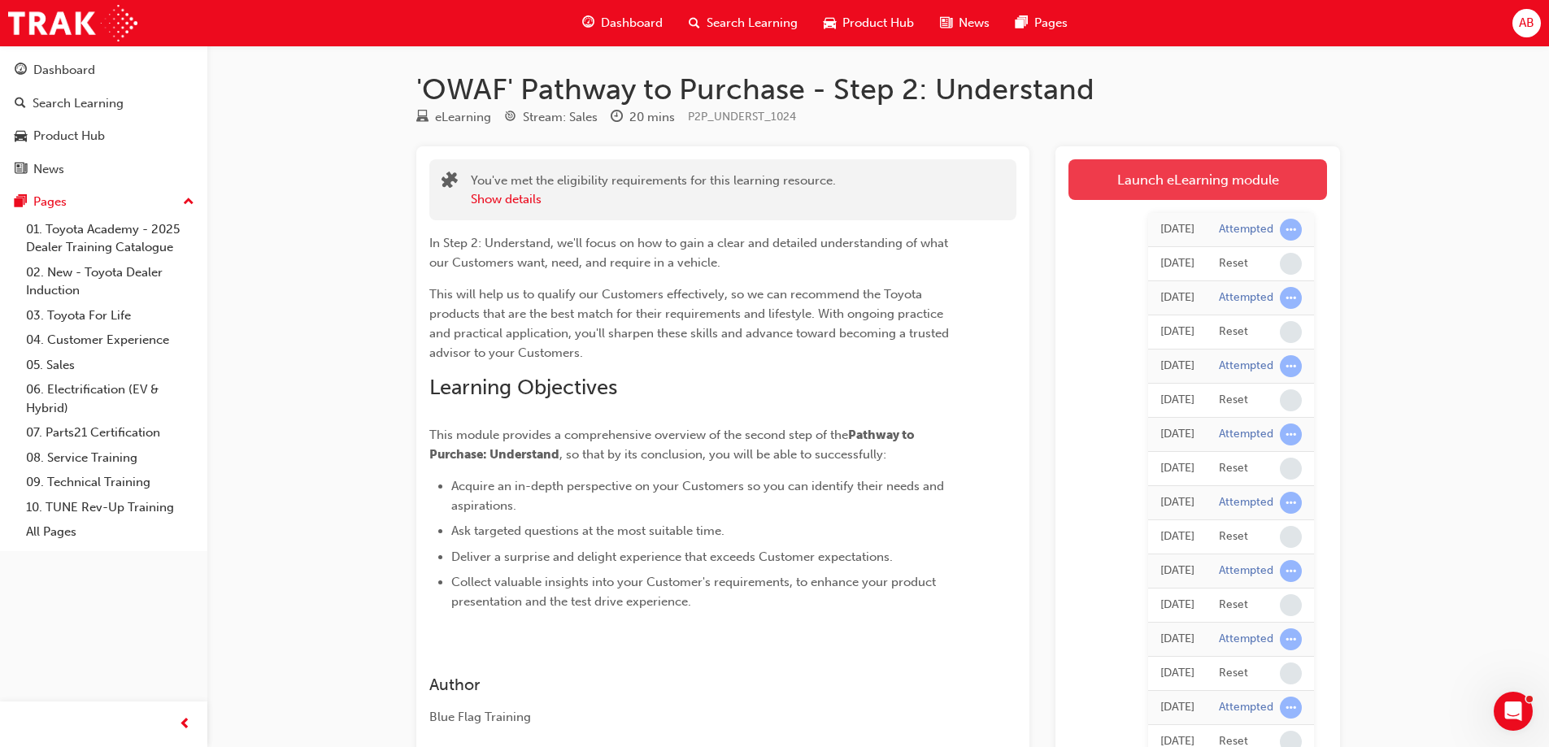
click at [1186, 181] on link "Launch eLearning module" at bounding box center [1198, 179] width 259 height 41
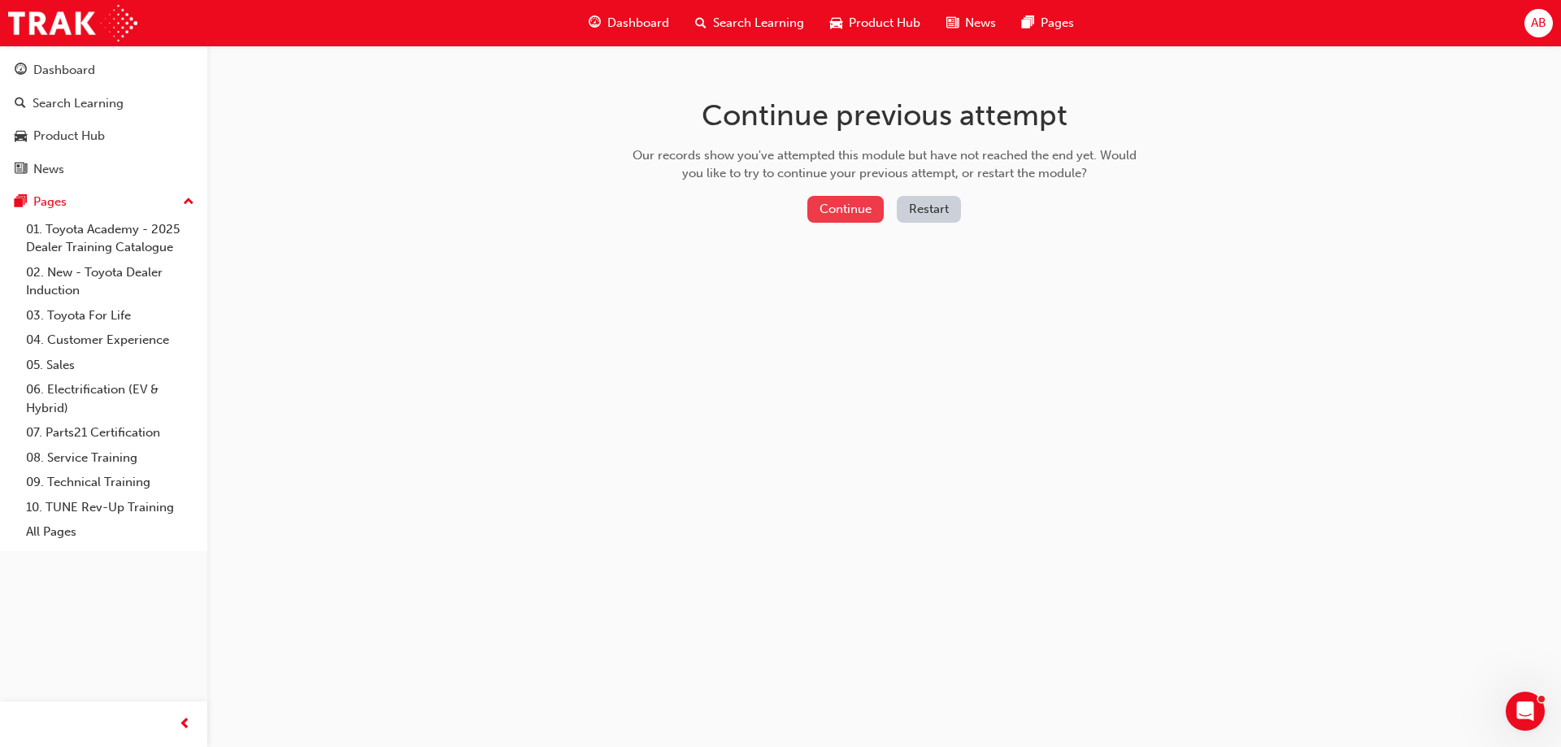
click at [849, 205] on button "Continue" at bounding box center [846, 209] width 76 height 27
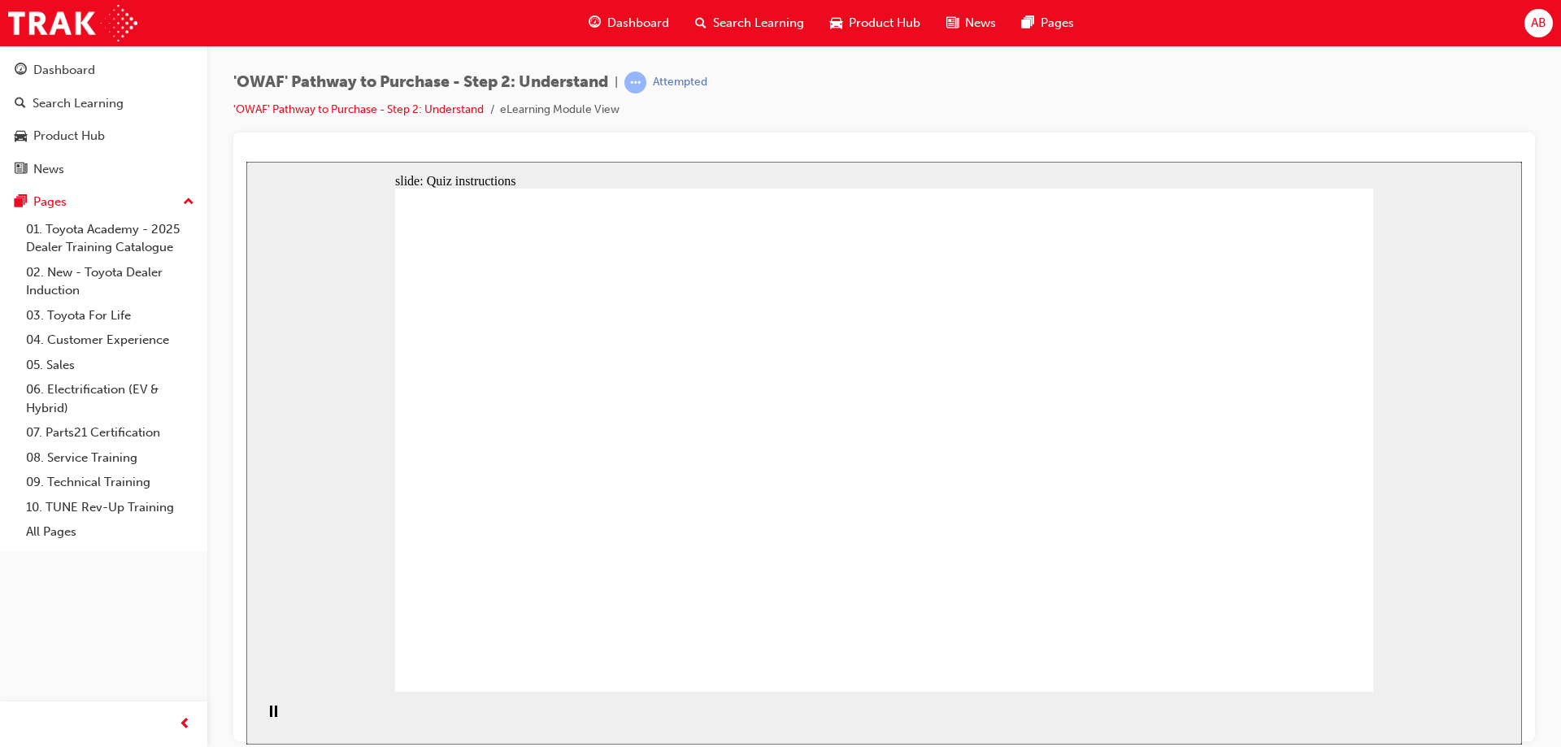
drag, startPoint x: 1153, startPoint y: 494, endPoint x: 556, endPoint y: 441, distance: 599.3
drag, startPoint x: 1220, startPoint y: 479, endPoint x: 920, endPoint y: 474, distance: 300.1
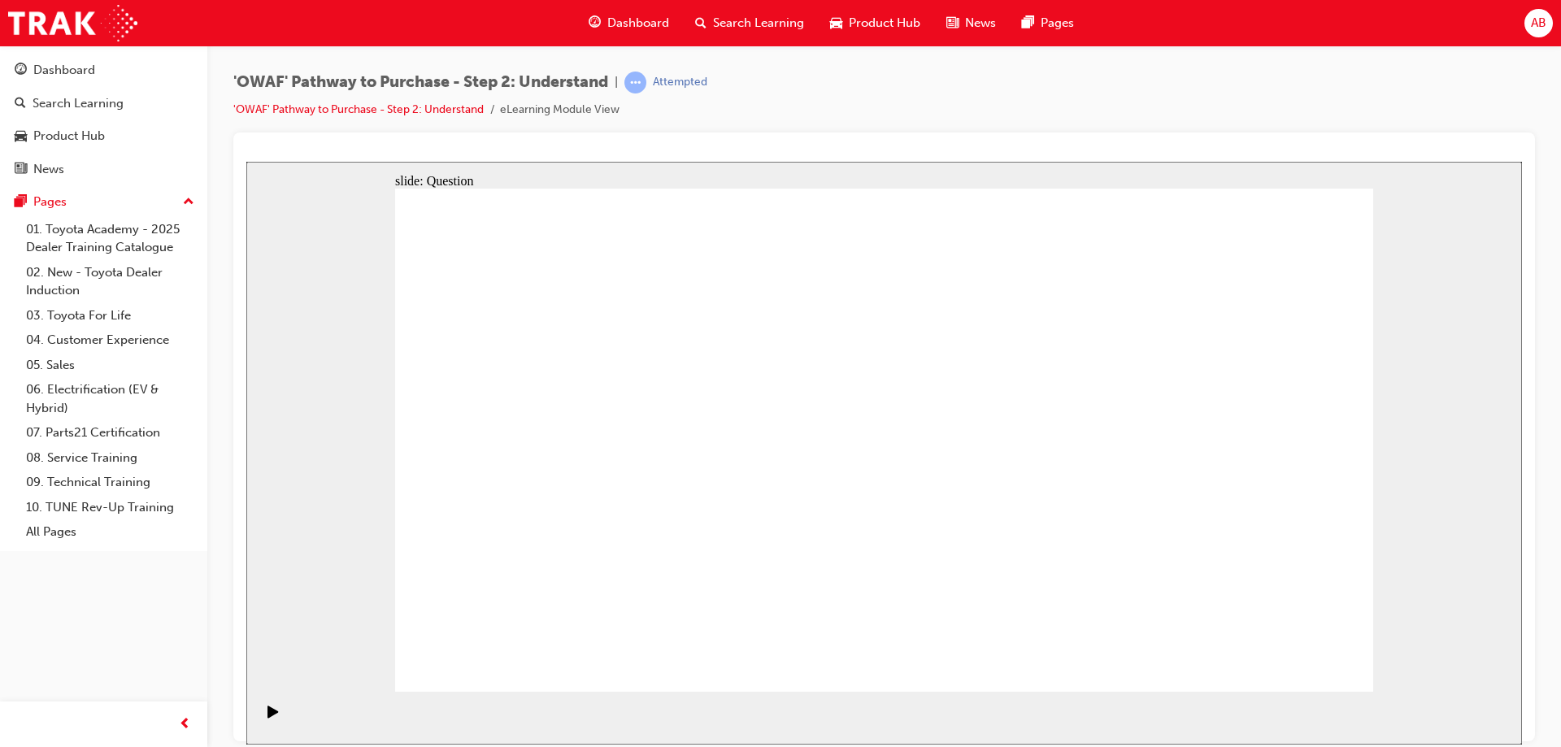
drag, startPoint x: 1222, startPoint y: 496, endPoint x: 615, endPoint y: 476, distance: 607.8
drag, startPoint x: 1199, startPoint y: 480, endPoint x: 877, endPoint y: 470, distance: 323.0
drag, startPoint x: 1178, startPoint y: 494, endPoint x: 568, endPoint y: 470, distance: 610.4
drag, startPoint x: 1178, startPoint y: 473, endPoint x: 898, endPoint y: 469, distance: 280.6
drag, startPoint x: 1015, startPoint y: 551, endPoint x: 607, endPoint y: 485, distance: 413.4
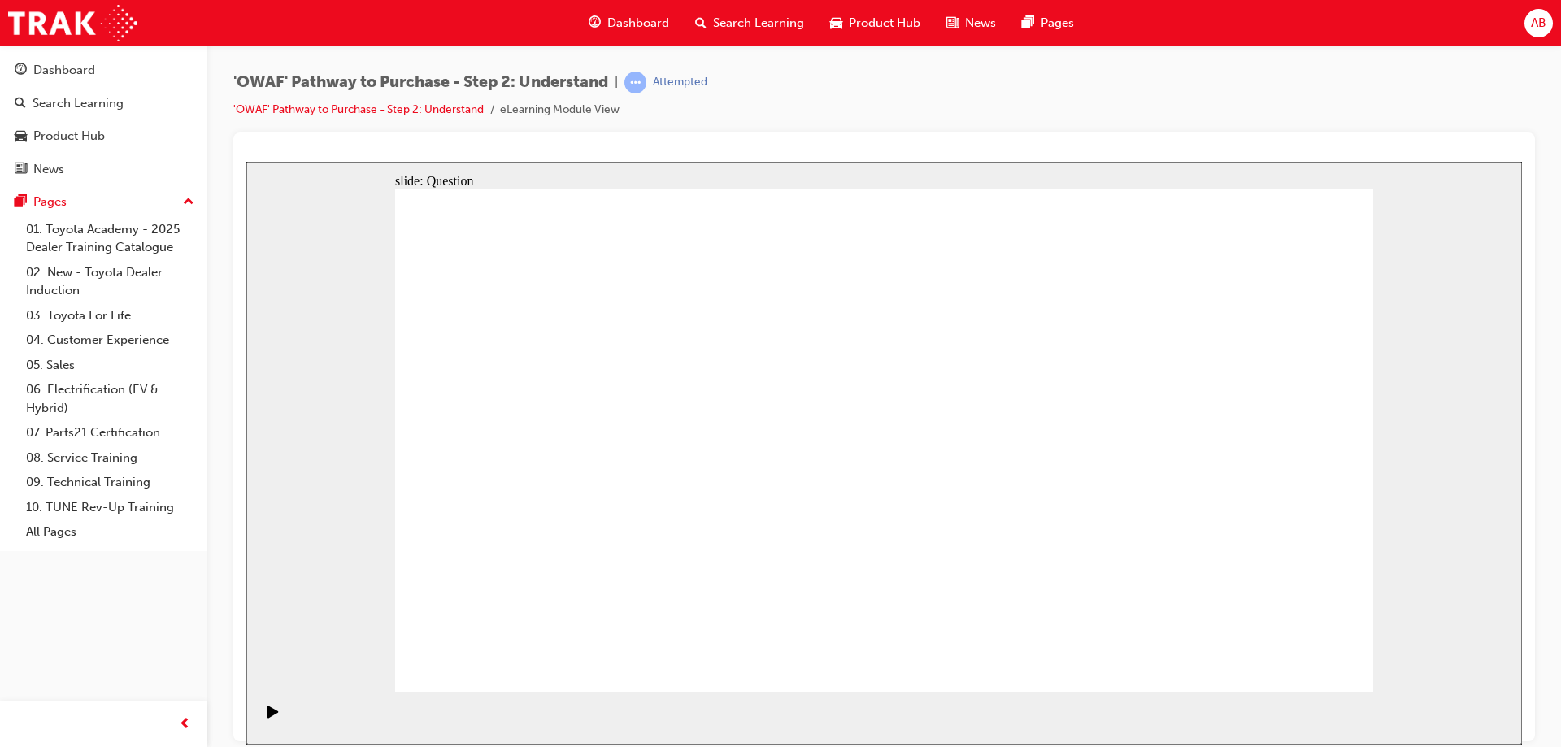
drag, startPoint x: 1182, startPoint y: 485, endPoint x: 581, endPoint y: 472, distance: 601.9
drag, startPoint x: 1241, startPoint y: 505, endPoint x: 993, endPoint y: 498, distance: 248.1
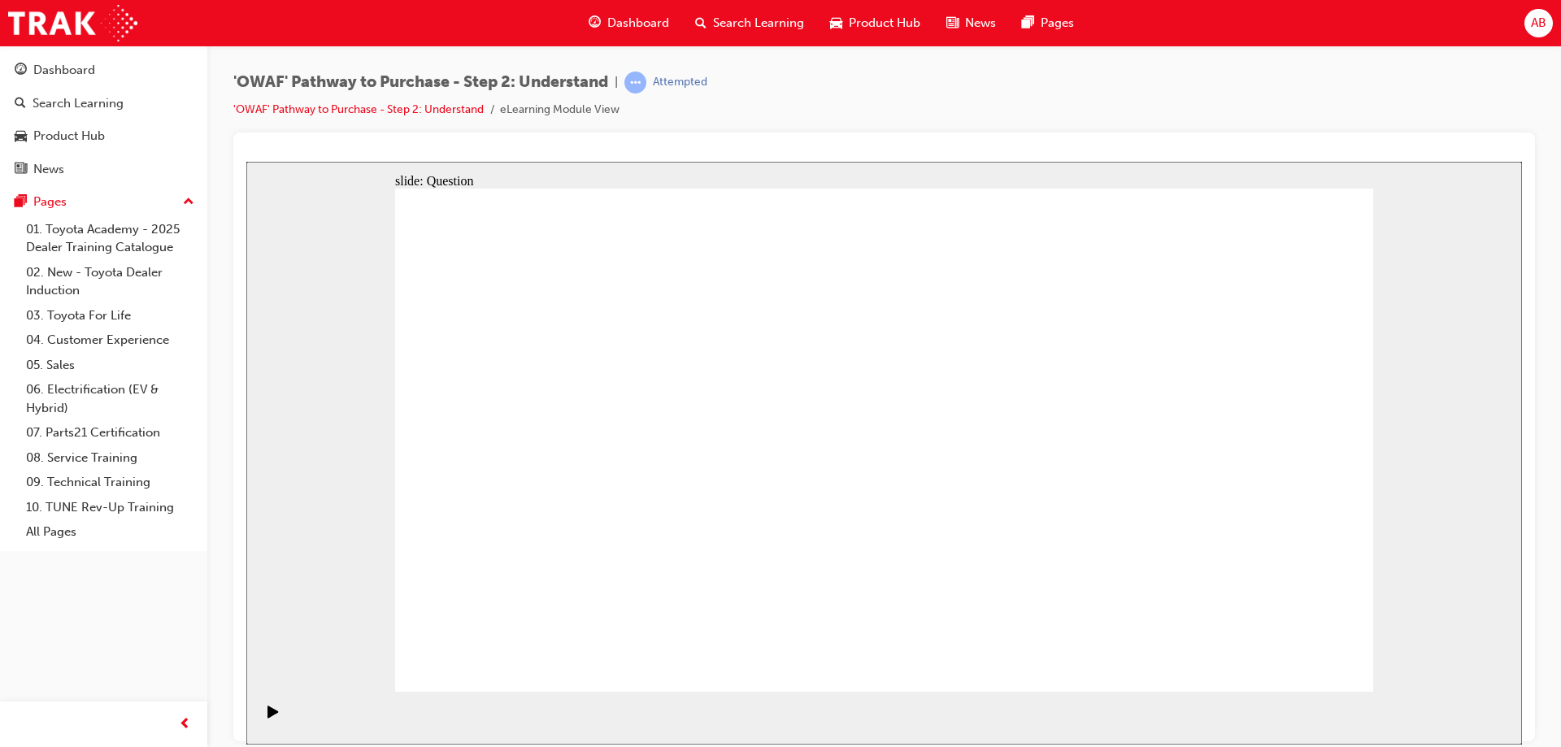
drag, startPoint x: 1228, startPoint y: 497, endPoint x: 633, endPoint y: 485, distance: 594.6
drag, startPoint x: 1189, startPoint y: 497, endPoint x: 592, endPoint y: 486, distance: 597.0
drag, startPoint x: 1151, startPoint y: 518, endPoint x: 577, endPoint y: 509, distance: 574.2
drag, startPoint x: 1192, startPoint y: 496, endPoint x: 926, endPoint y: 505, distance: 266.1
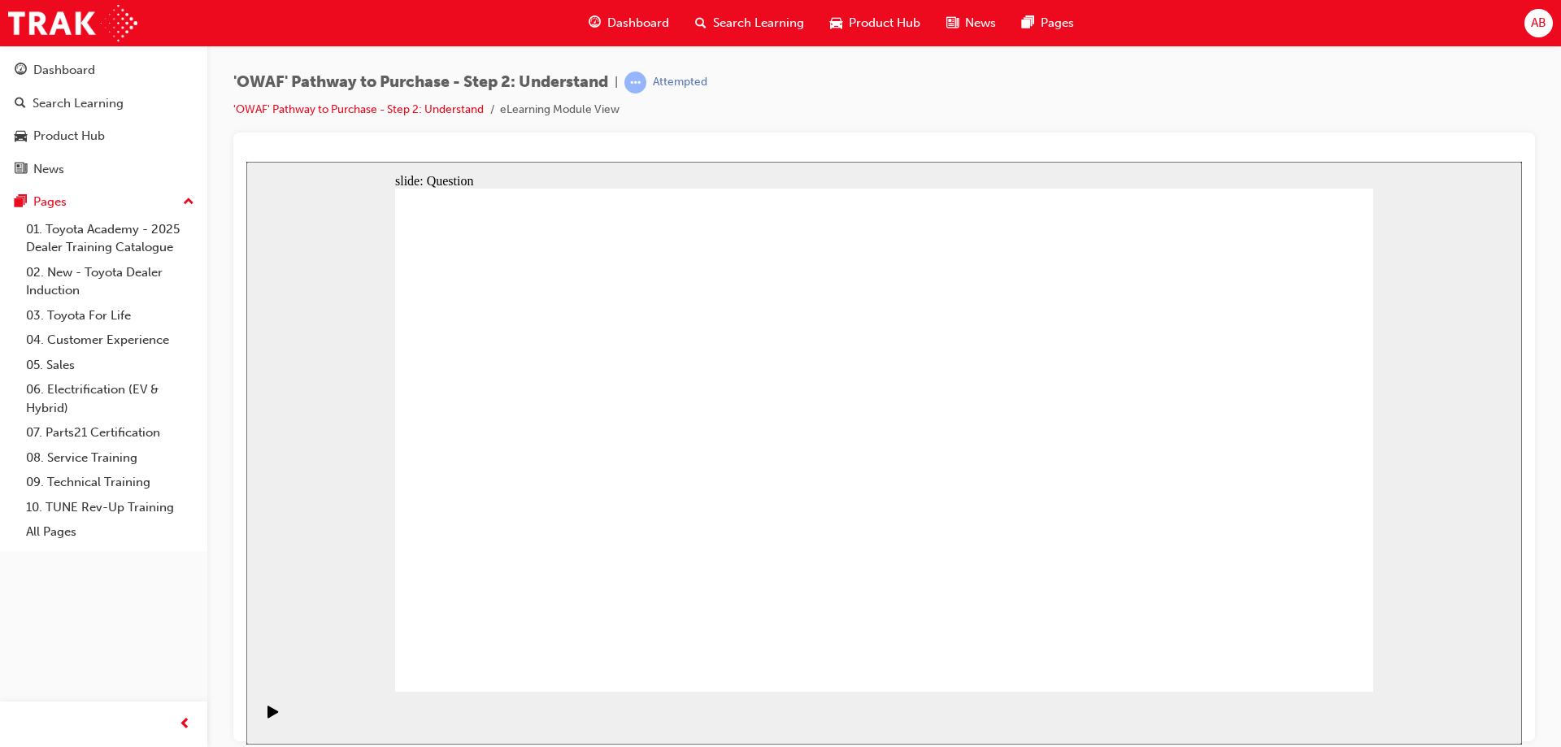
drag, startPoint x: 1213, startPoint y: 511, endPoint x: 624, endPoint y: 500, distance: 589.7
drag, startPoint x: 1204, startPoint y: 503, endPoint x: 637, endPoint y: 479, distance: 567.3
drag, startPoint x: 1221, startPoint y: 514, endPoint x: 661, endPoint y: 512, distance: 559.5
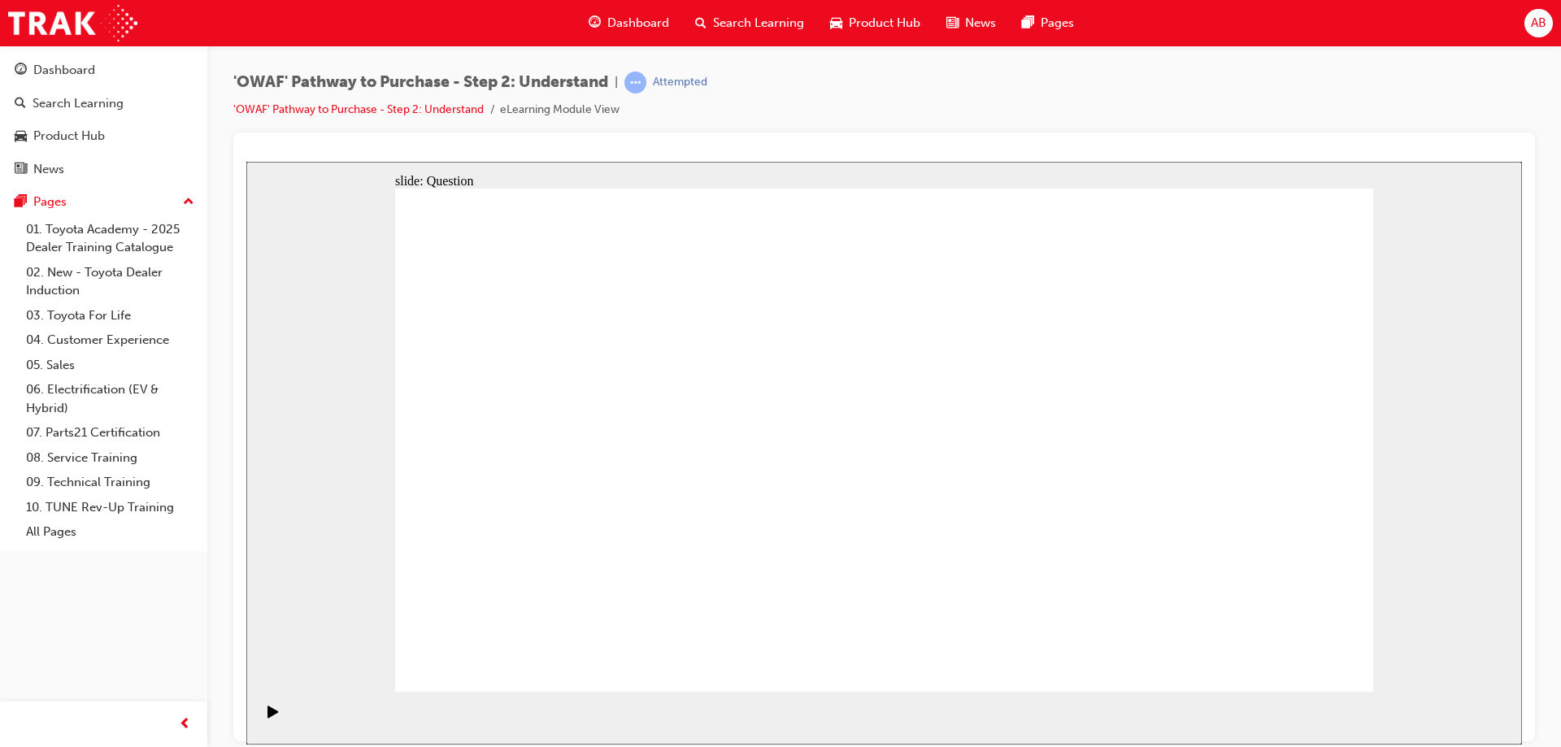
drag, startPoint x: 621, startPoint y: 548, endPoint x: 684, endPoint y: 396, distance: 164.5
drag, startPoint x: 797, startPoint y: 551, endPoint x: 880, endPoint y: 401, distance: 171.1
drag, startPoint x: 959, startPoint y: 602, endPoint x: 1077, endPoint y: 410, distance: 225.7
drag, startPoint x: 1137, startPoint y: 636, endPoint x: 891, endPoint y: 442, distance: 312.7
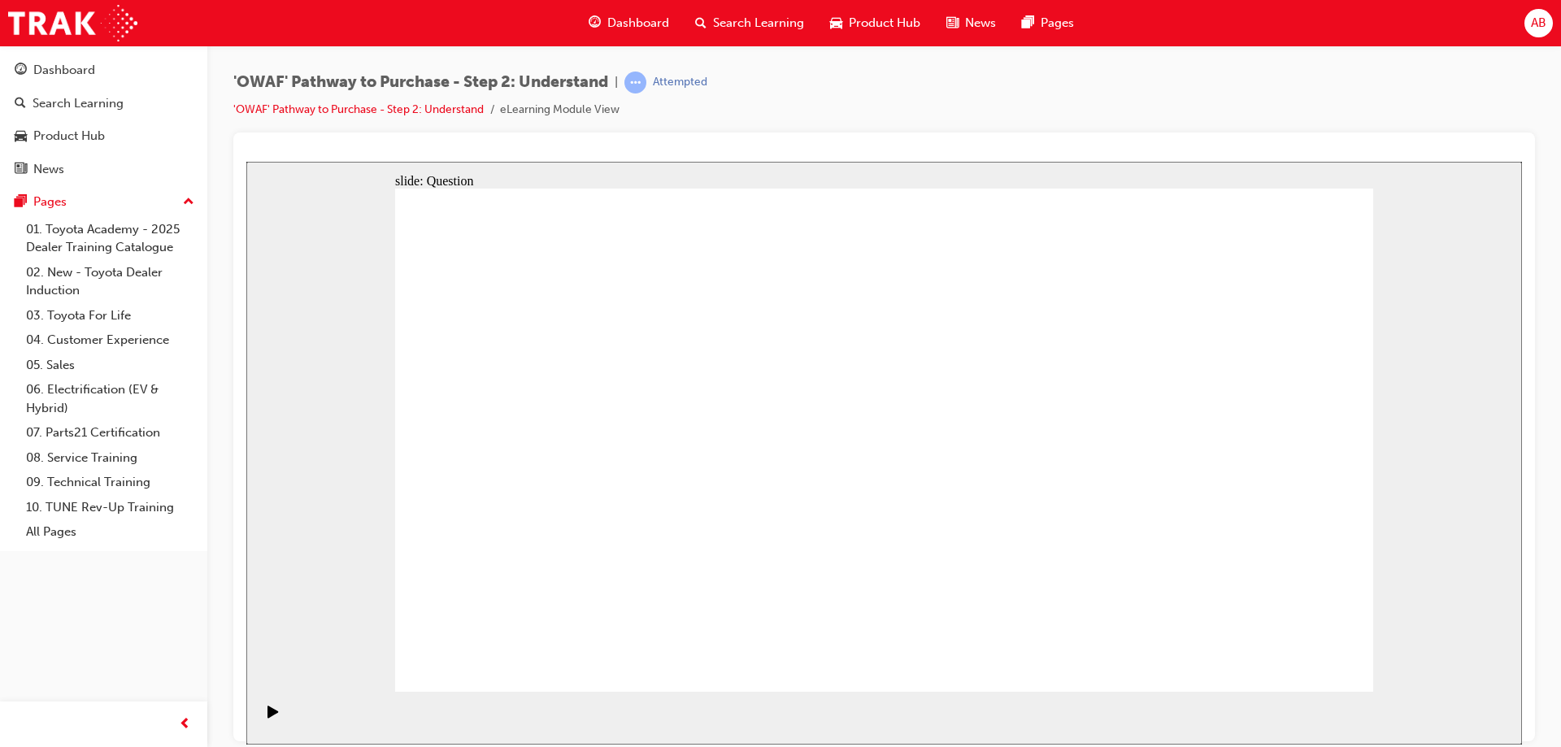
drag, startPoint x: 620, startPoint y: 599, endPoint x: 697, endPoint y: 391, distance: 221.0
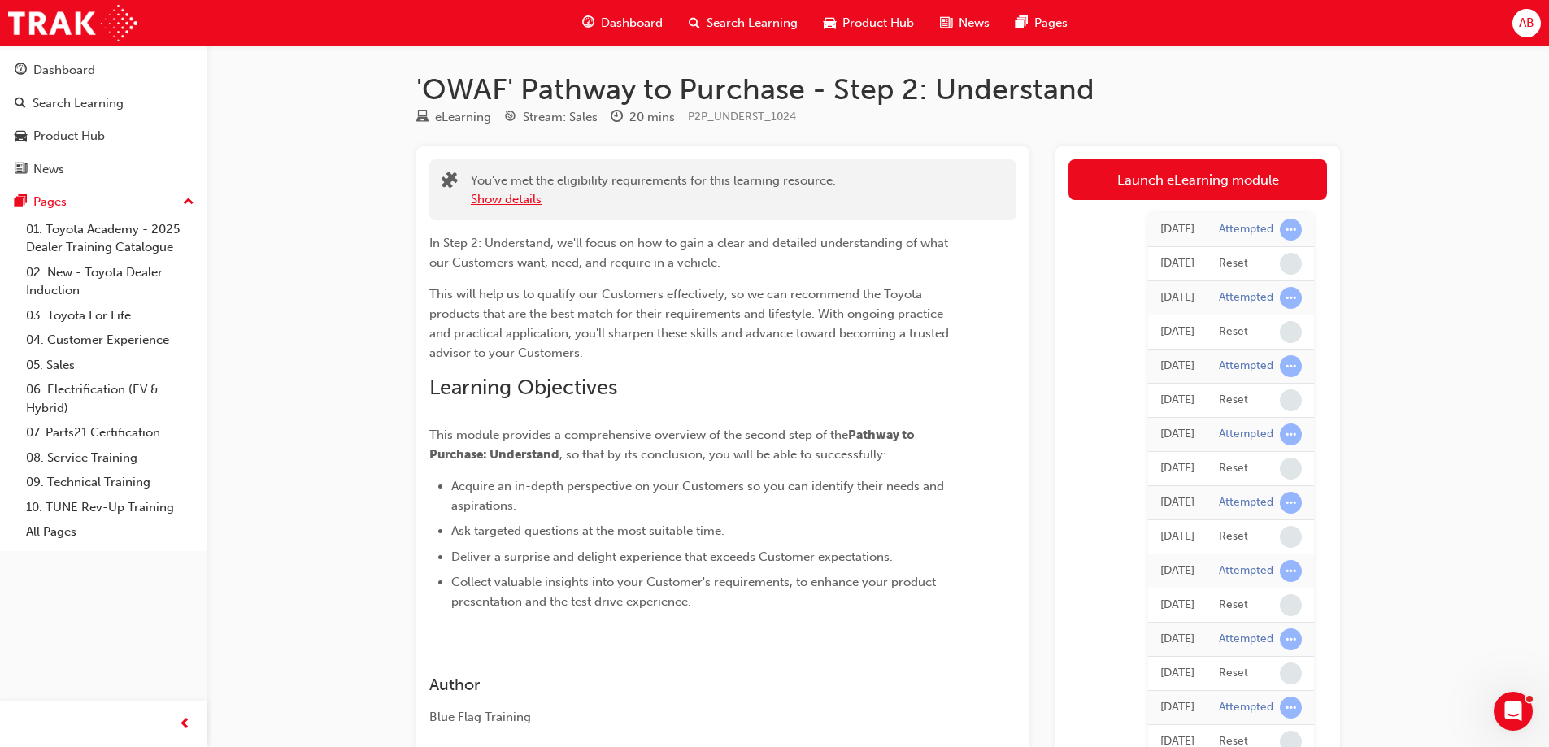
click at [513, 197] on button "Show details" at bounding box center [506, 199] width 71 height 19
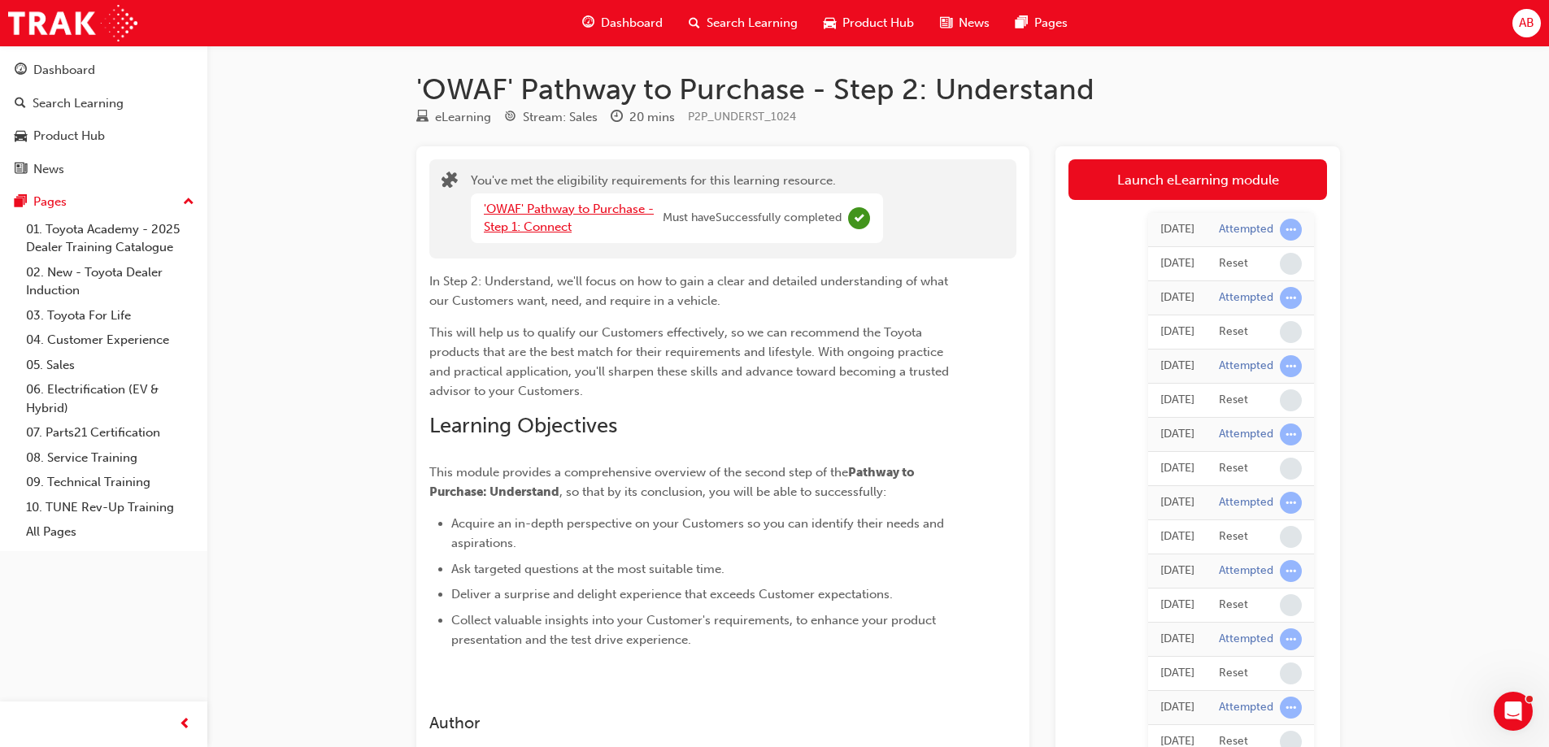
click at [607, 205] on link "'OWAF' Pathway to Purchase - Step 1: Connect" at bounding box center [569, 218] width 170 height 33
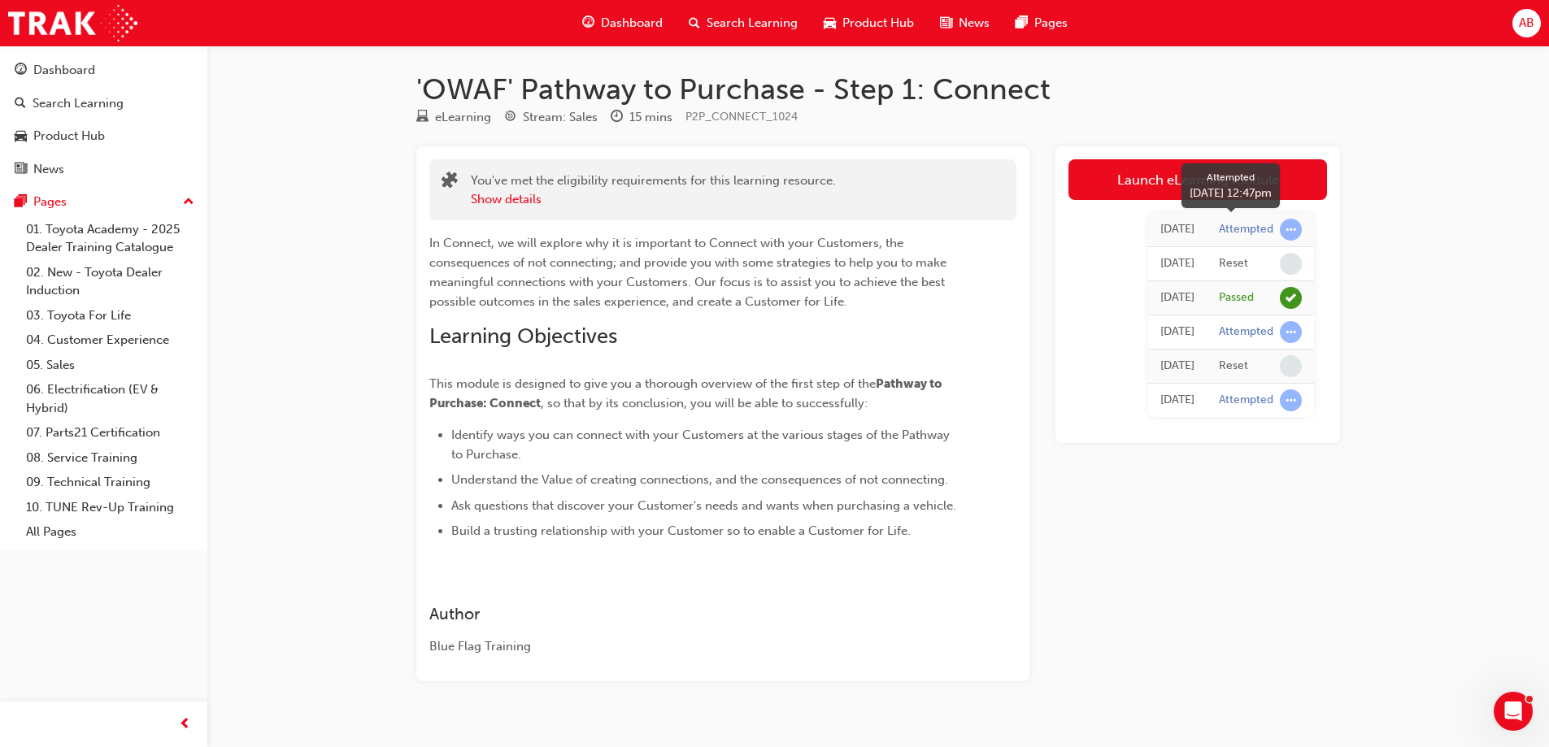
click at [1258, 230] on div "Attempted" at bounding box center [1246, 229] width 54 height 15
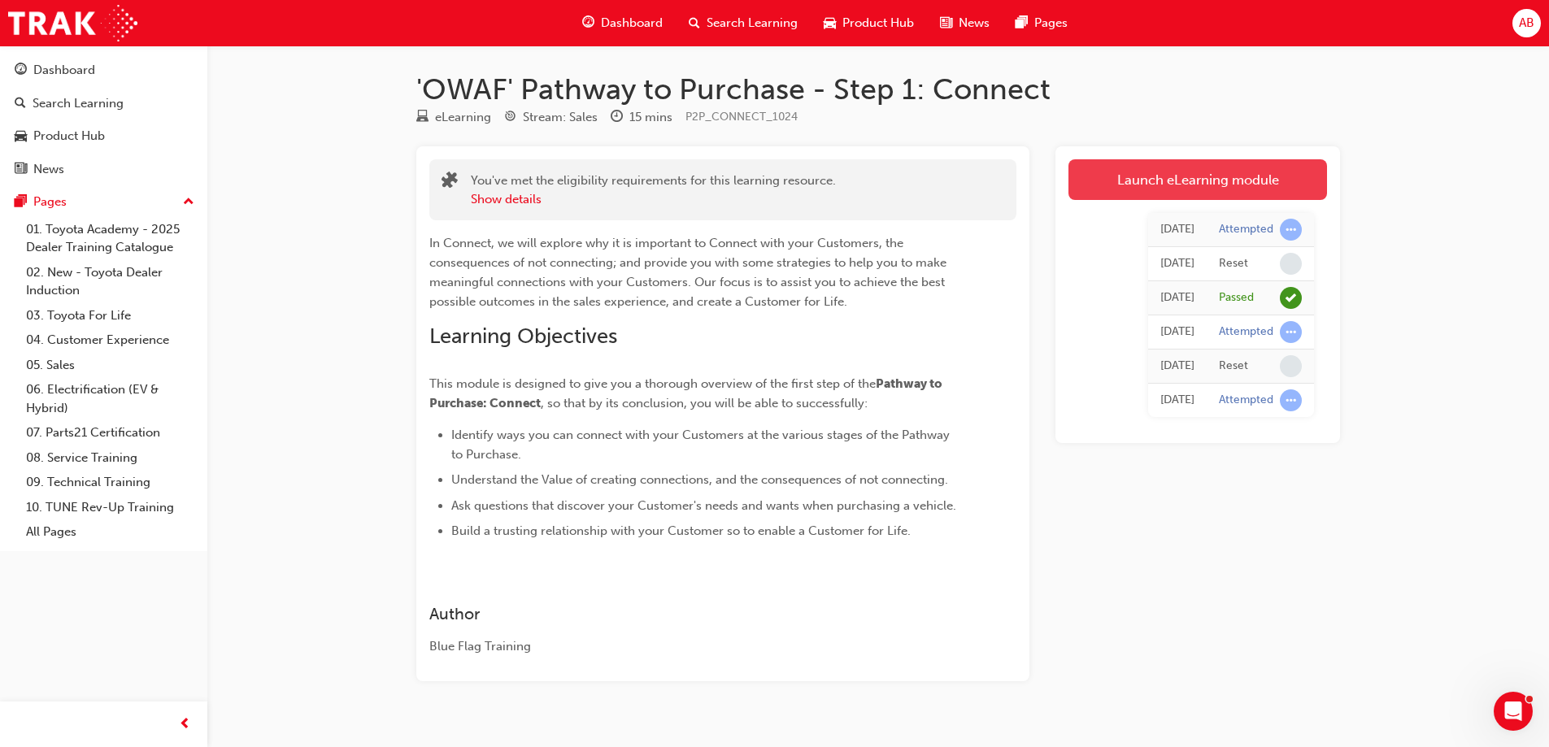
click at [1167, 183] on link "Launch eLearning module" at bounding box center [1198, 179] width 259 height 41
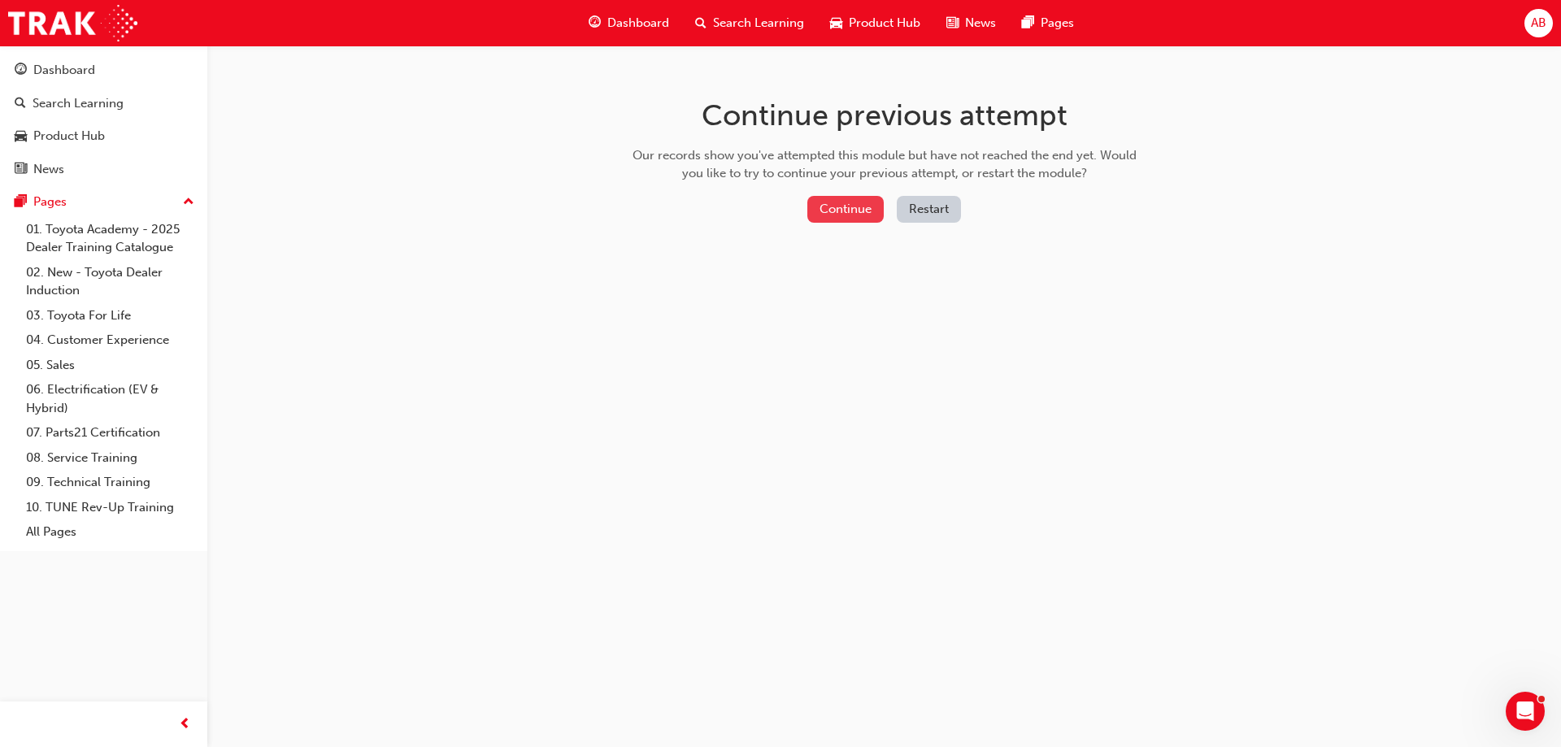
click at [852, 208] on button "Continue" at bounding box center [846, 209] width 76 height 27
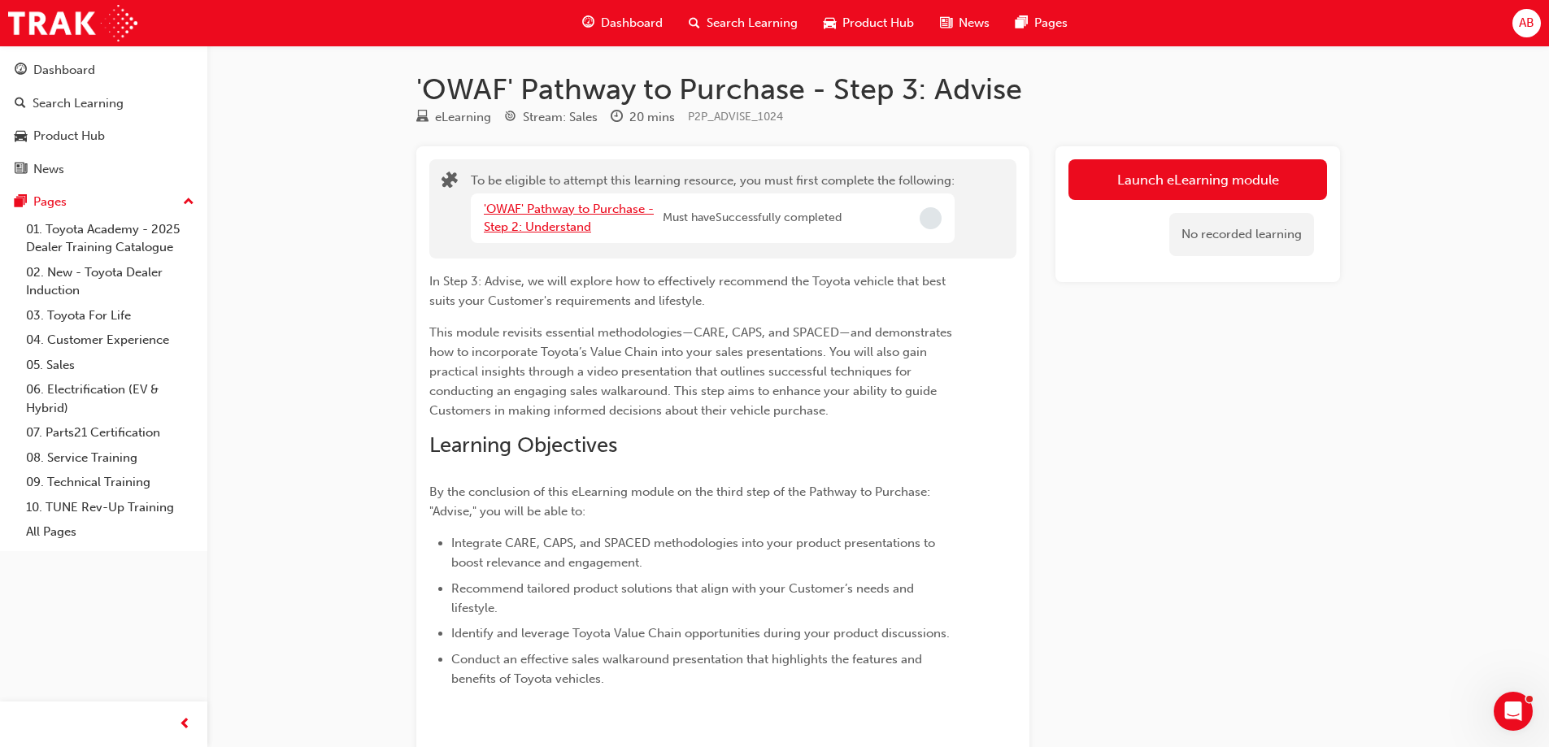
click at [542, 210] on link "'OWAF' Pathway to Purchase - Step 2: Understand" at bounding box center [569, 218] width 170 height 33
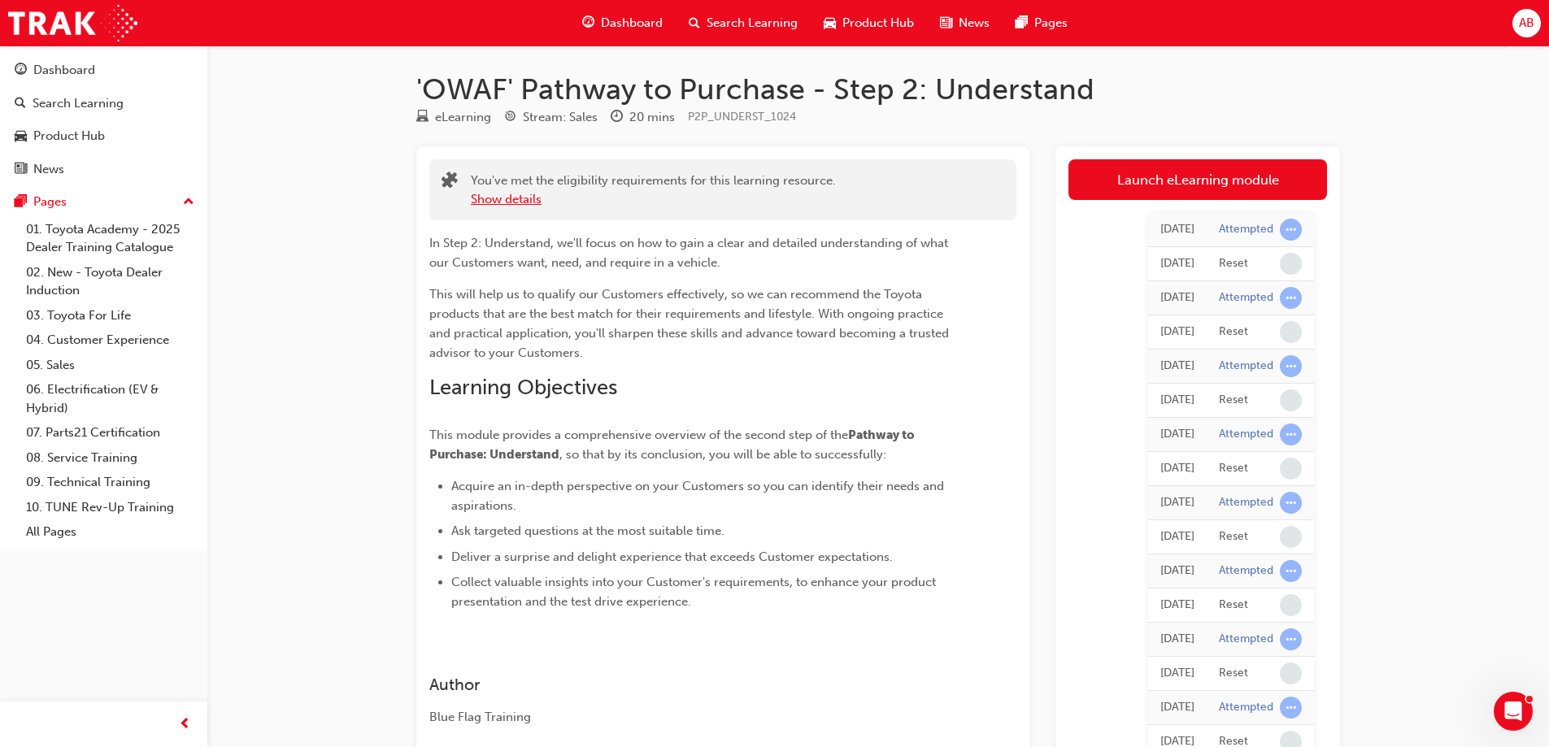
click at [500, 196] on button "Show details" at bounding box center [506, 199] width 71 height 19
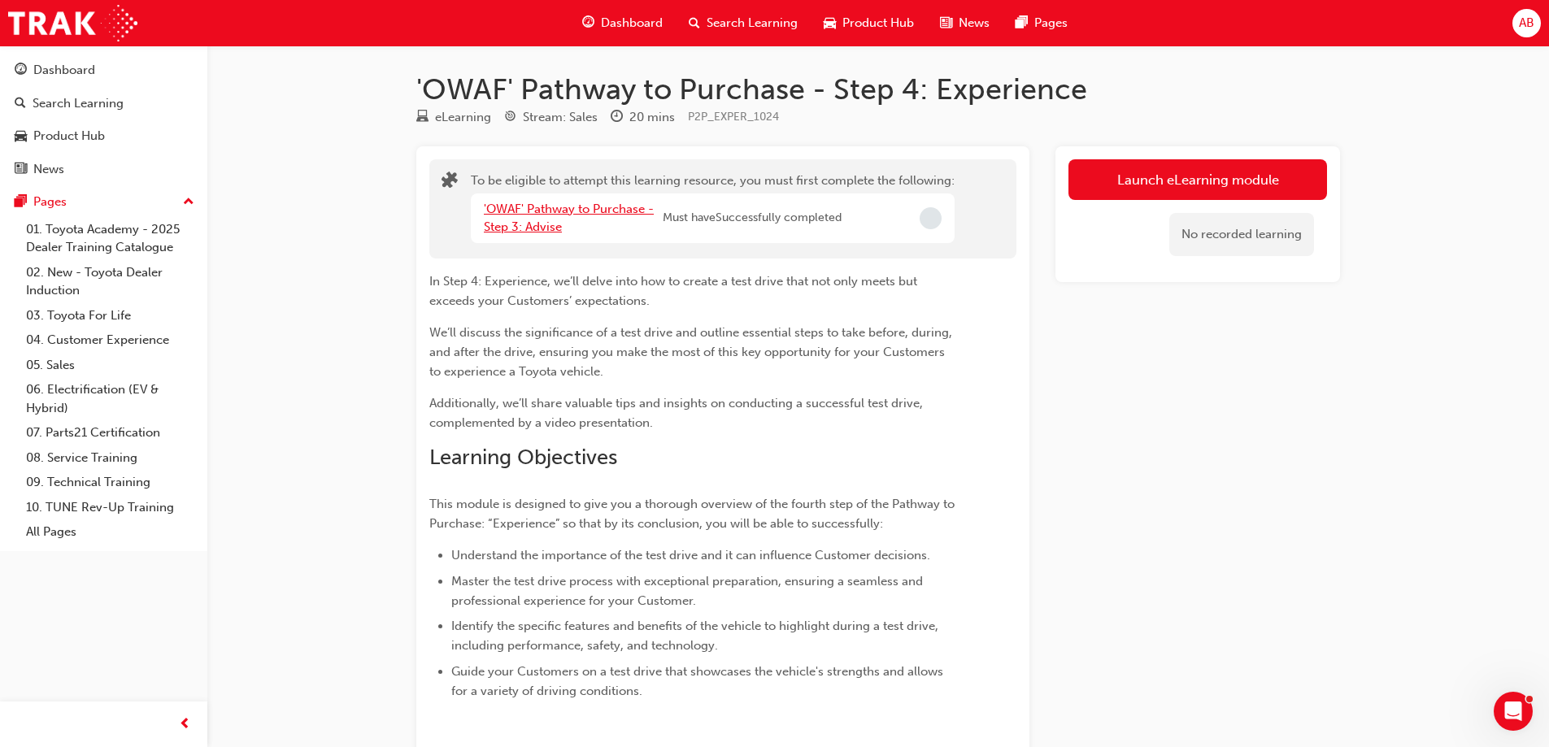
click at [570, 207] on link "'OWAF' Pathway to Purchase - Step 3: Advise" at bounding box center [569, 218] width 170 height 33
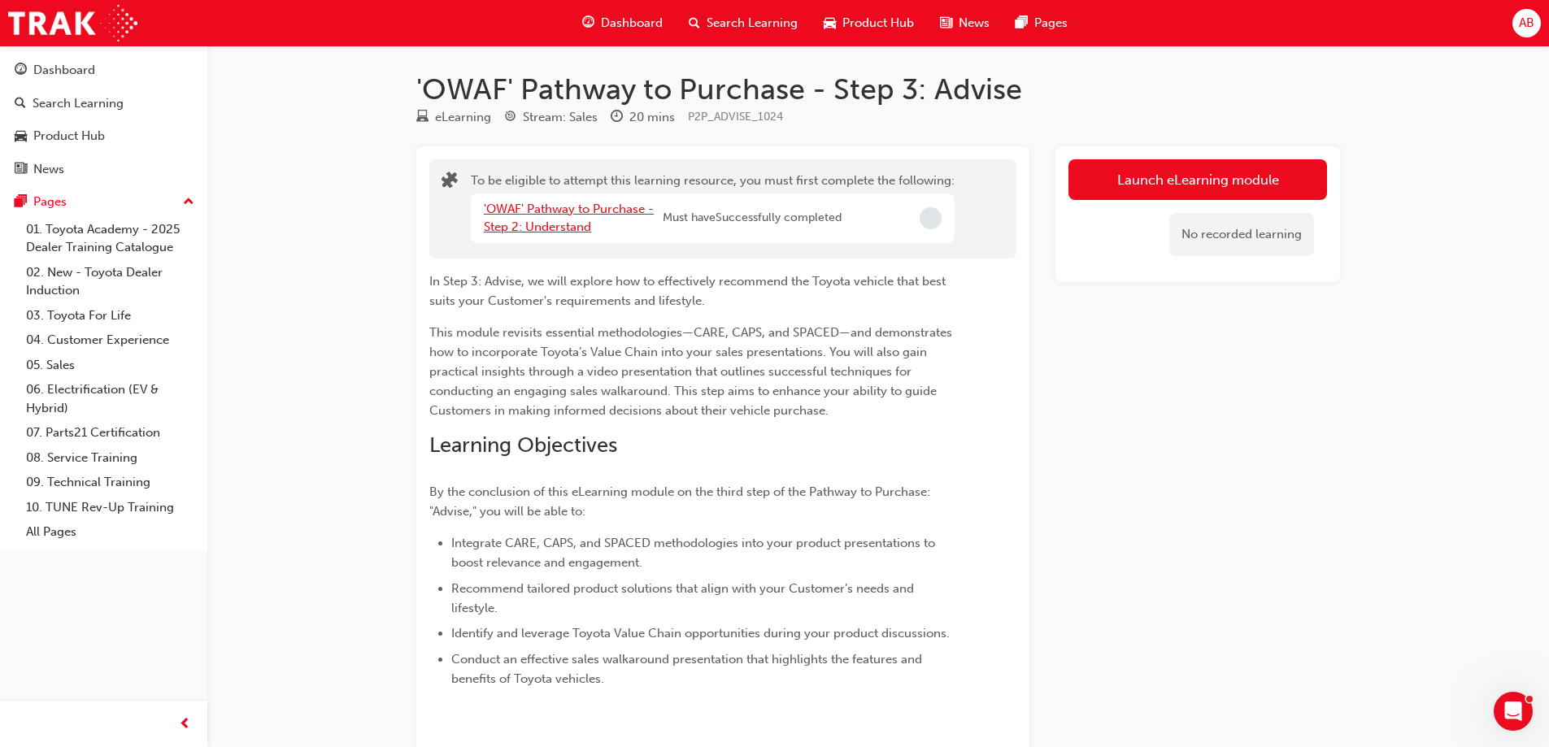
click at [551, 211] on link "'OWAF' Pathway to Purchase - Step 2: Understand" at bounding box center [569, 218] width 170 height 33
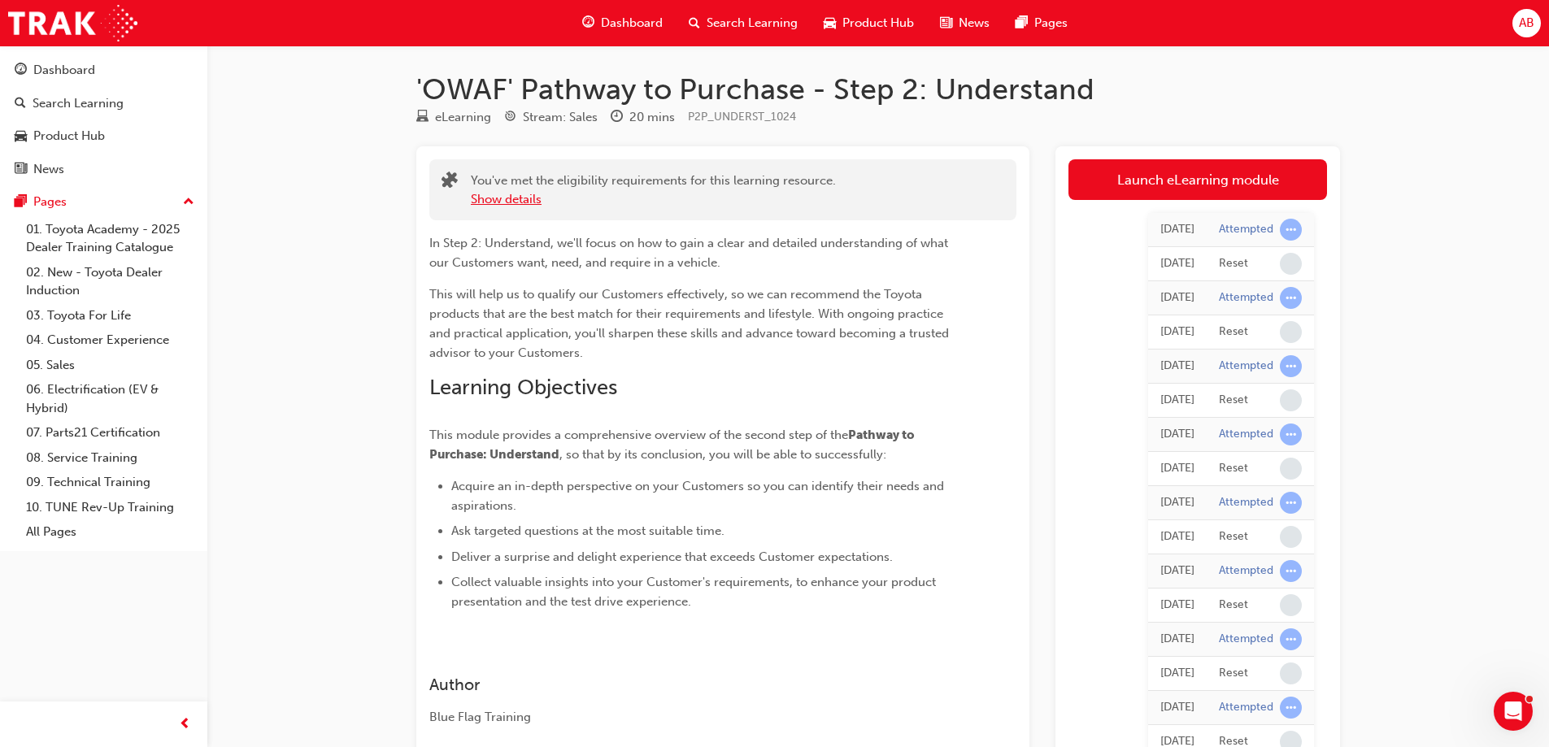
click at [516, 200] on button "Show details" at bounding box center [506, 199] width 71 height 19
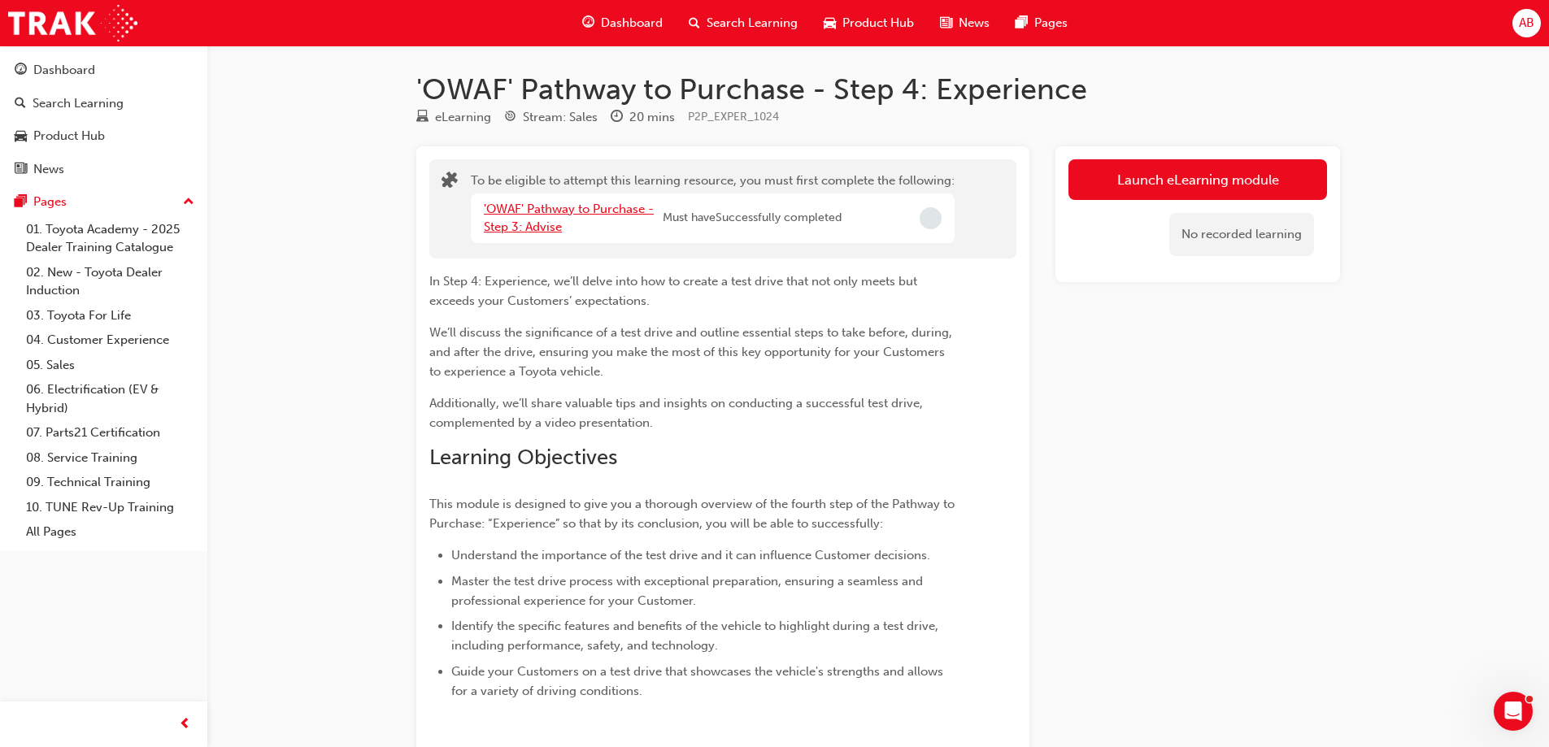
click at [573, 211] on link "'OWAF' Pathway to Purchase - Step 3: Advise" at bounding box center [569, 218] width 170 height 33
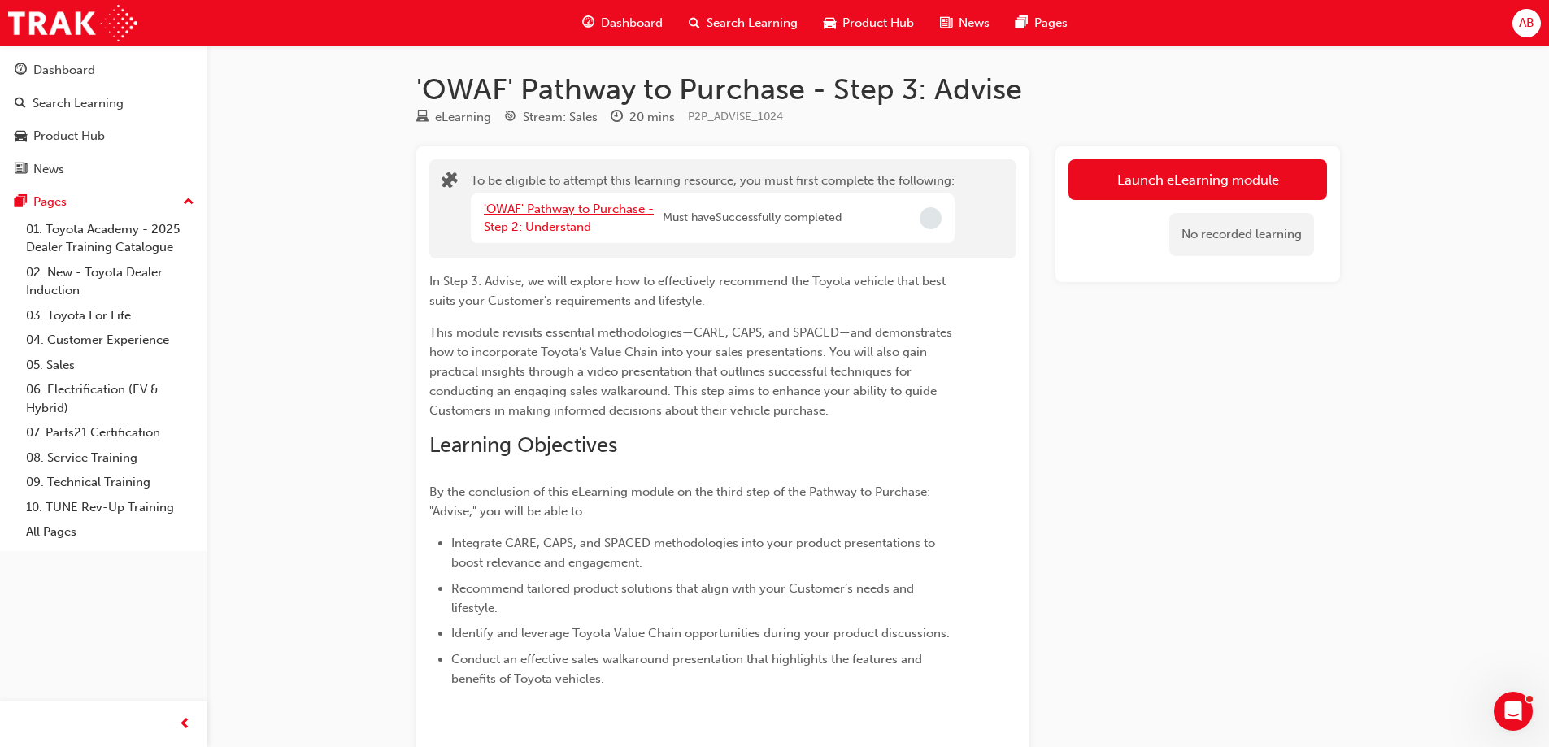
click at [564, 213] on link "'OWAF' Pathway to Purchase - Step 2: Understand" at bounding box center [569, 218] width 170 height 33
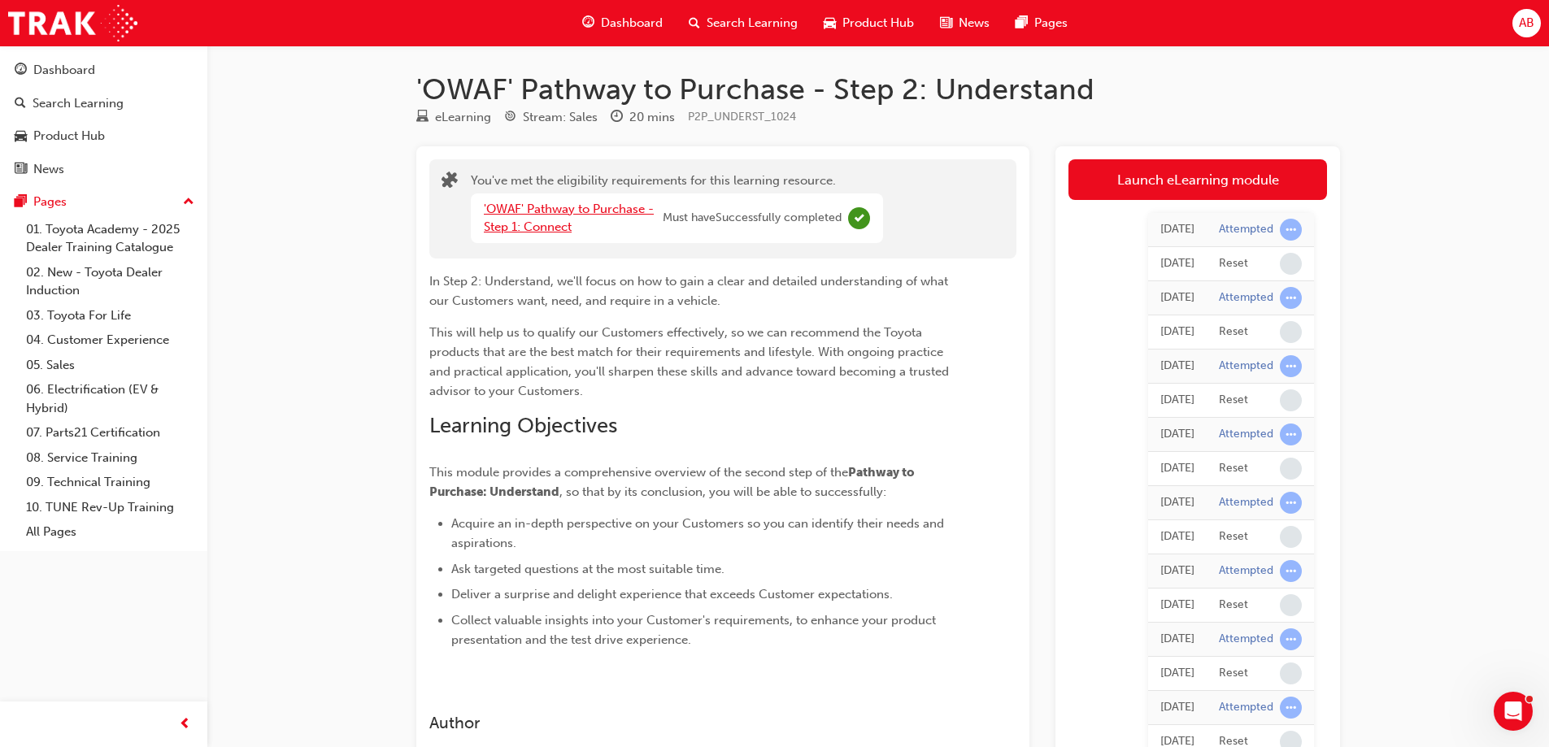
click at [564, 213] on link "'OWAF' Pathway to Purchase - Step 1: Connect" at bounding box center [569, 218] width 170 height 33
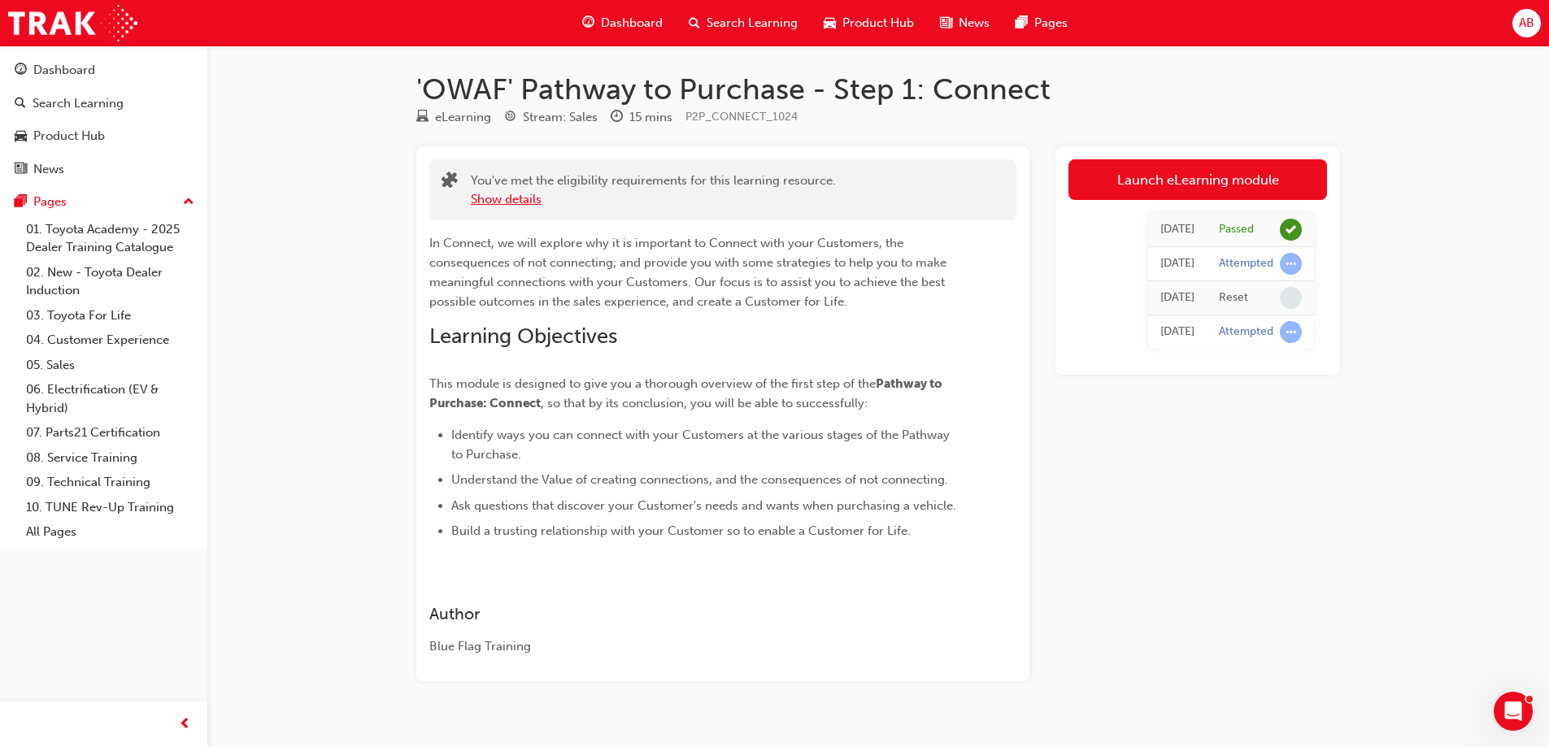
click at [512, 203] on button "Show details" at bounding box center [506, 199] width 71 height 19
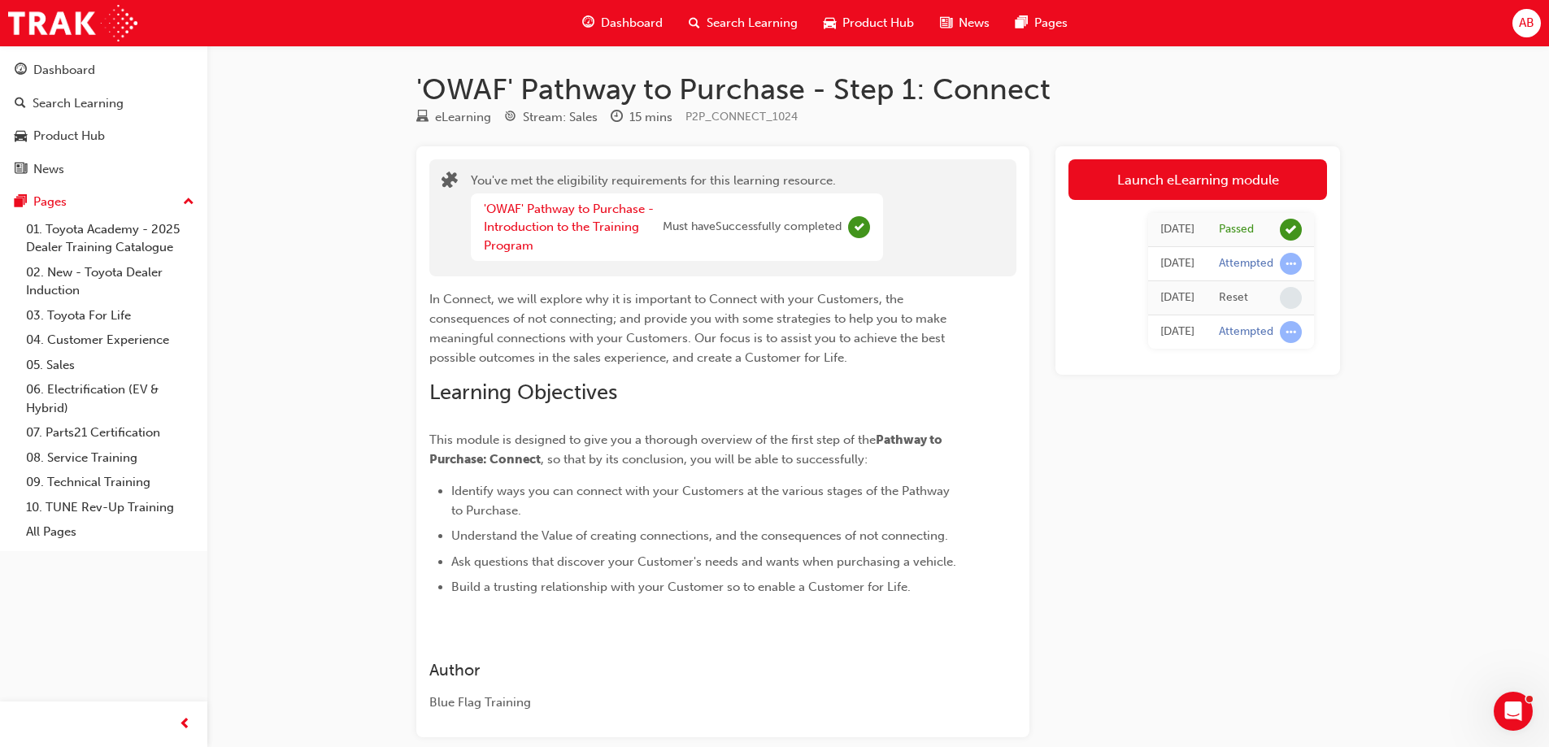
click at [1377, 233] on div "'OWAF' Pathway to Purchase - Step 1: Connect eLearning Stream: Sales 15 mins P2…" at bounding box center [774, 415] width 1549 height 830
click at [1291, 233] on span "learningRecordVerb_PASS-icon" at bounding box center [1291, 230] width 22 height 22
click at [1290, 272] on span "learningRecordVerb_ATTEMPT-icon" at bounding box center [1291, 264] width 22 height 22
click at [1291, 268] on span "learningRecordVerb_ATTEMPT-icon" at bounding box center [1291, 264] width 22 height 22
click at [1202, 193] on link "Launch eLearning module" at bounding box center [1198, 179] width 259 height 41
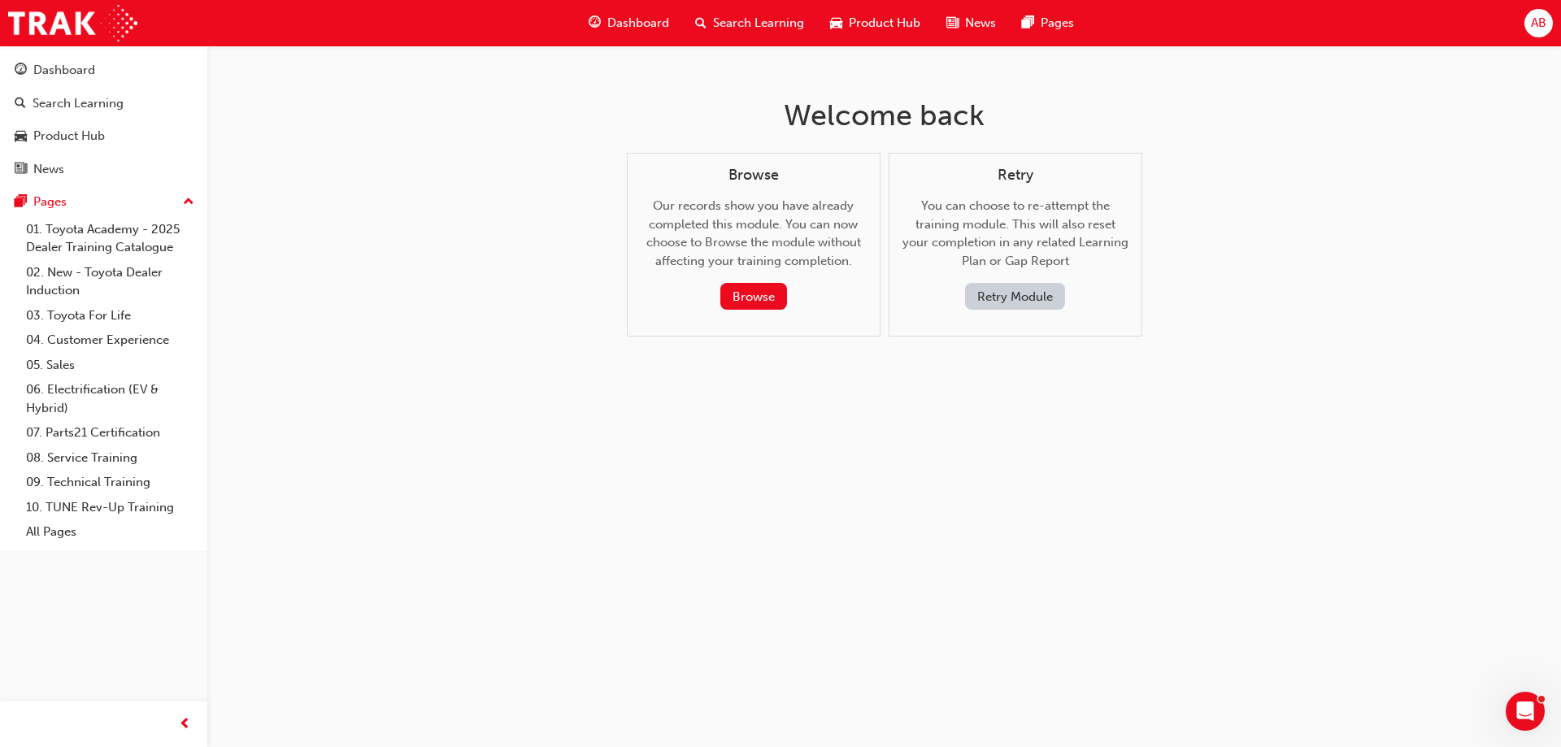
click at [1024, 292] on button "Retry Module" at bounding box center [1015, 296] width 100 height 27
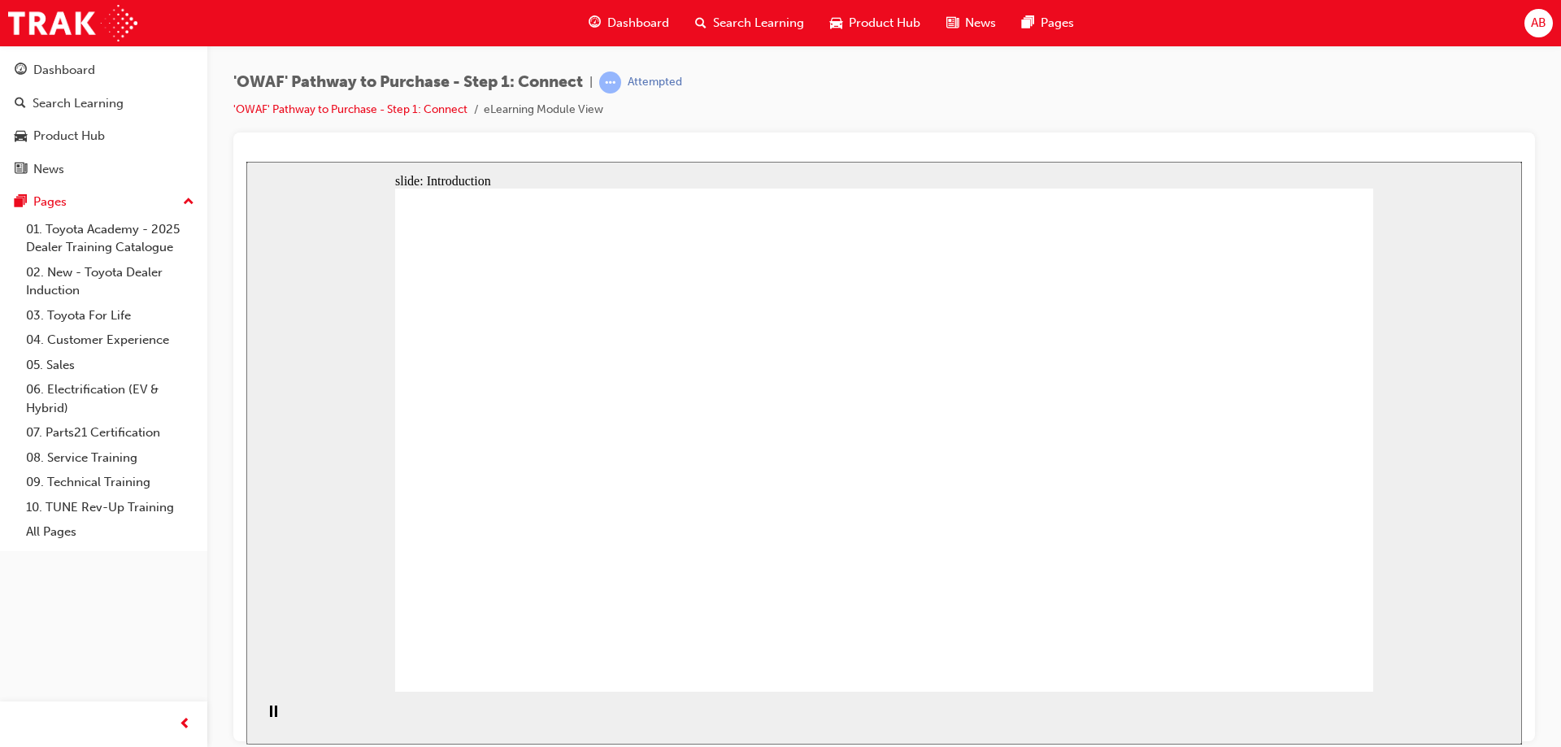
drag, startPoint x: 908, startPoint y: 321, endPoint x: 916, endPoint y: 332, distance: 13.3
drag, startPoint x: 1030, startPoint y: 420, endPoint x: 884, endPoint y: 394, distance: 148.5
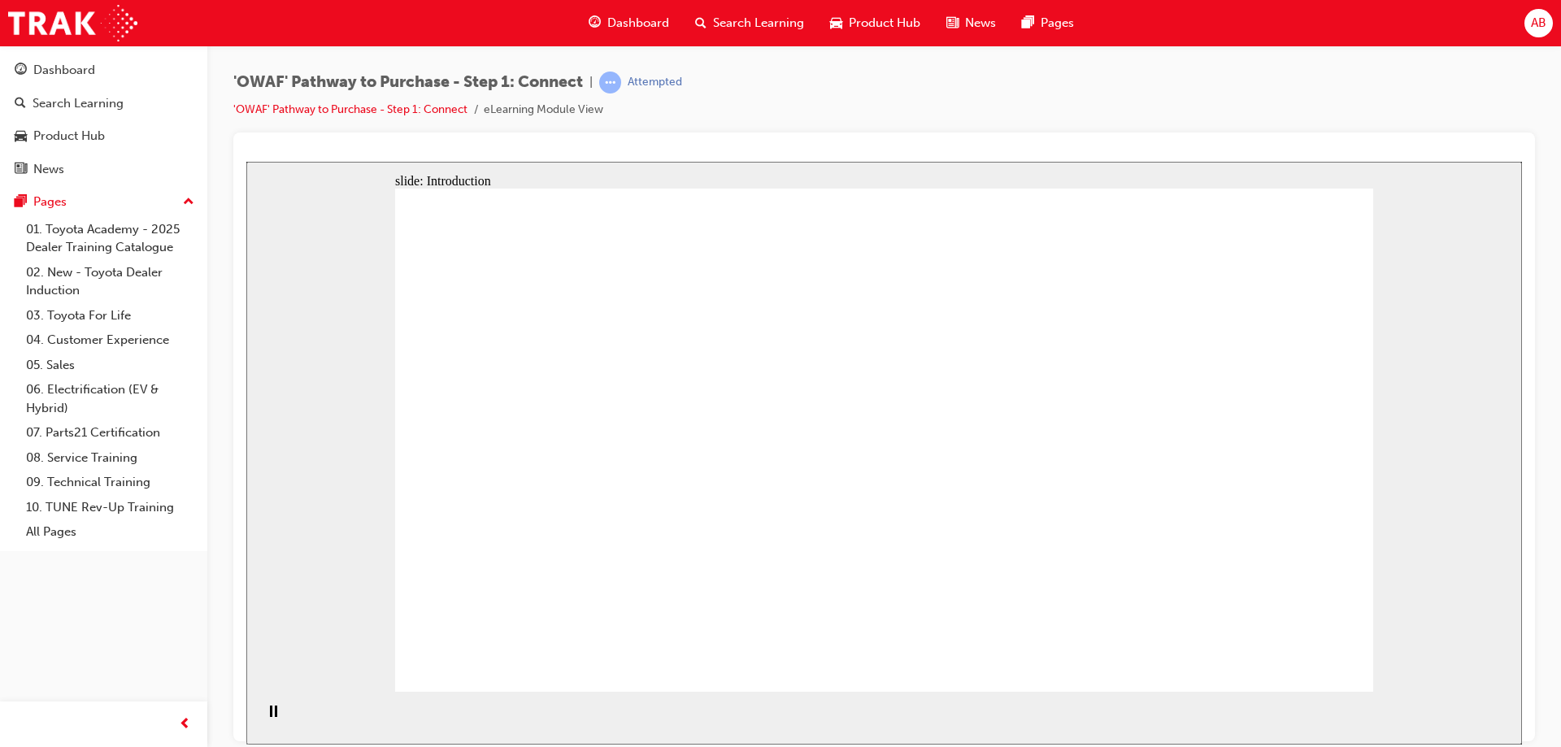
drag, startPoint x: 927, startPoint y: 329, endPoint x: 1024, endPoint y: 339, distance: 97.3
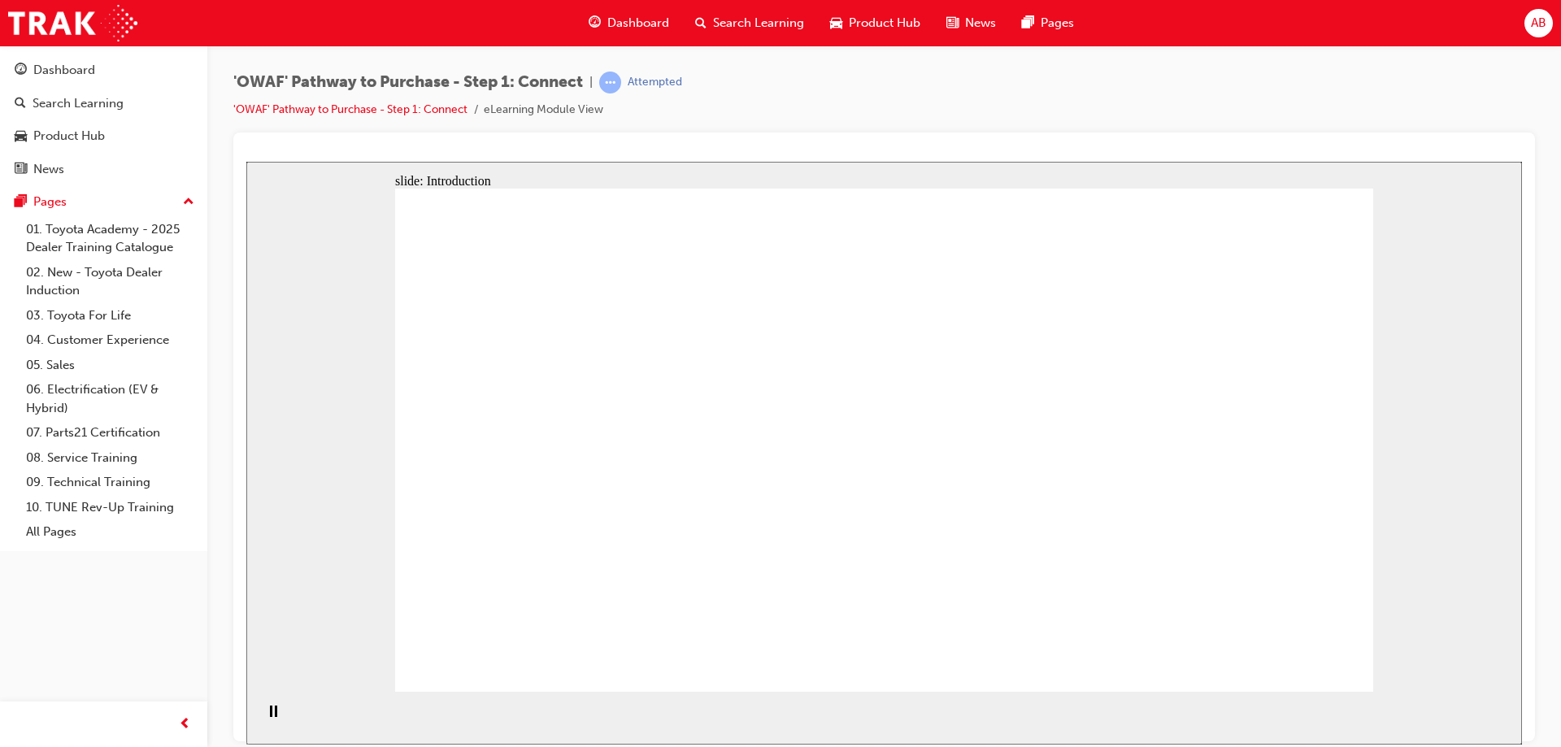
drag, startPoint x: 1038, startPoint y: 269, endPoint x: 1262, endPoint y: 324, distance: 231.0
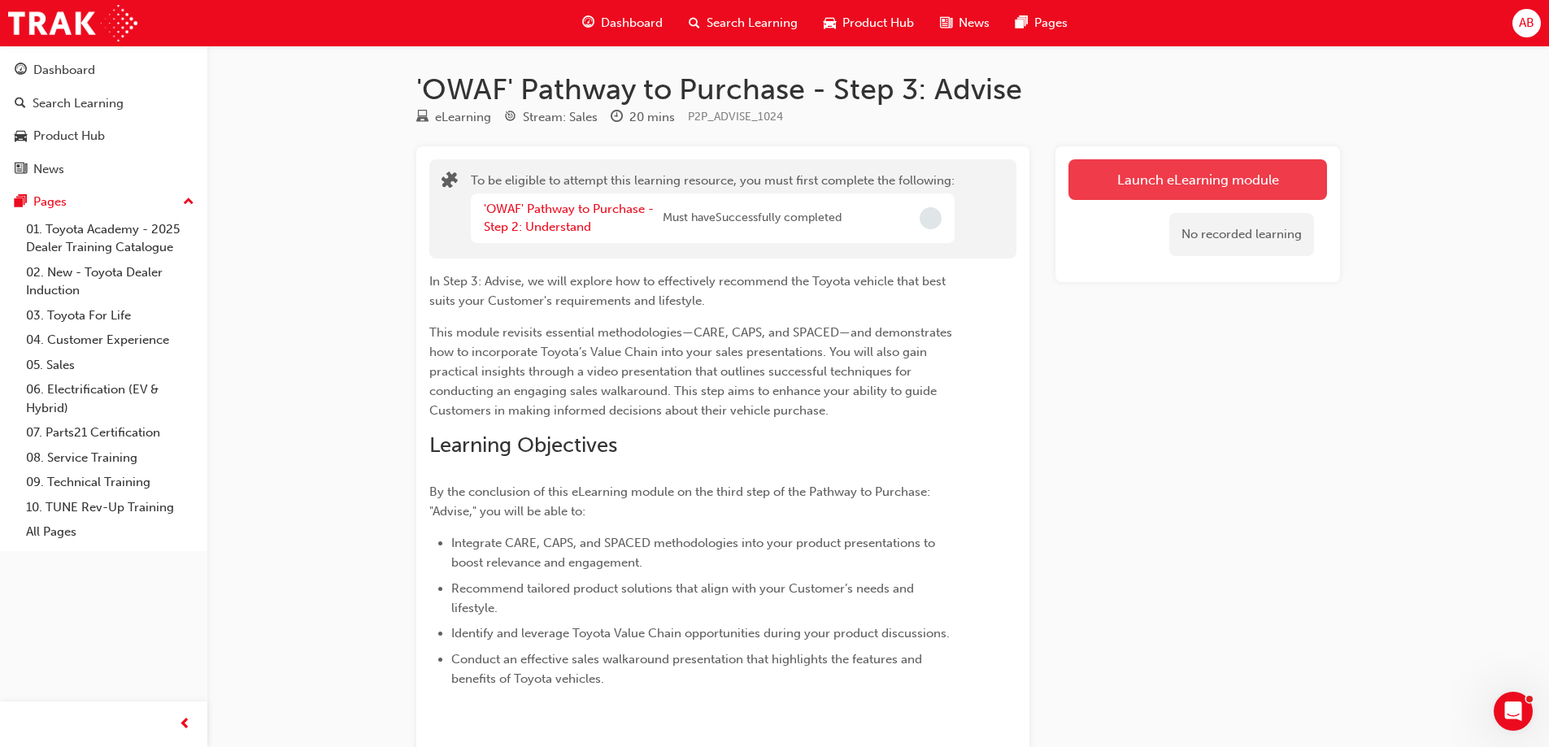
click at [1166, 179] on button "Launch eLearning module" at bounding box center [1198, 179] width 259 height 41
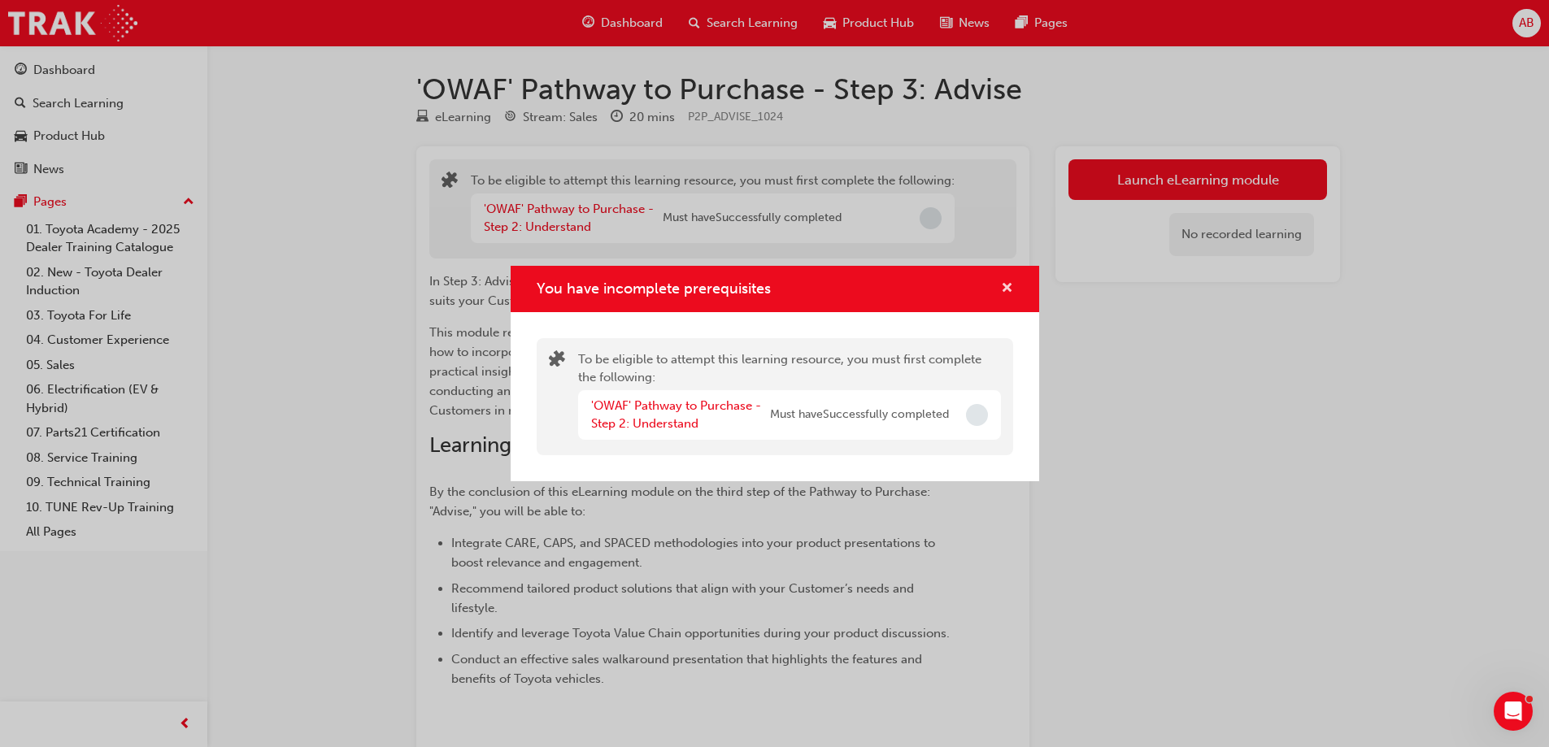
click at [1008, 285] on span "cross-icon" at bounding box center [1007, 289] width 12 height 15
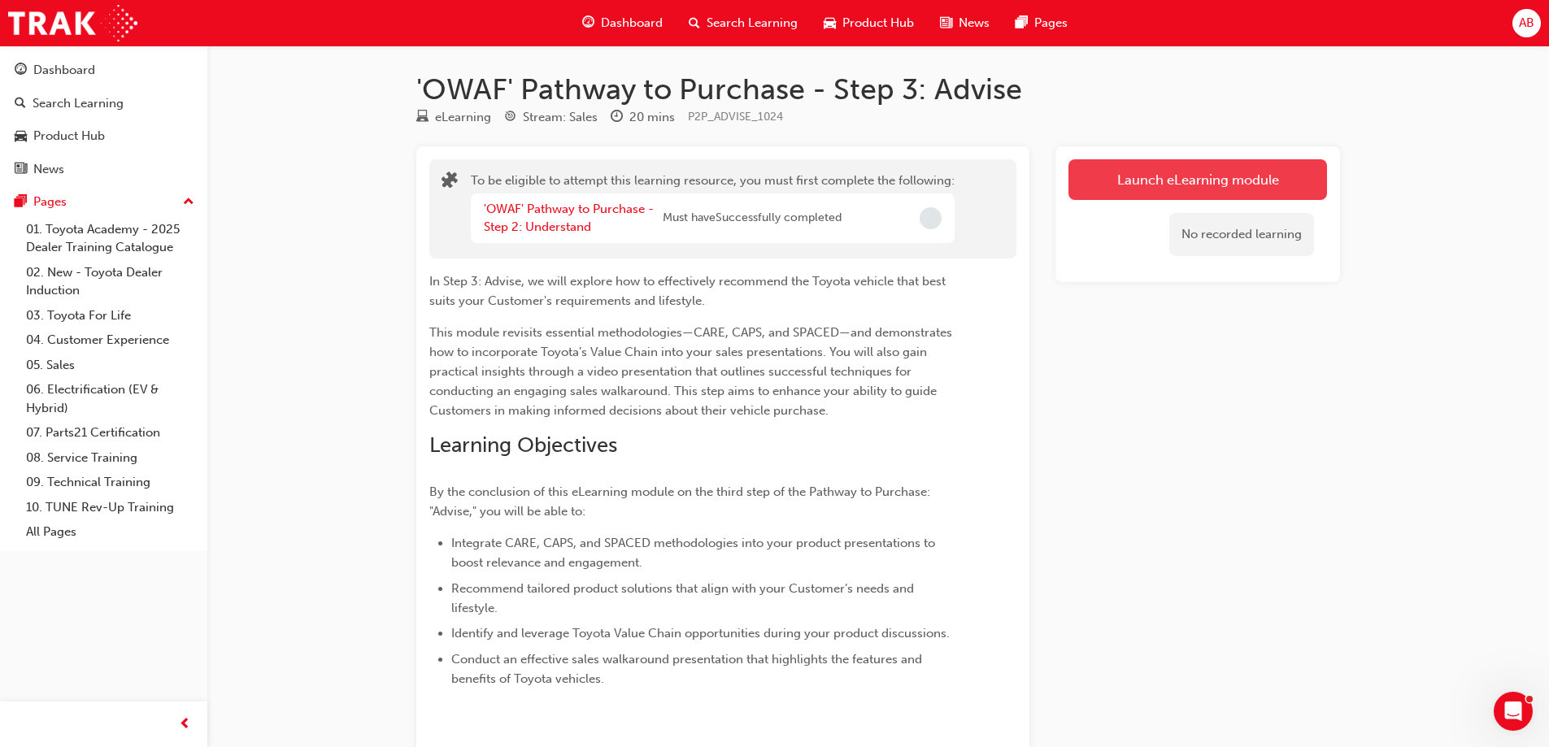
click at [1153, 184] on button "Launch eLearning module" at bounding box center [1198, 179] width 259 height 41
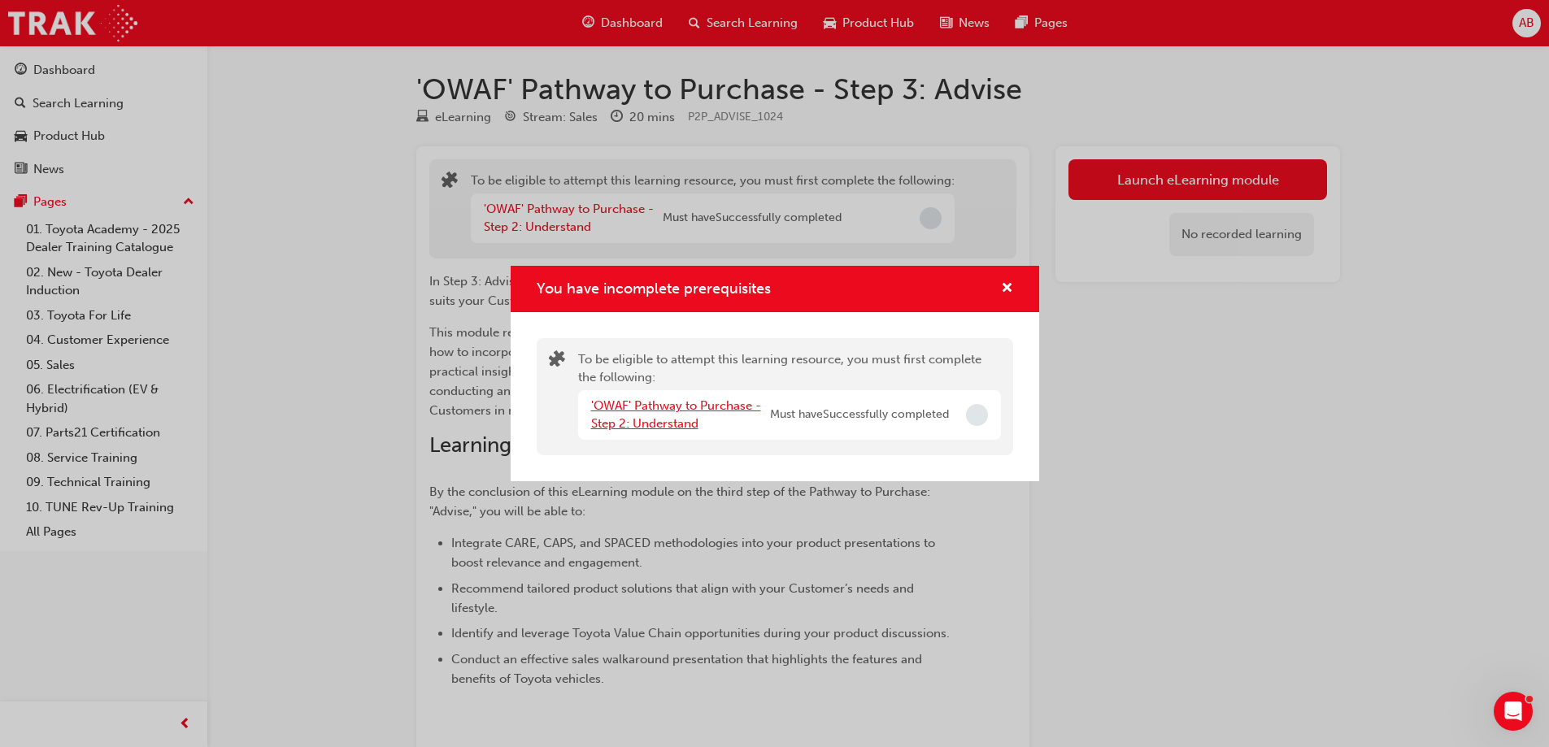
click at [686, 405] on link "'OWAF' Pathway to Purchase - Step 2: Understand" at bounding box center [676, 414] width 170 height 33
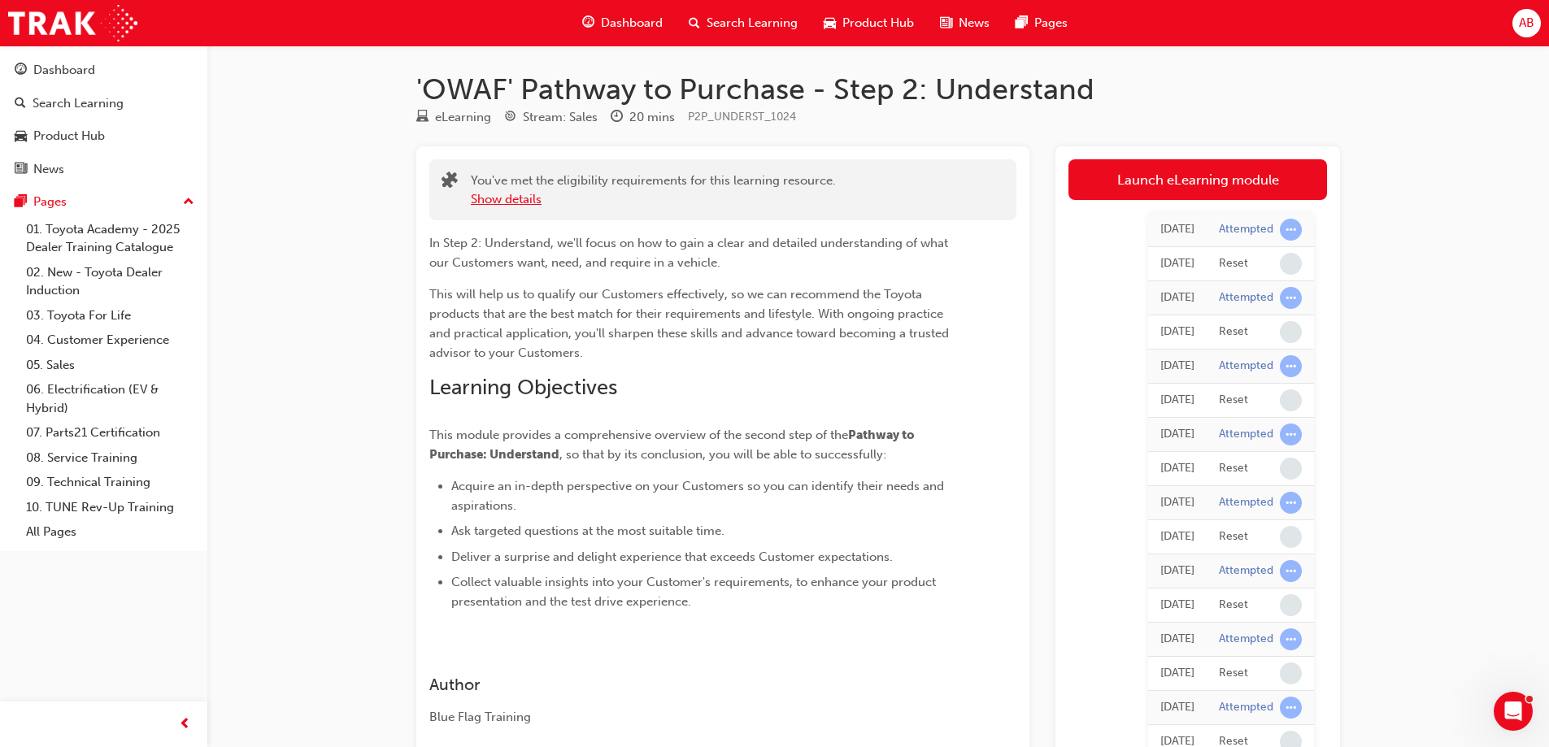
click at [512, 201] on button "Show details" at bounding box center [506, 199] width 71 height 19
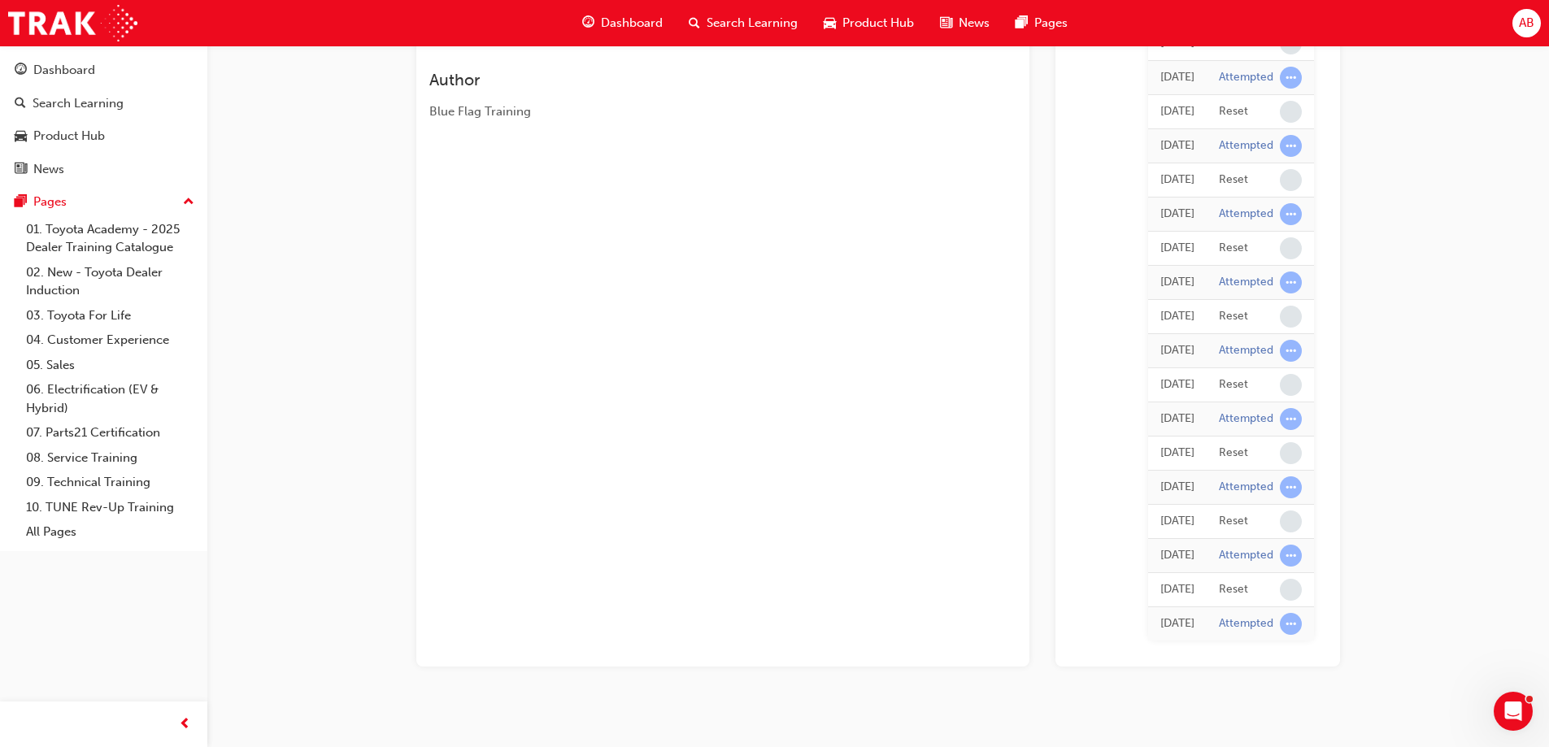
scroll to position [655, 0]
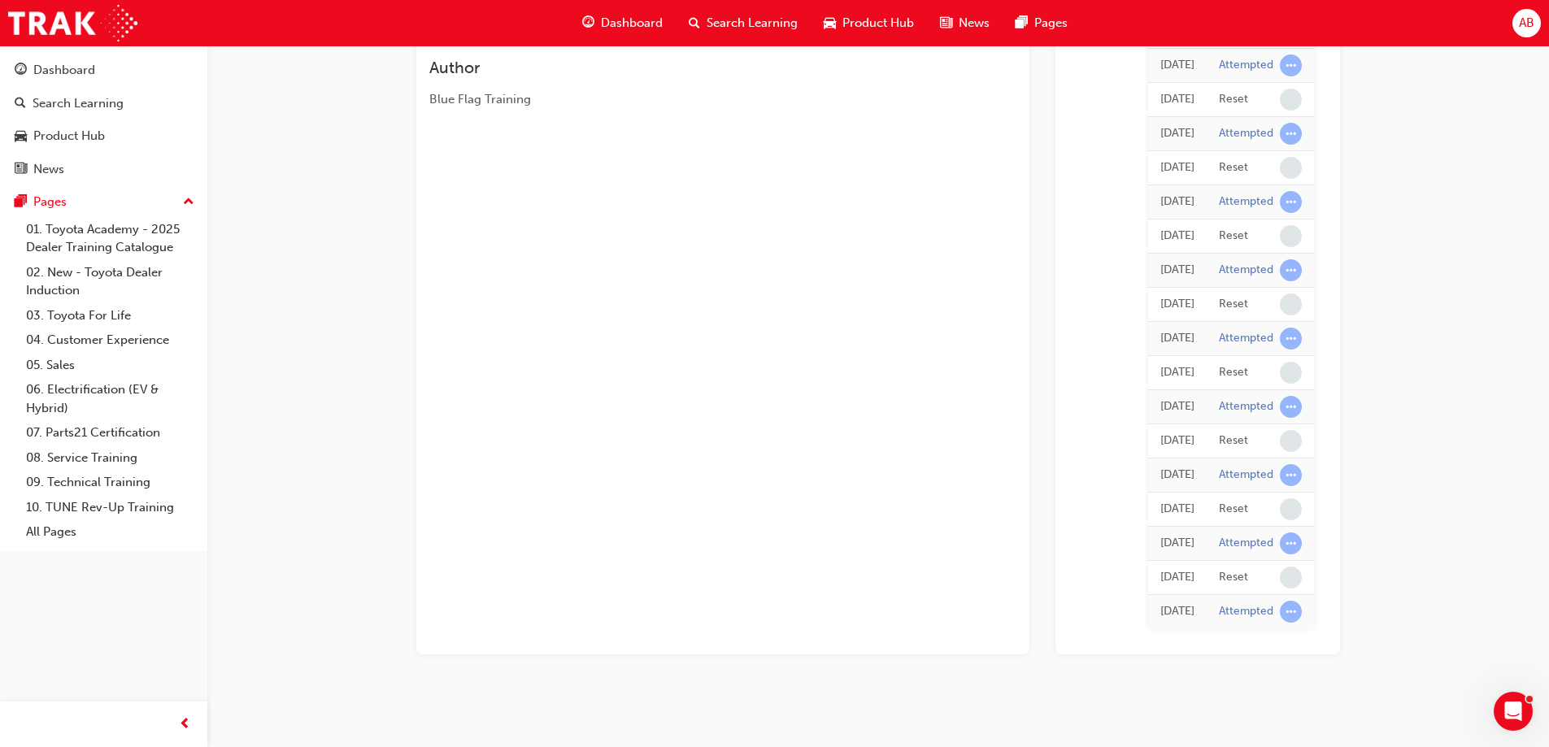
click at [654, 29] on span "Dashboard" at bounding box center [632, 23] width 62 height 19
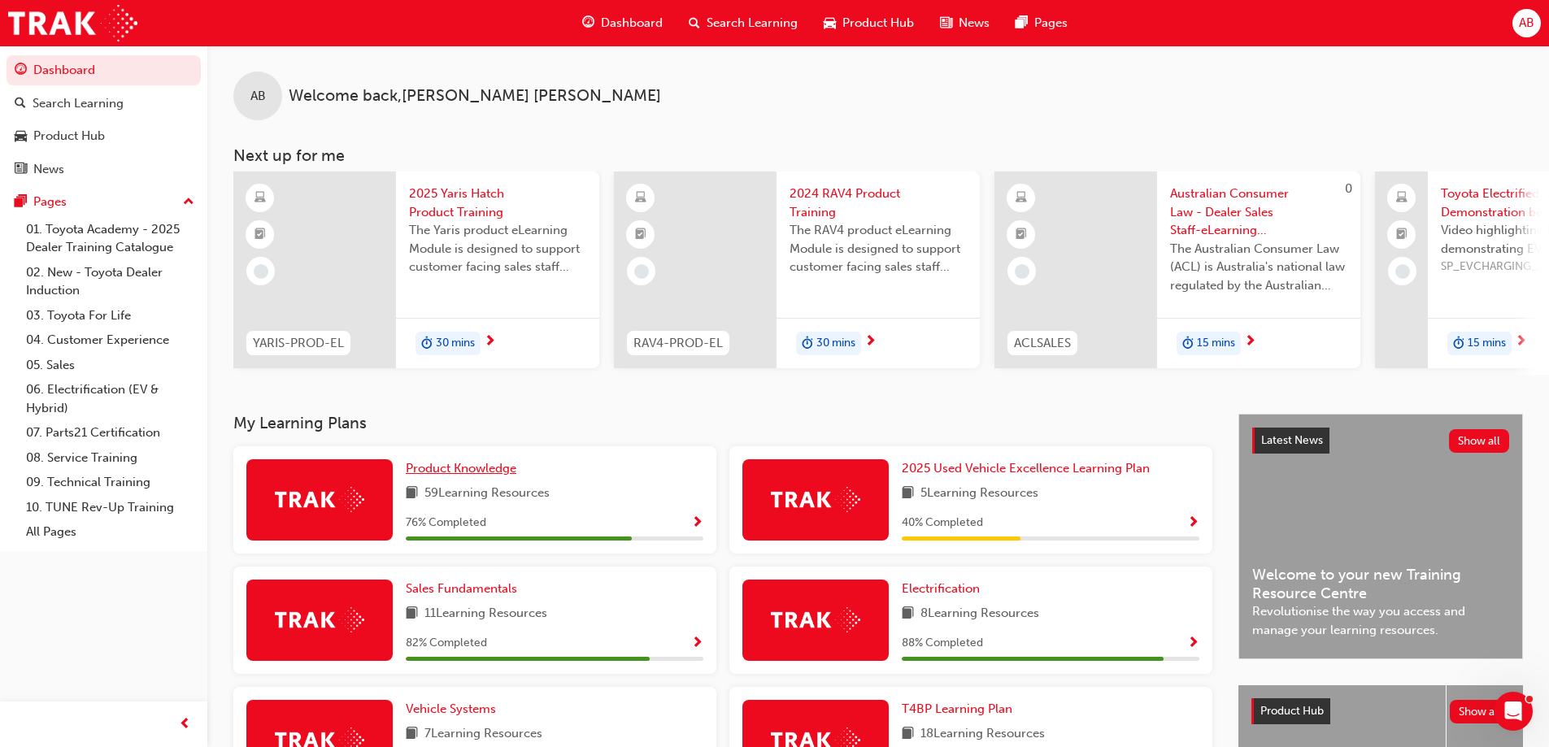
click at [481, 476] on span "Product Knowledge" at bounding box center [461, 468] width 111 height 15
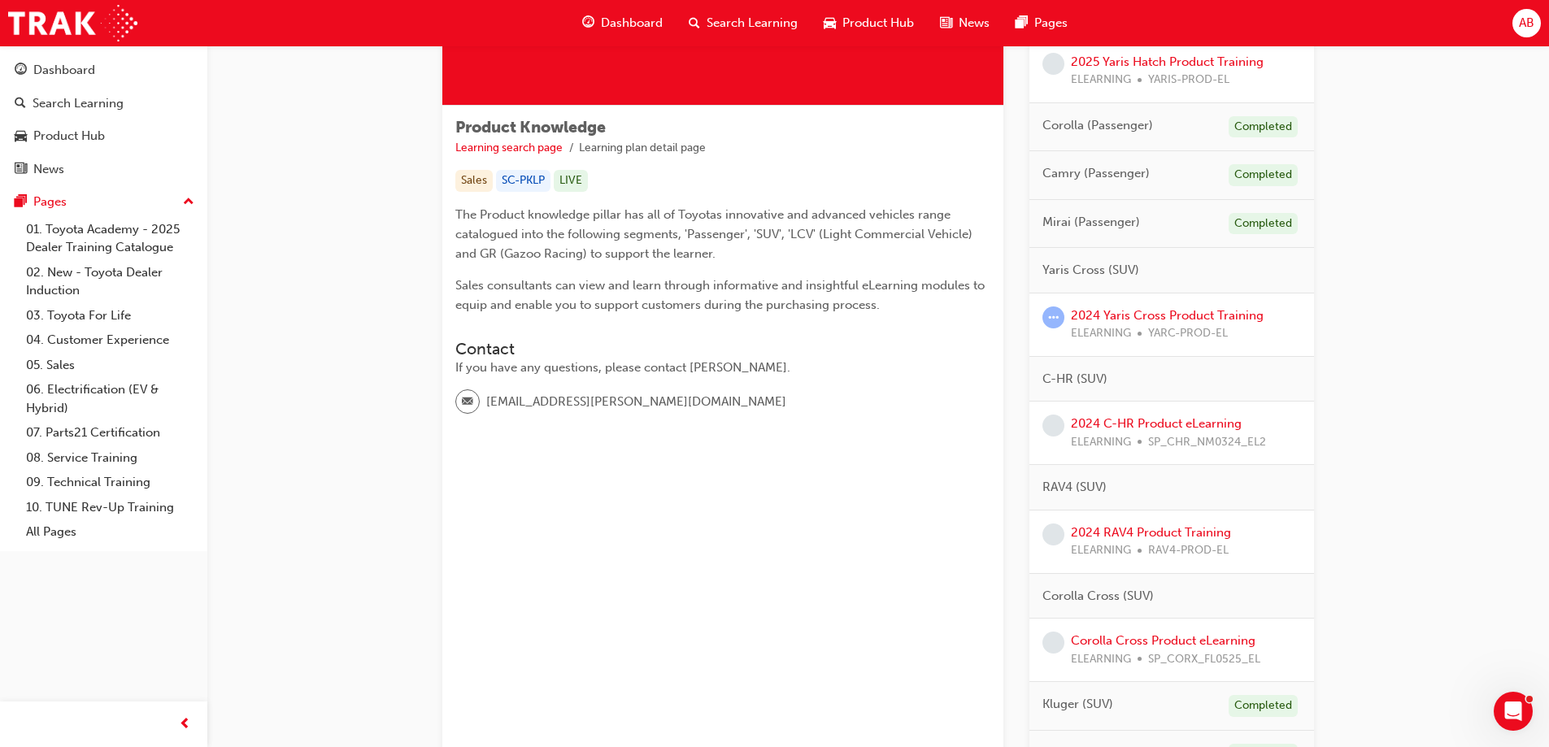
scroll to position [163, 0]
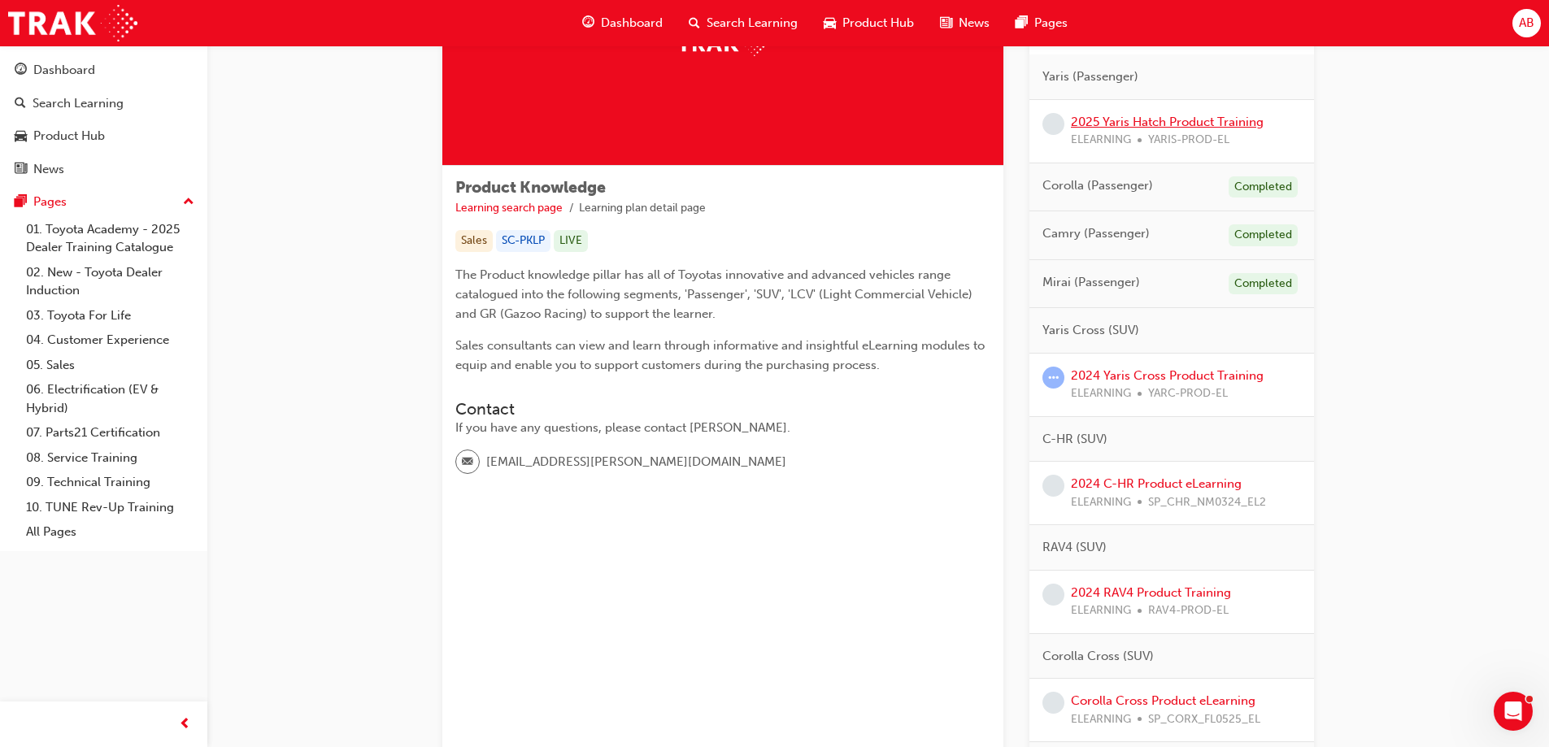
click at [1106, 123] on link "2025 Yaris Hatch Product Training" at bounding box center [1167, 122] width 193 height 15
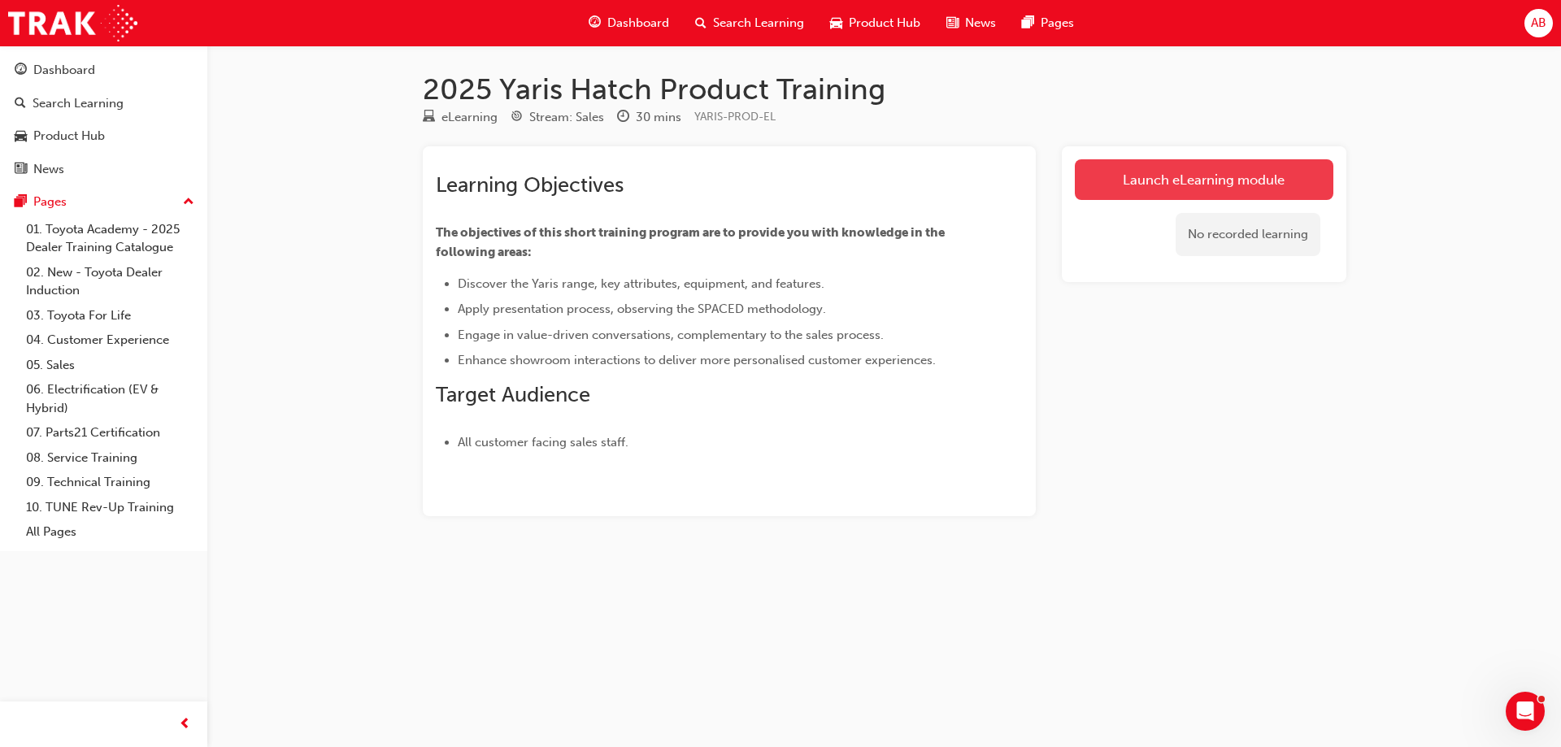
click at [1248, 178] on link "Launch eLearning module" at bounding box center [1204, 179] width 259 height 41
